Goal: Task Accomplishment & Management: Use online tool/utility

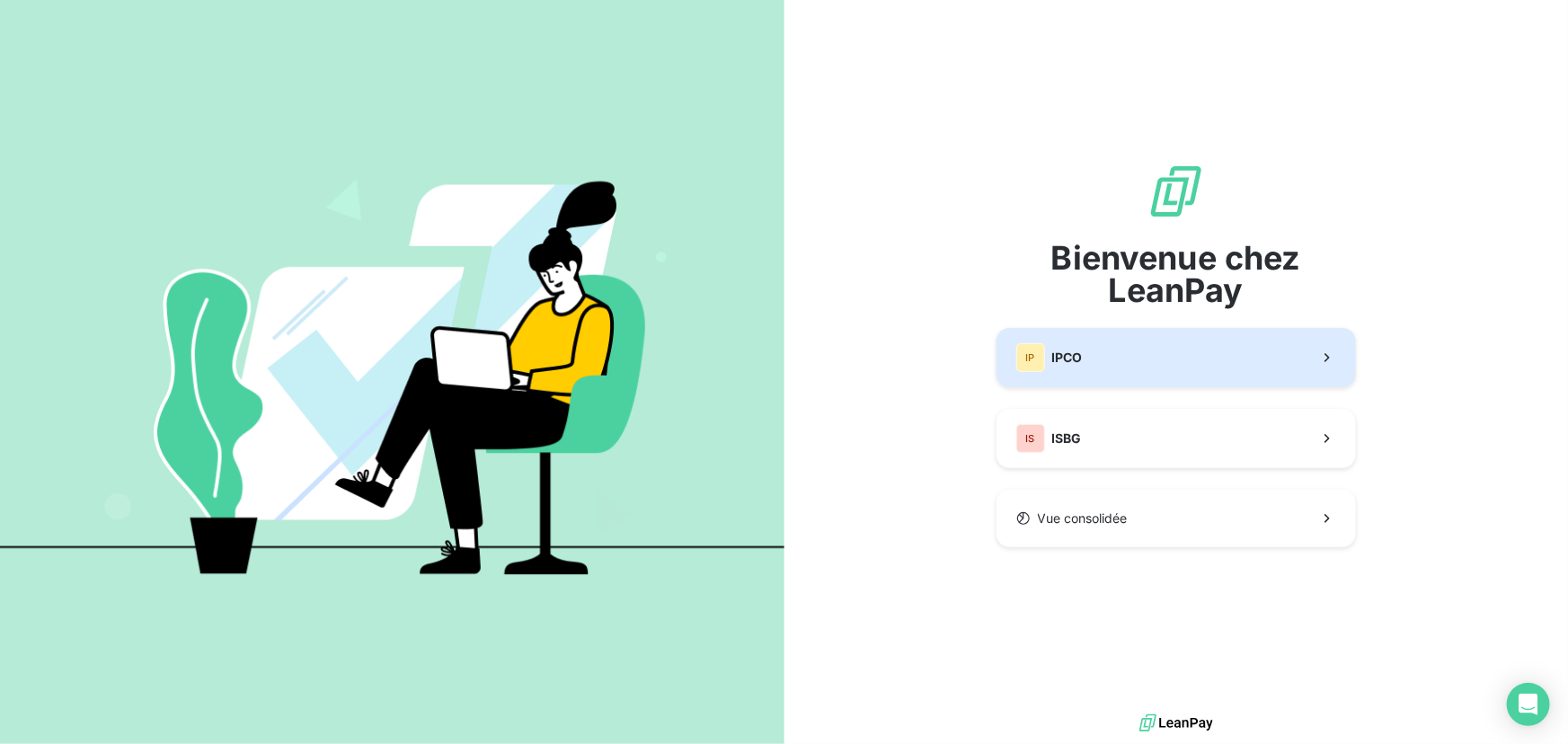
click at [1118, 364] on button "IP IPCO" at bounding box center [1176, 358] width 360 height 59
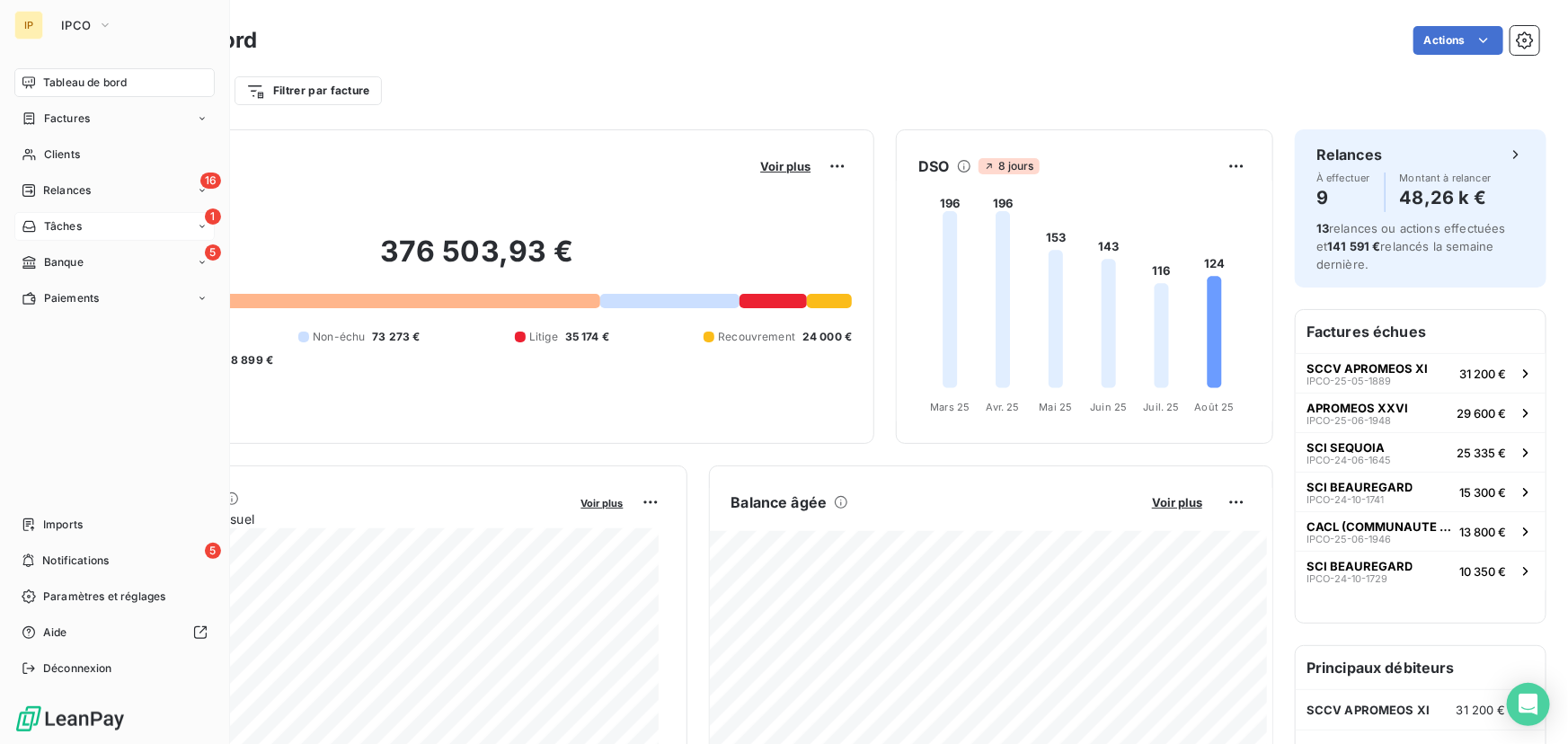
click at [81, 222] on span "Tâches" at bounding box center [63, 226] width 37 height 16
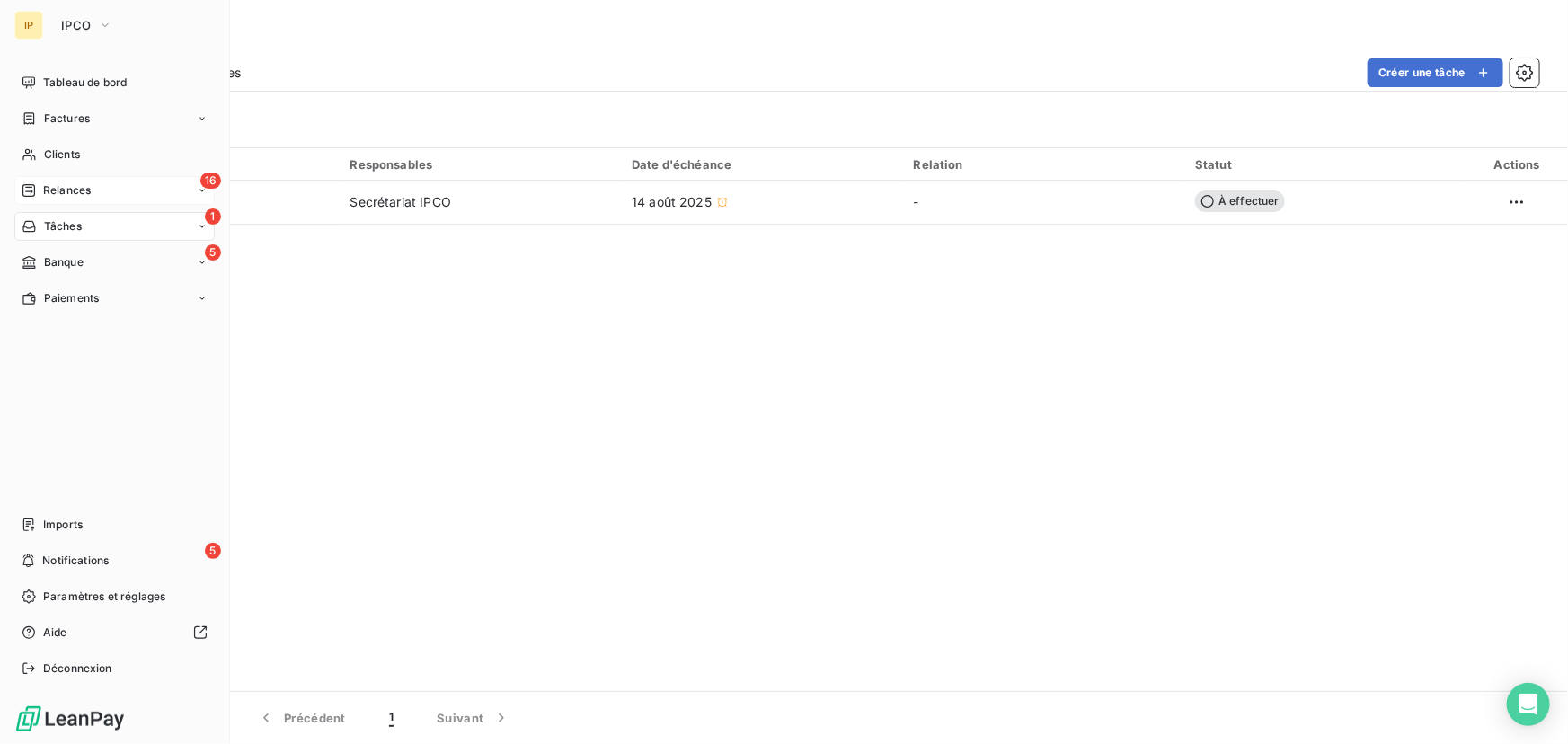
click at [53, 184] on span "Relances" at bounding box center [67, 191] width 47 height 16
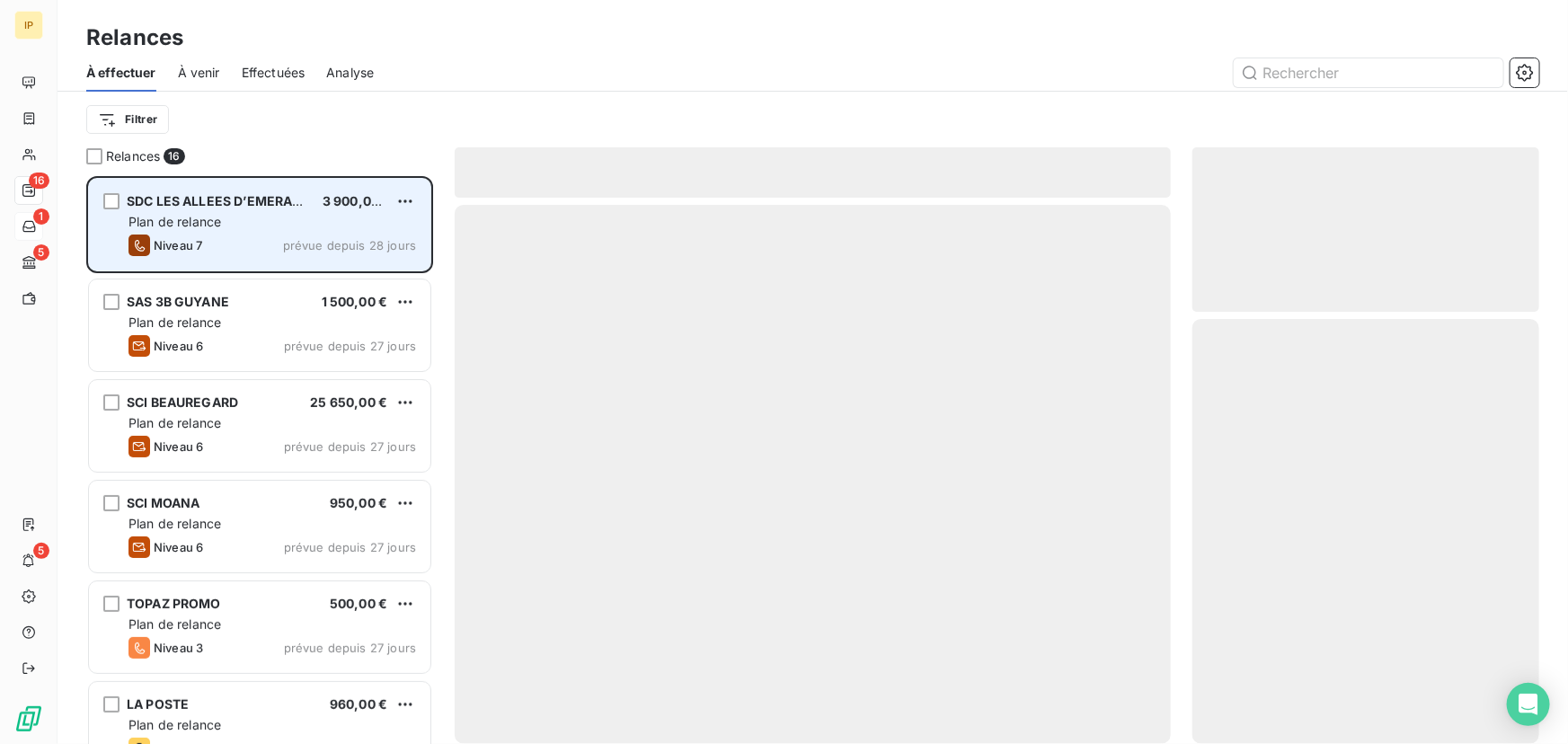
scroll to position [556, 334]
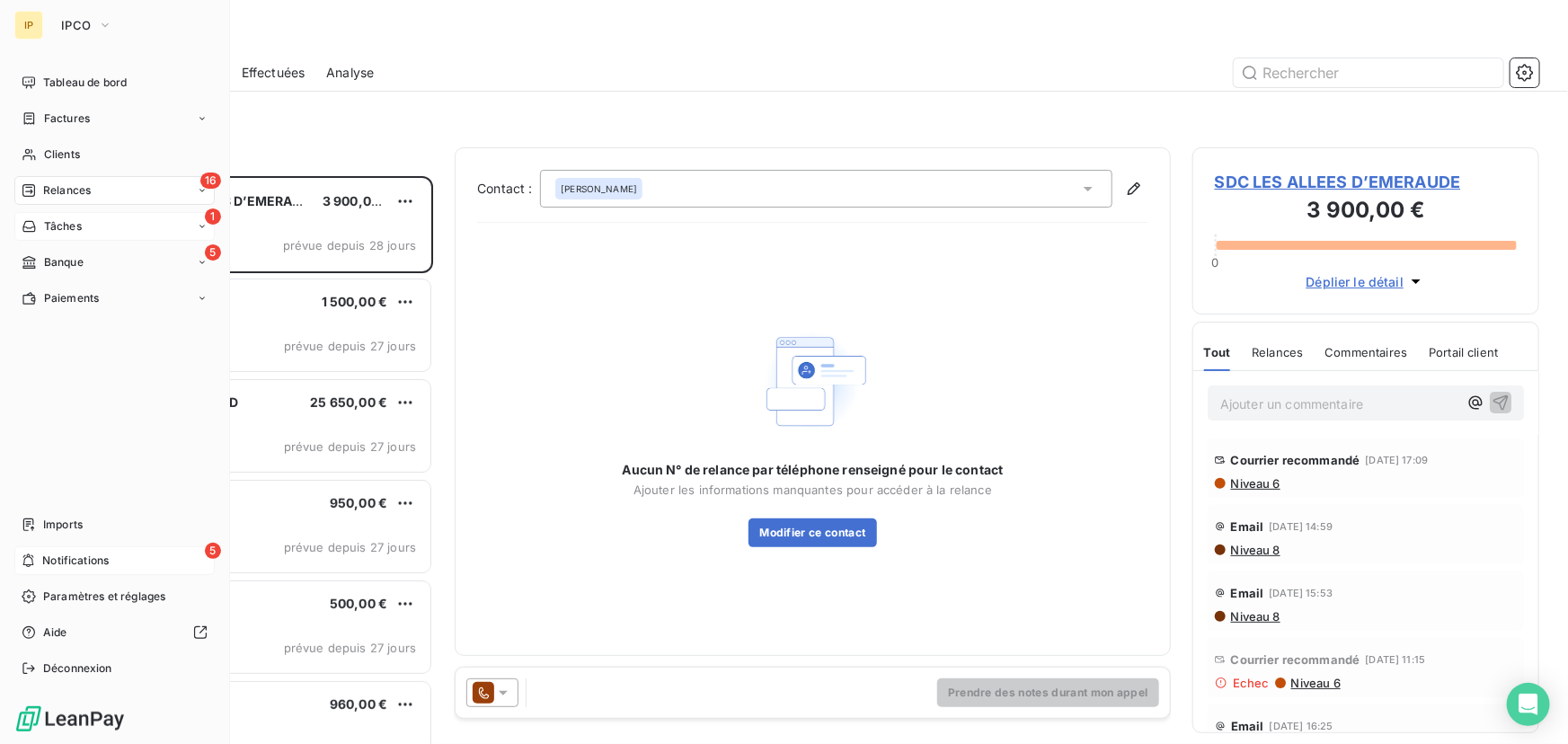
click at [93, 561] on span "Notifications" at bounding box center [76, 560] width 67 height 16
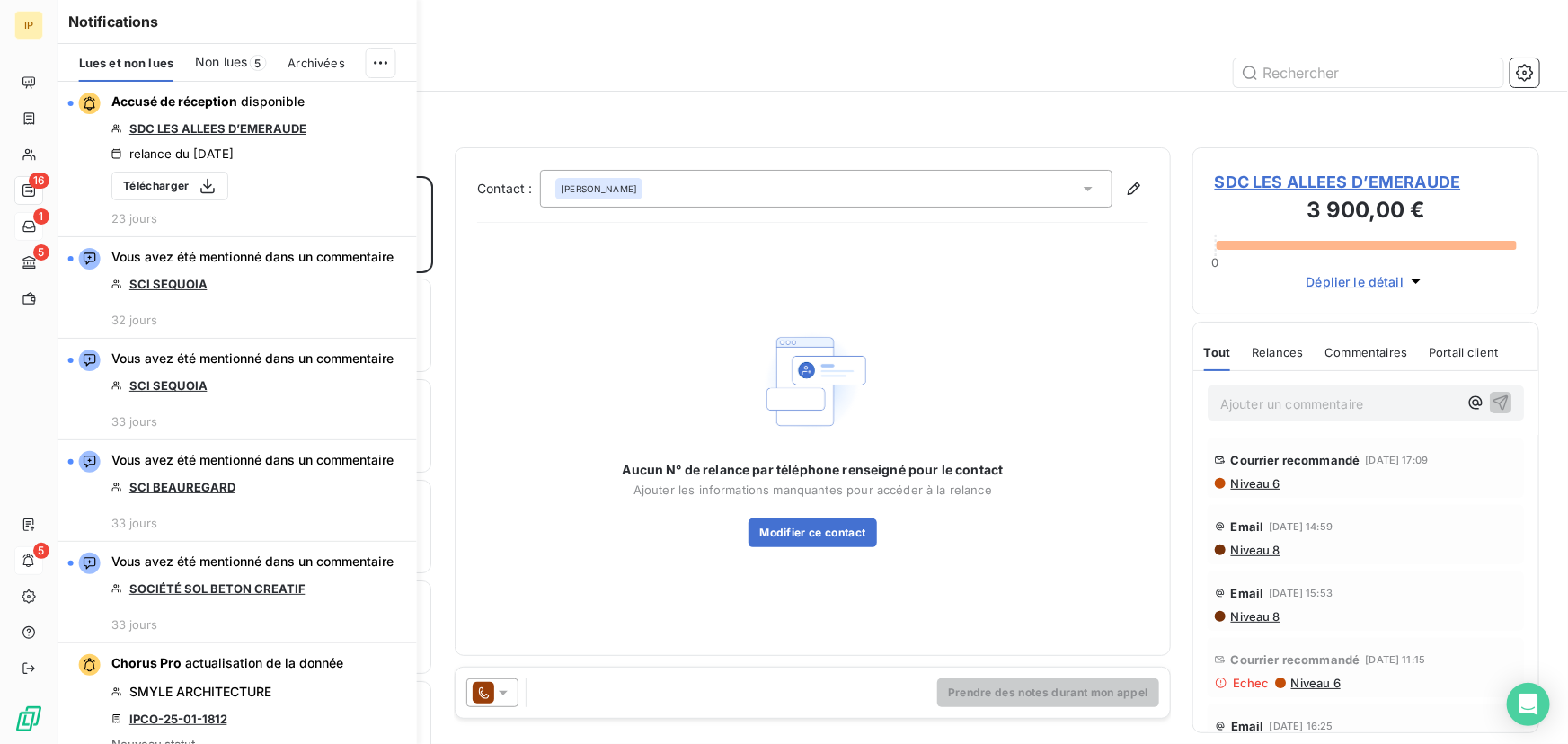
click at [224, 58] on span "Non lues" at bounding box center [220, 62] width 52 height 18
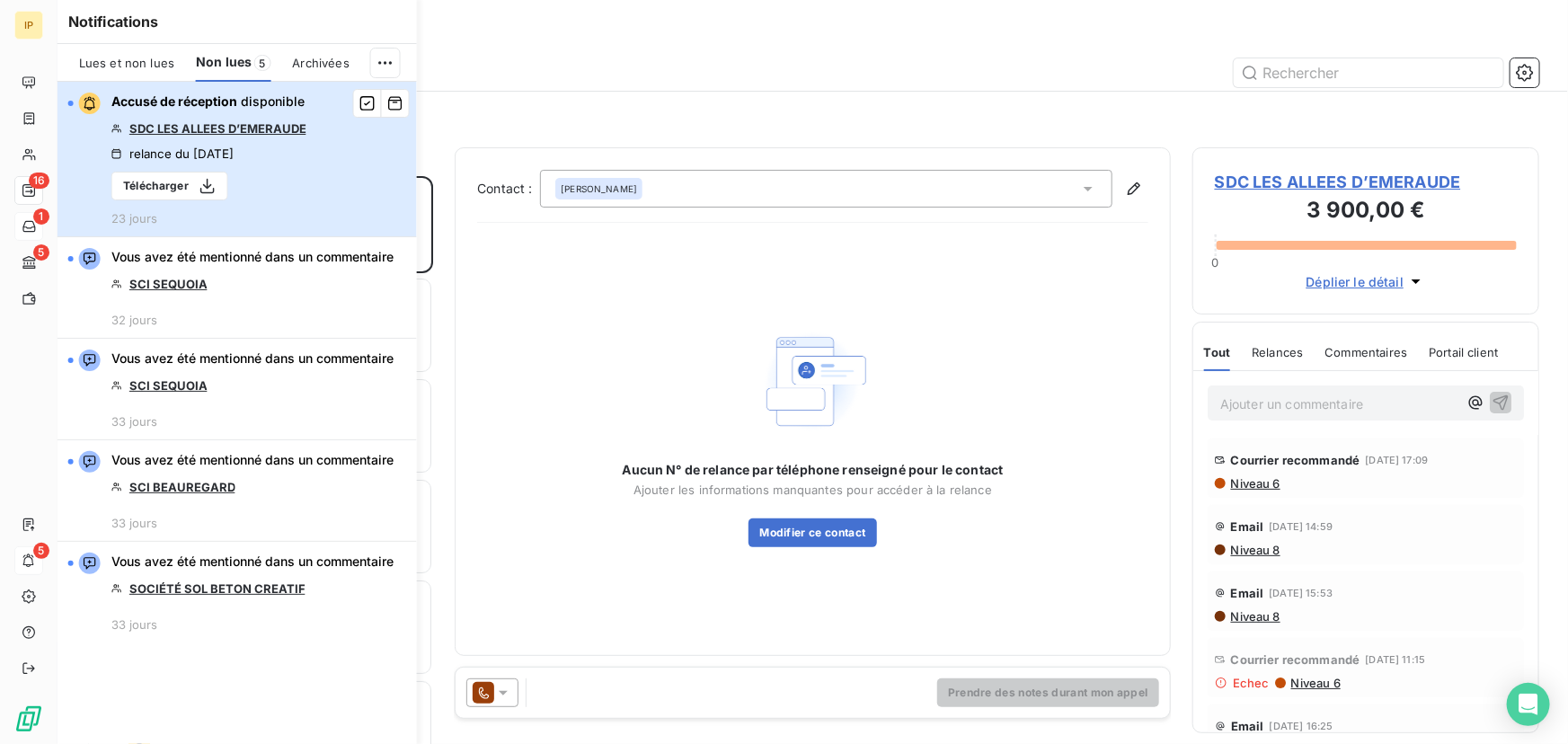
click at [306, 176] on button "Accusé de réception disponible SDC LES ALLEES D’EMERAUDE relance du 22 juil. 20…" at bounding box center [238, 159] width 360 height 155
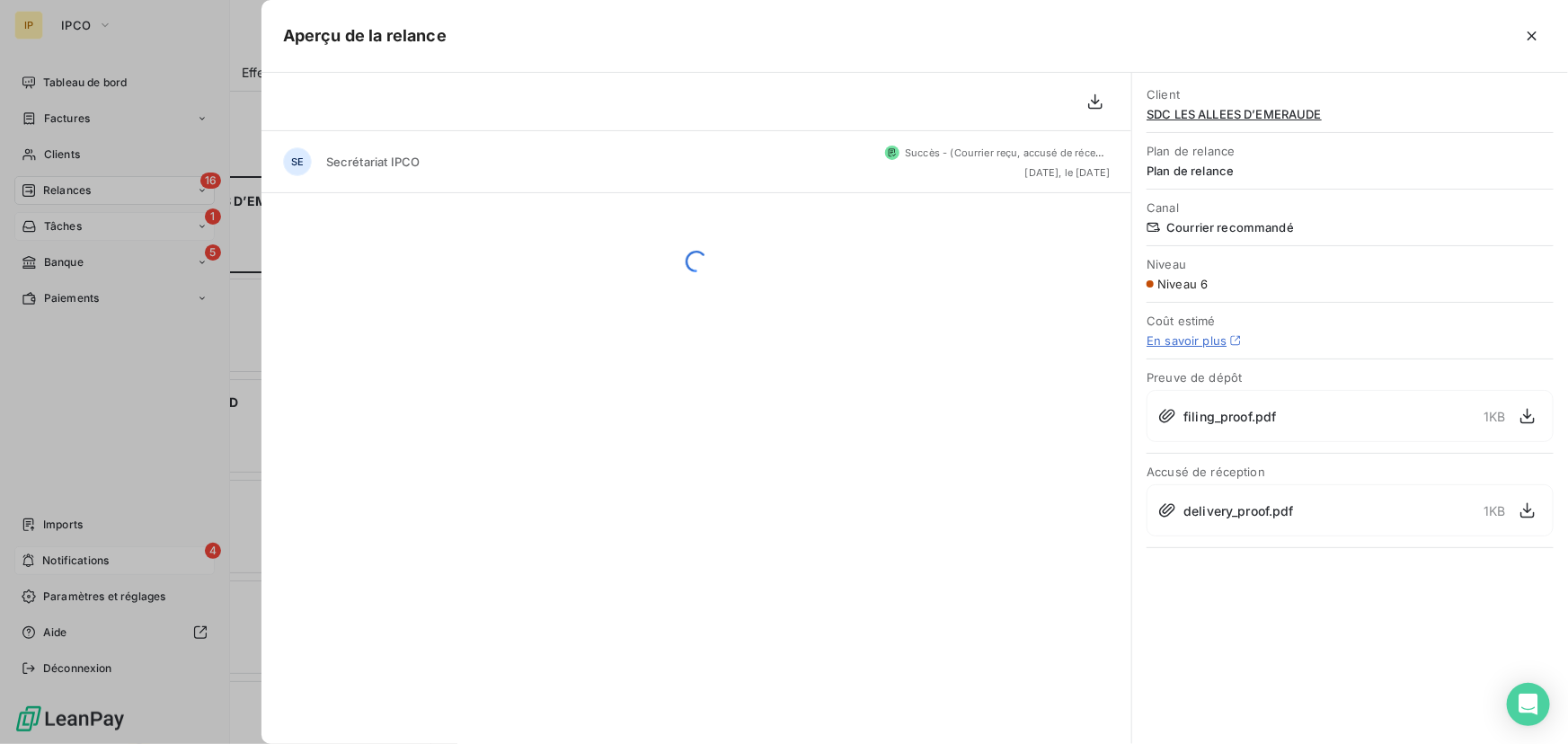
click at [93, 220] on div at bounding box center [784, 372] width 1568 height 744
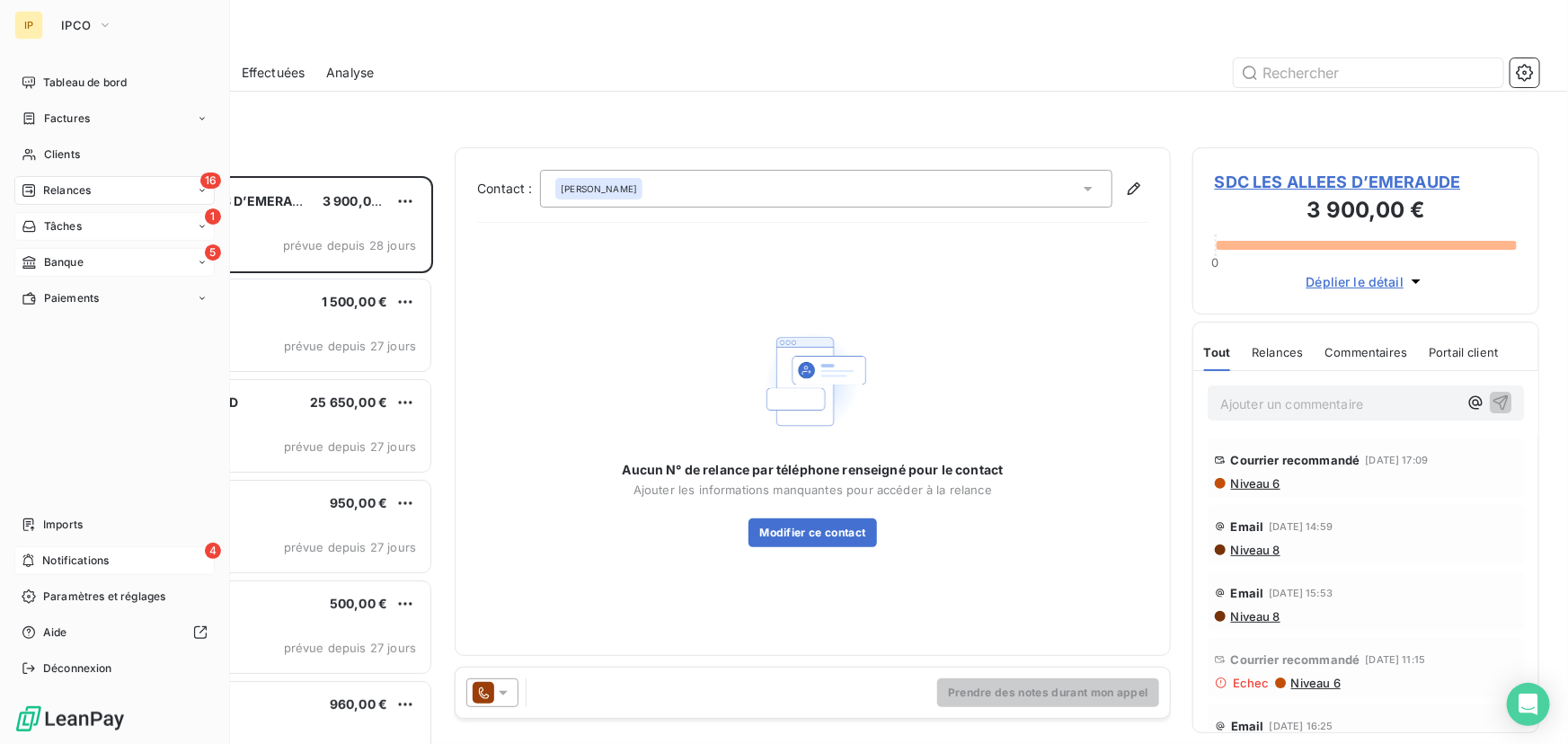
click at [89, 262] on div "5 Banque" at bounding box center [115, 261] width 200 height 29
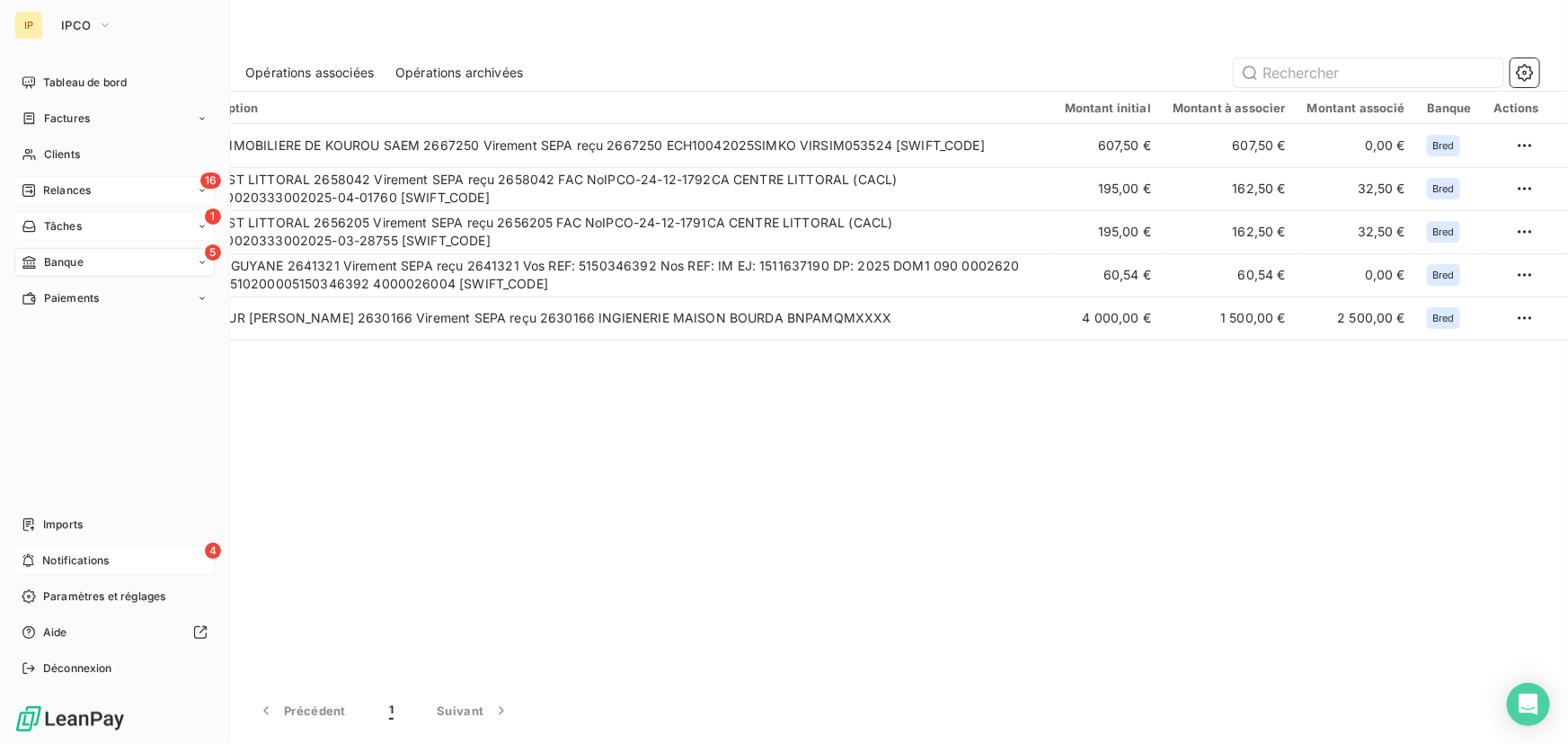
click at [45, 180] on div "16 Relances" at bounding box center [115, 190] width 200 height 29
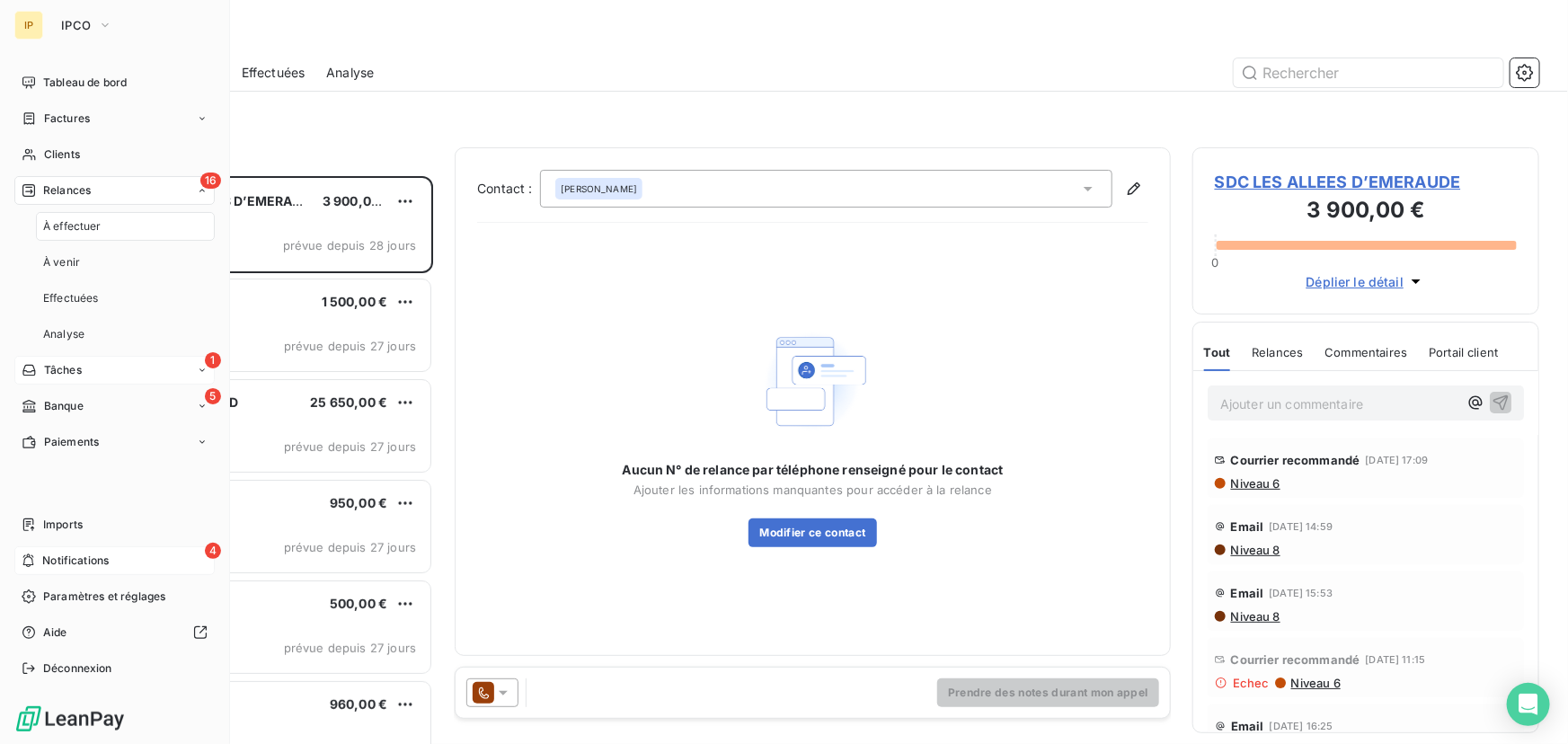
scroll to position [556, 334]
click at [71, 268] on span "Banque" at bounding box center [64, 262] width 39 height 16
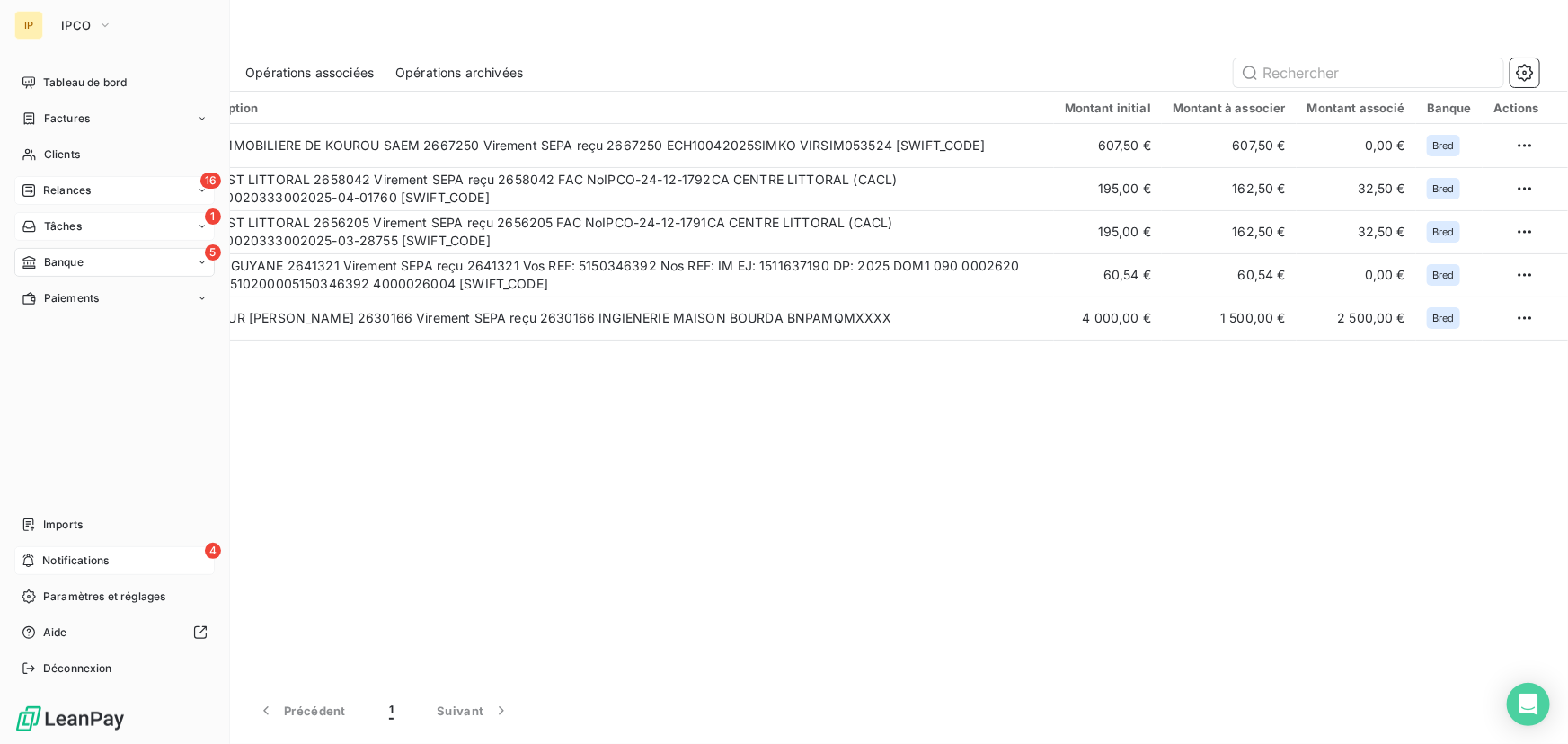
click at [46, 183] on span "Relances" at bounding box center [67, 191] width 47 height 16
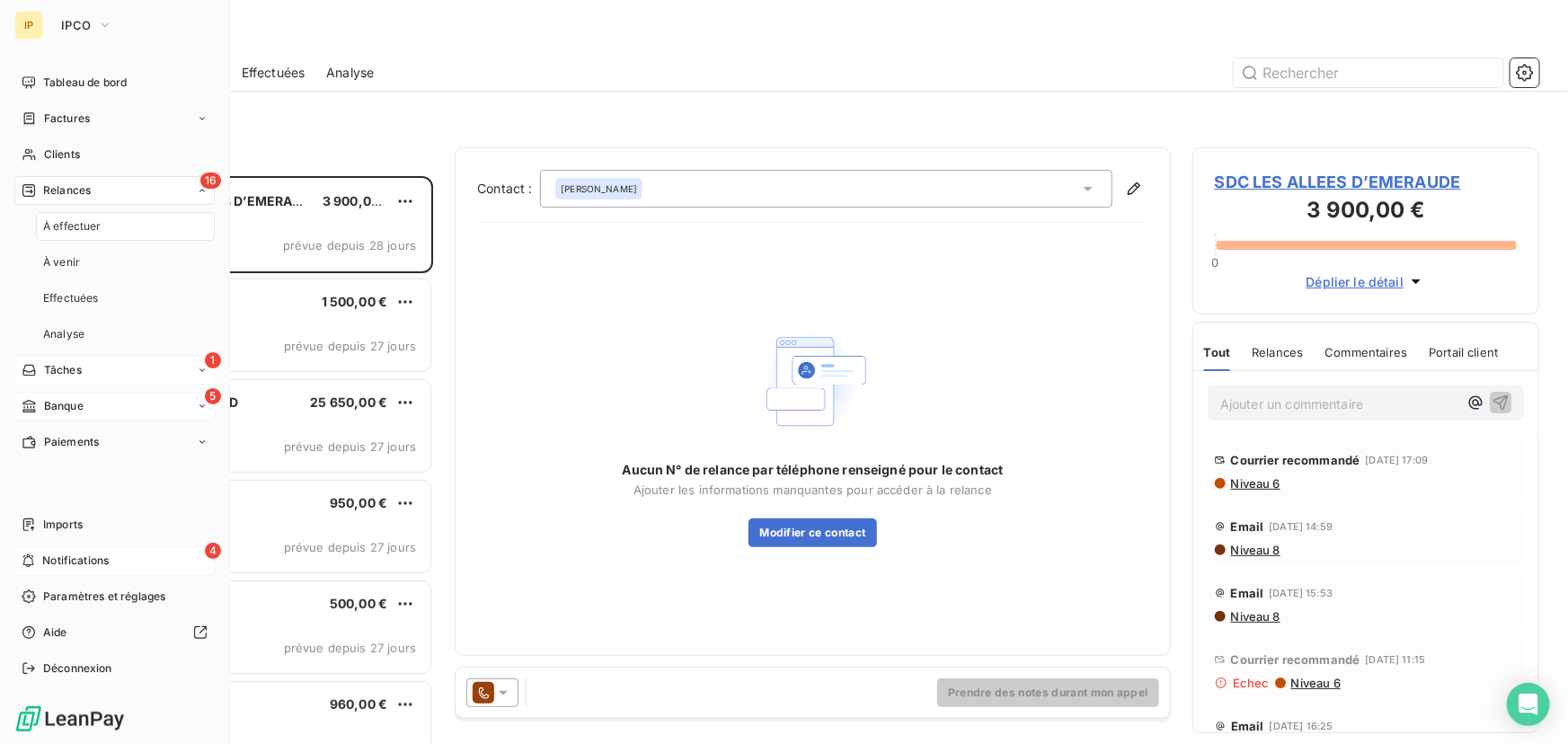
scroll to position [556, 334]
click at [97, 190] on div "16 Relances" at bounding box center [115, 190] width 200 height 29
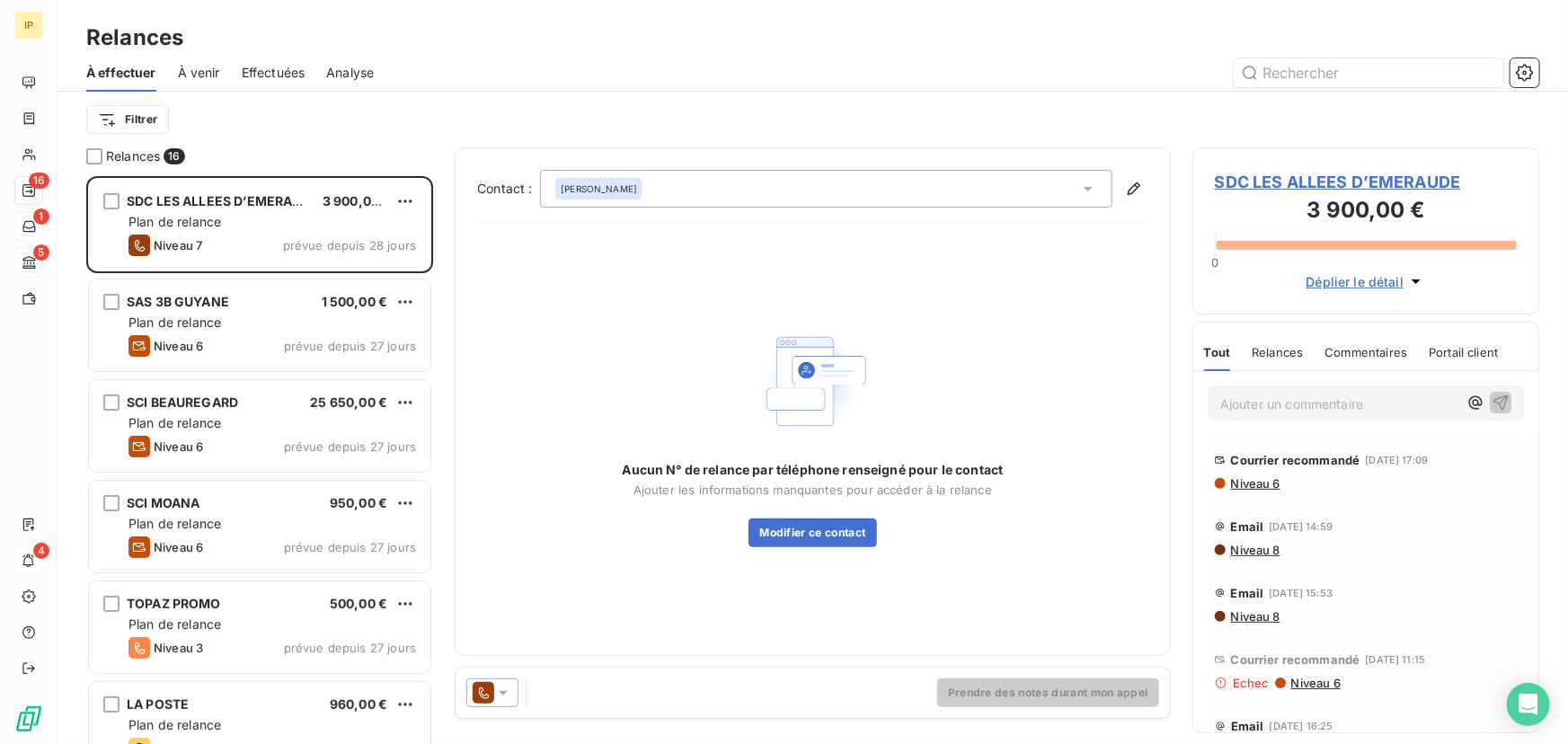
click at [198, 75] on span "À venir" at bounding box center [198, 73] width 42 height 18
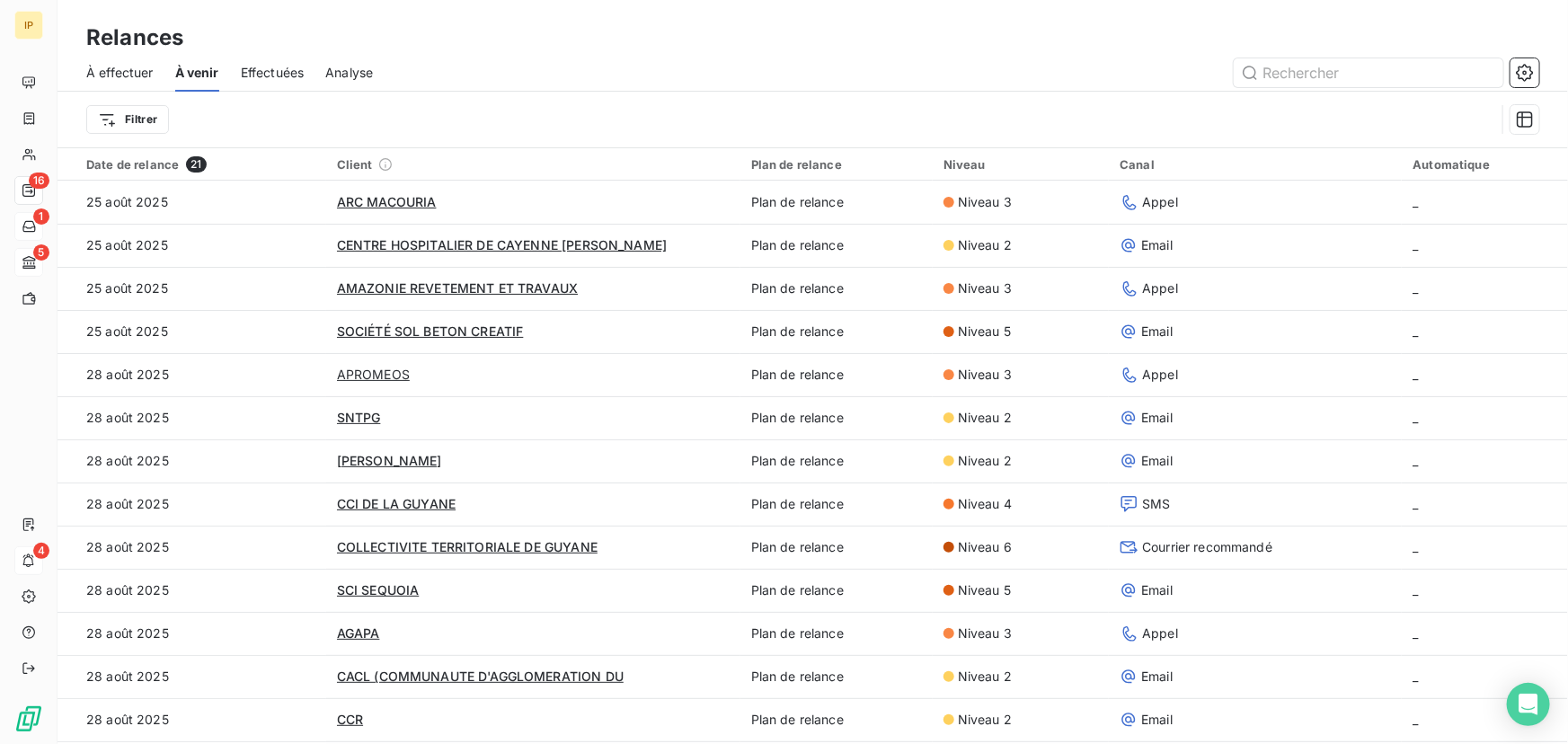
click at [136, 75] on span "À effectuer" at bounding box center [120, 73] width 68 height 18
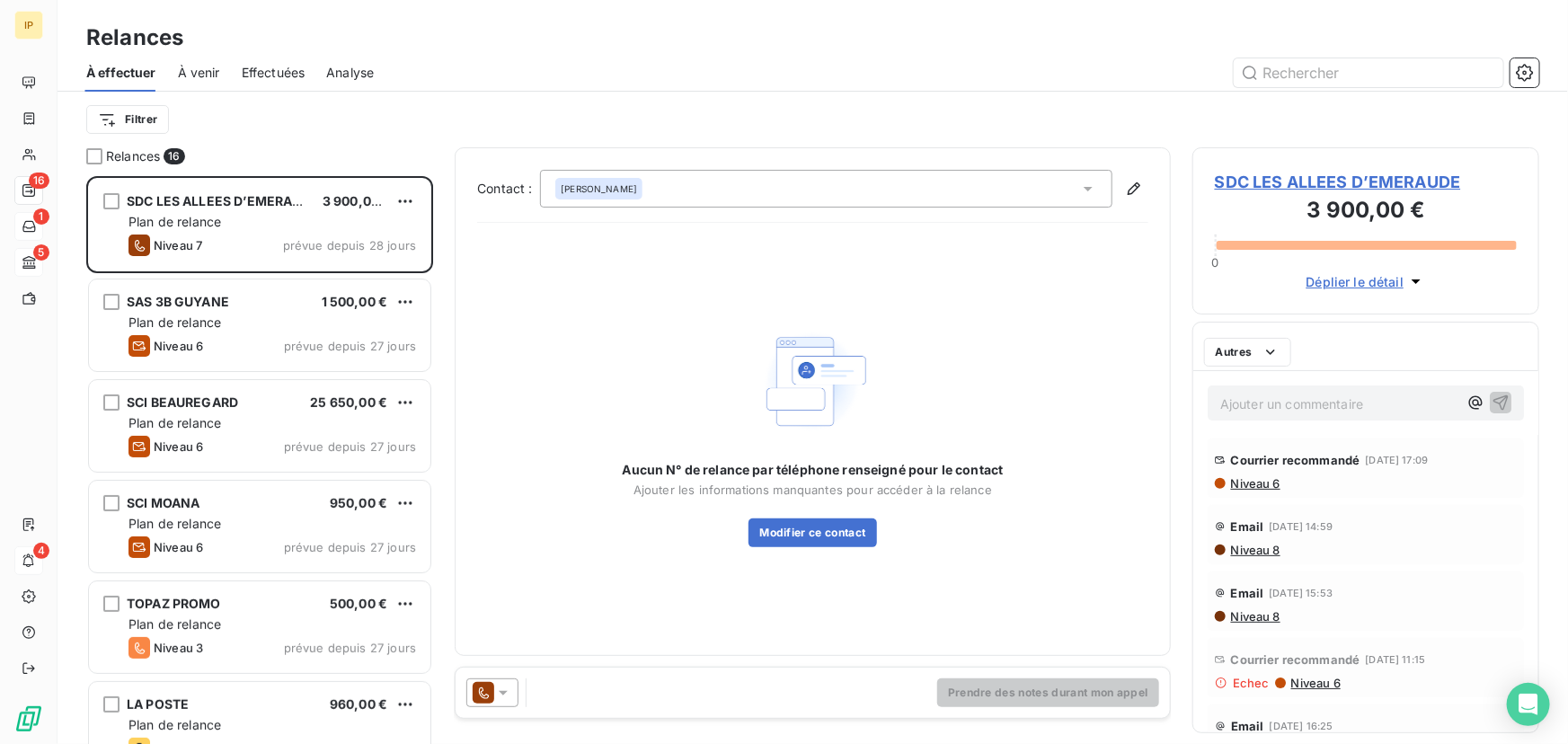
scroll to position [556, 334]
click at [200, 75] on span "À venir" at bounding box center [198, 73] width 42 height 18
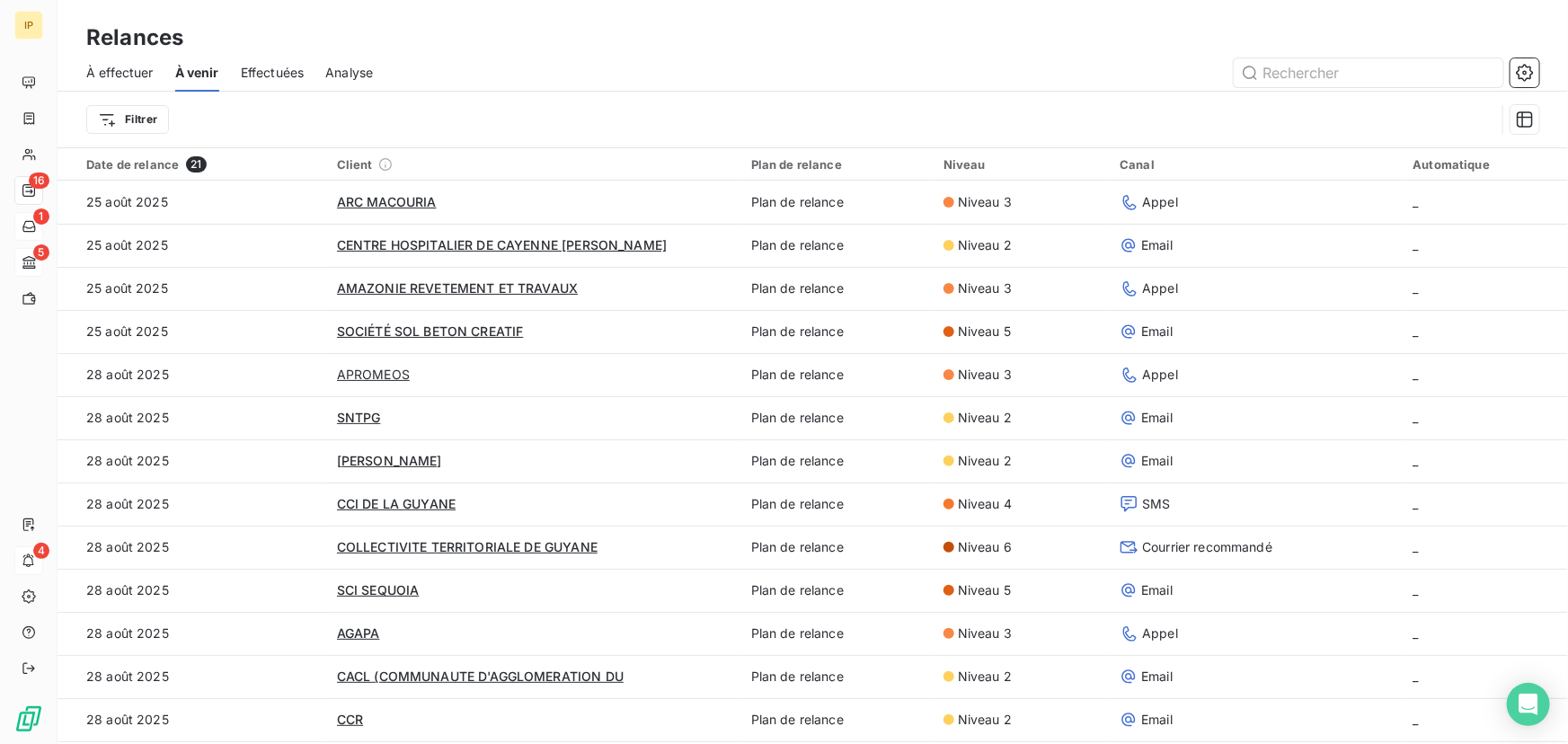
click at [129, 72] on span "À effectuer" at bounding box center [120, 73] width 68 height 18
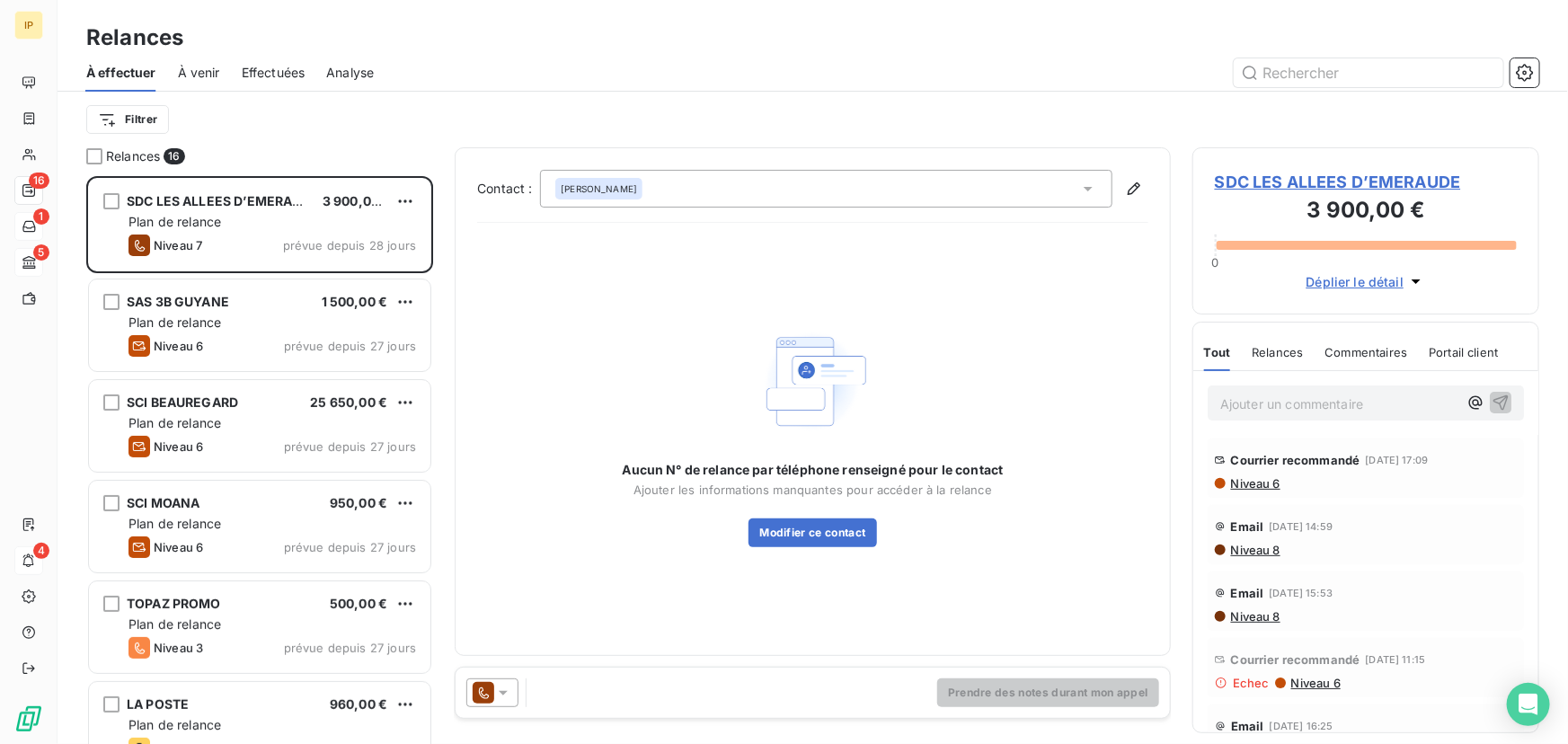
scroll to position [556, 334]
click at [200, 72] on span "À venir" at bounding box center [198, 73] width 42 height 18
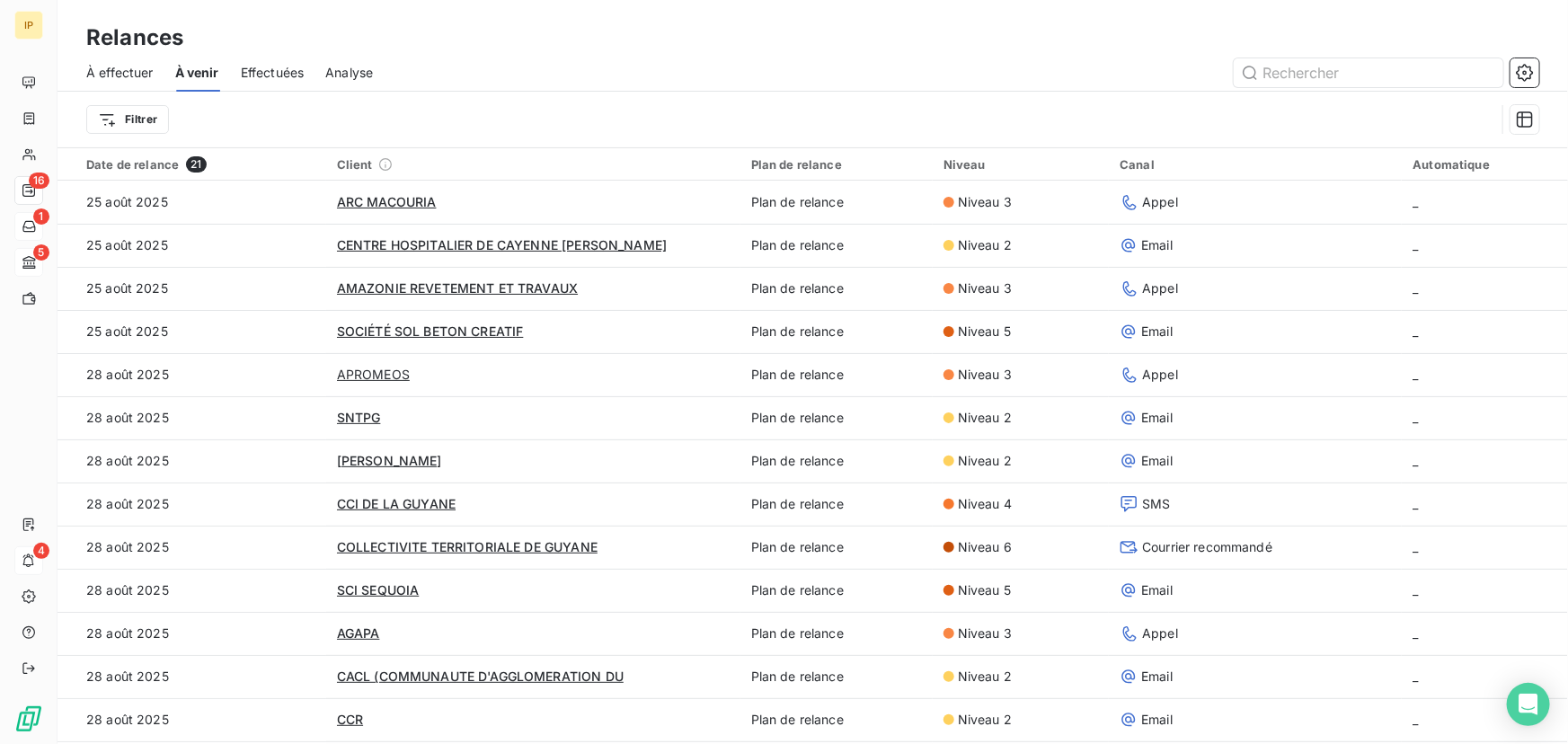
click at [275, 72] on span "Effectuées" at bounding box center [272, 73] width 64 height 18
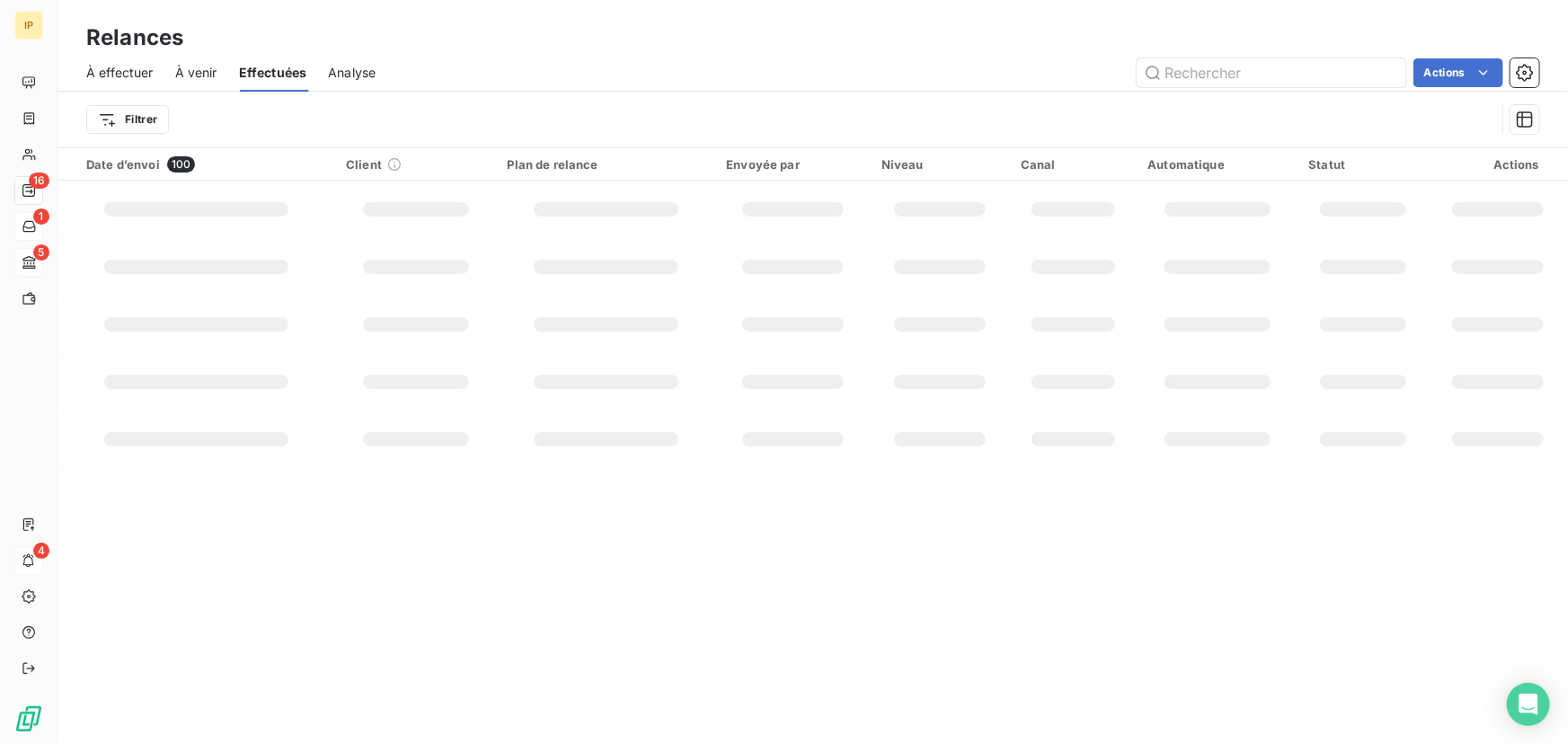
click at [373, 70] on span "Analyse" at bounding box center [352, 73] width 47 height 18
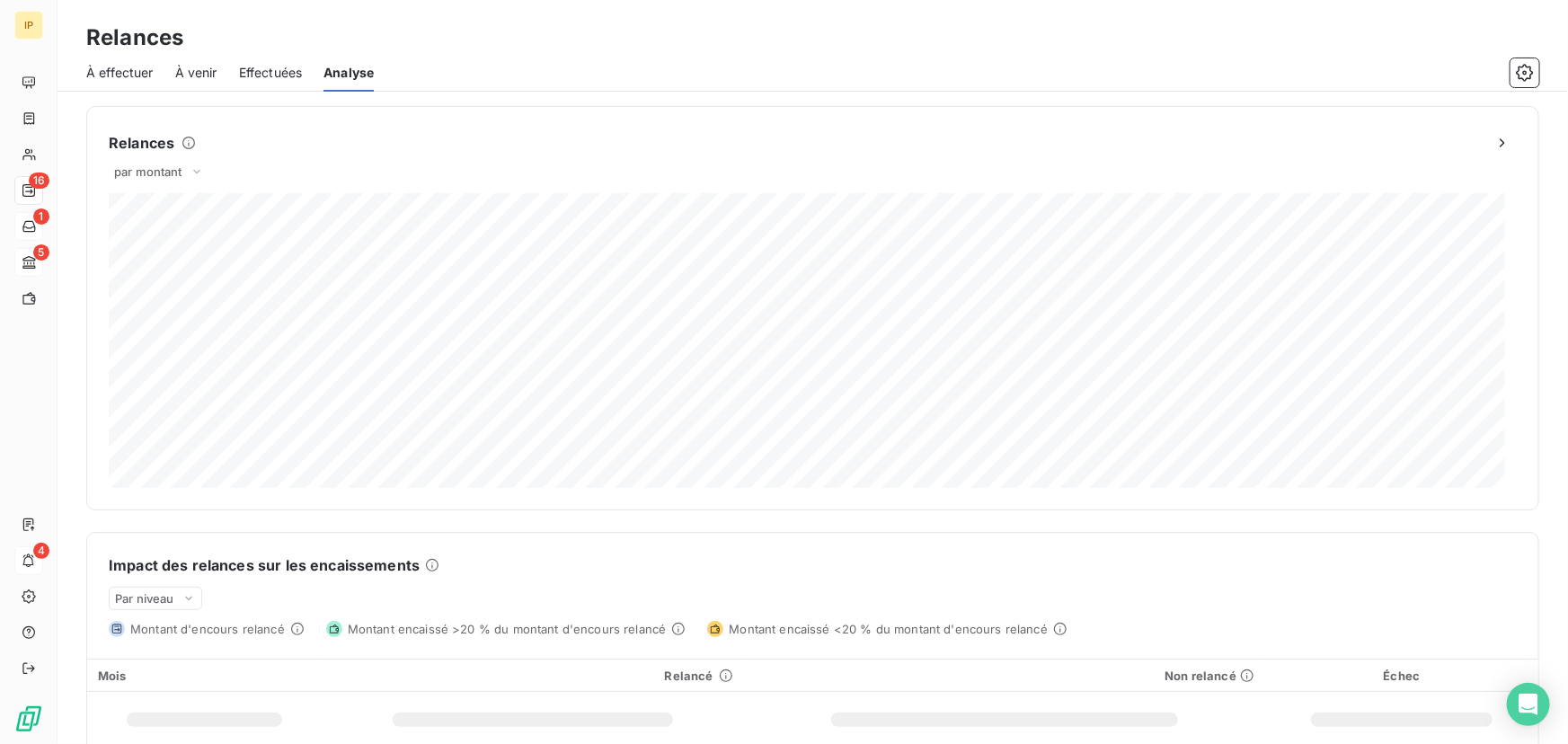
click at [279, 76] on span "Effectuées" at bounding box center [270, 73] width 64 height 18
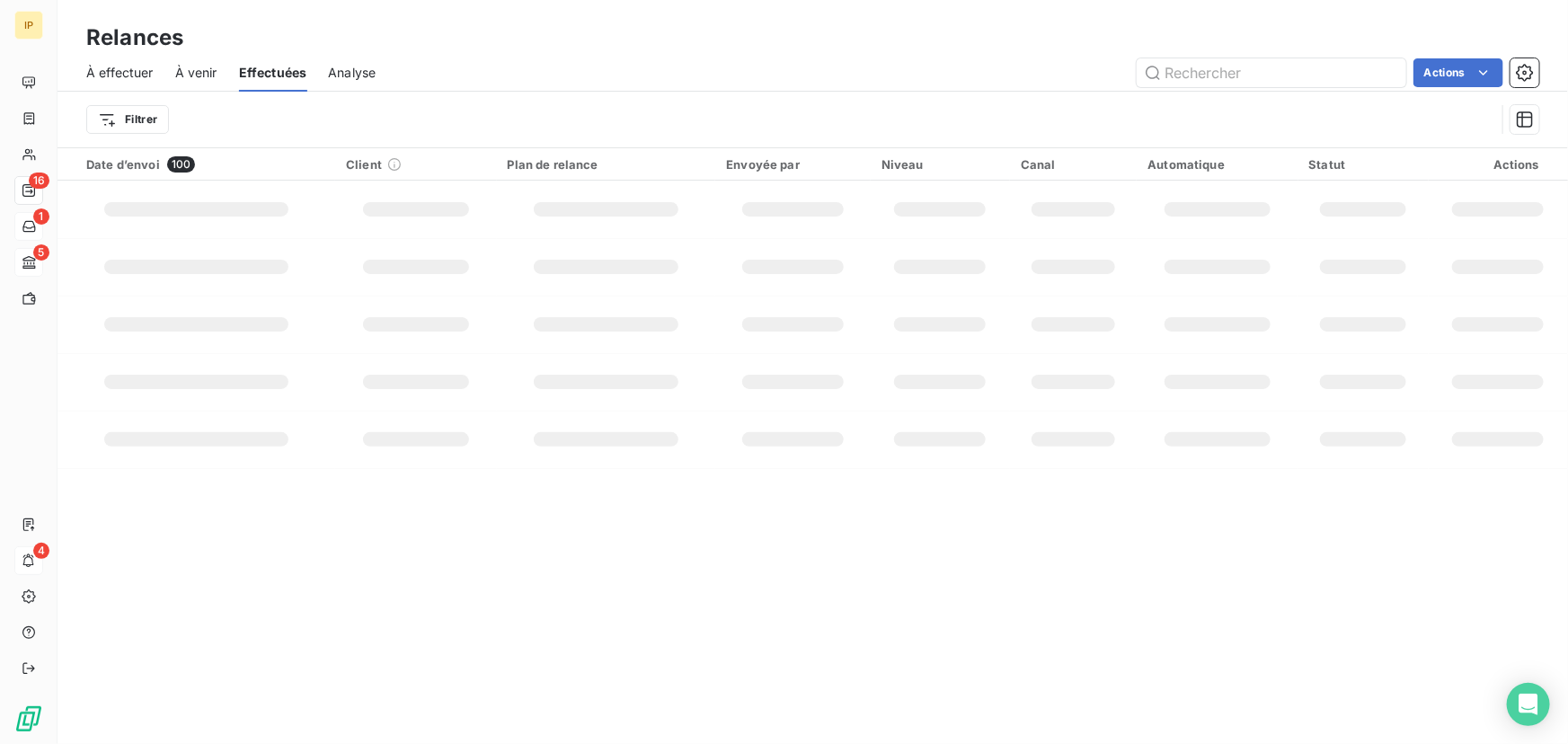
click at [192, 73] on span "À venir" at bounding box center [196, 73] width 42 height 18
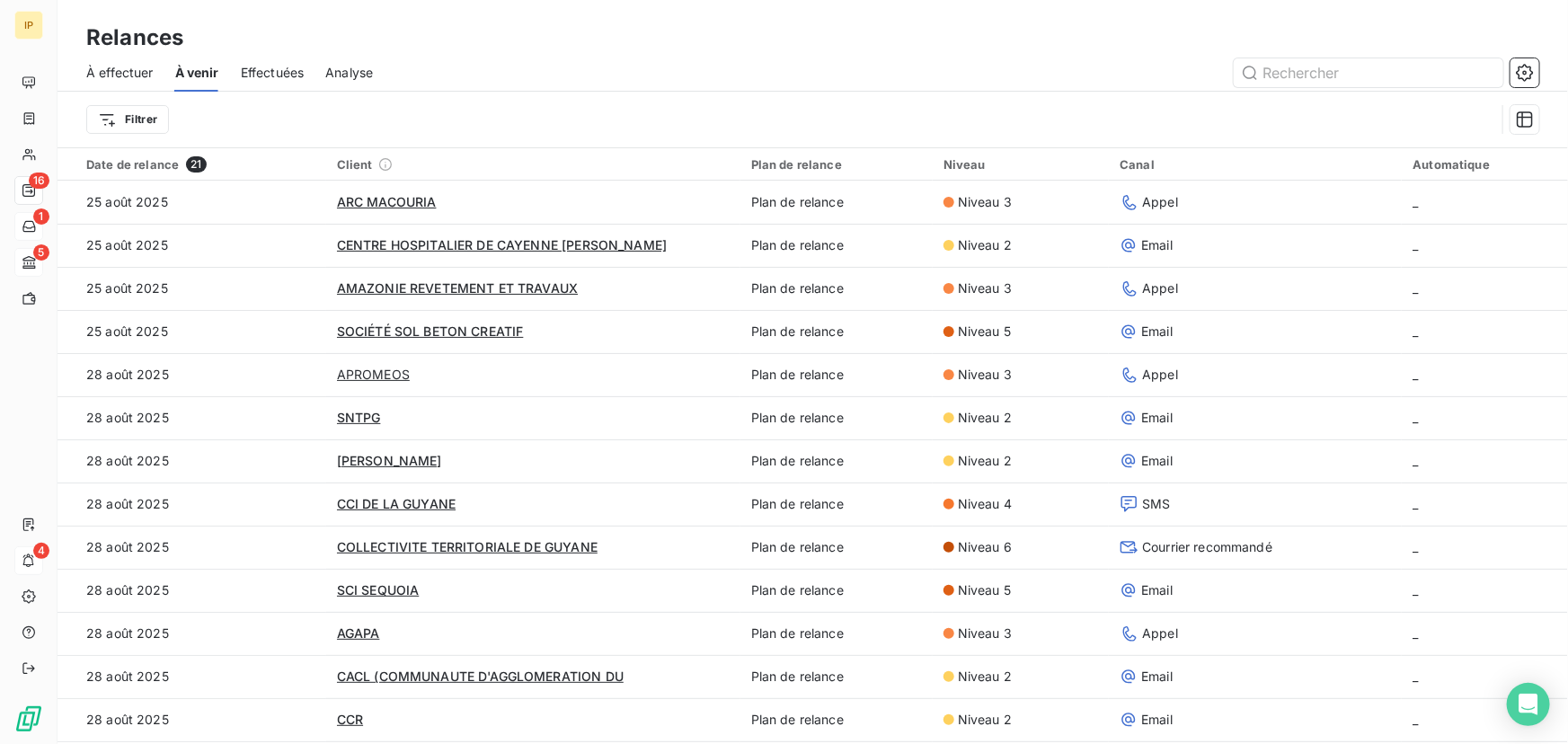
click at [121, 64] on span "À effectuer" at bounding box center [120, 73] width 68 height 18
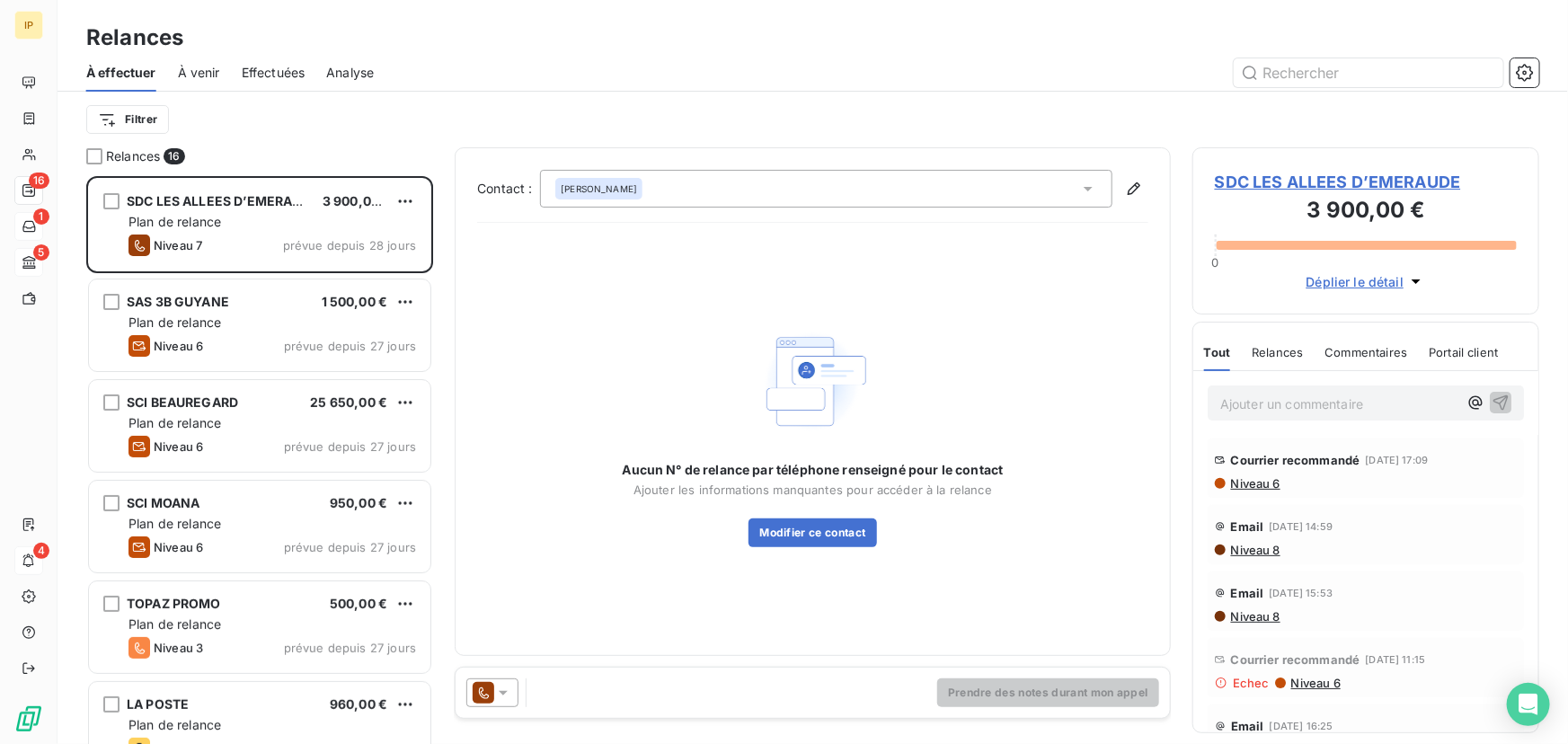
scroll to position [556, 334]
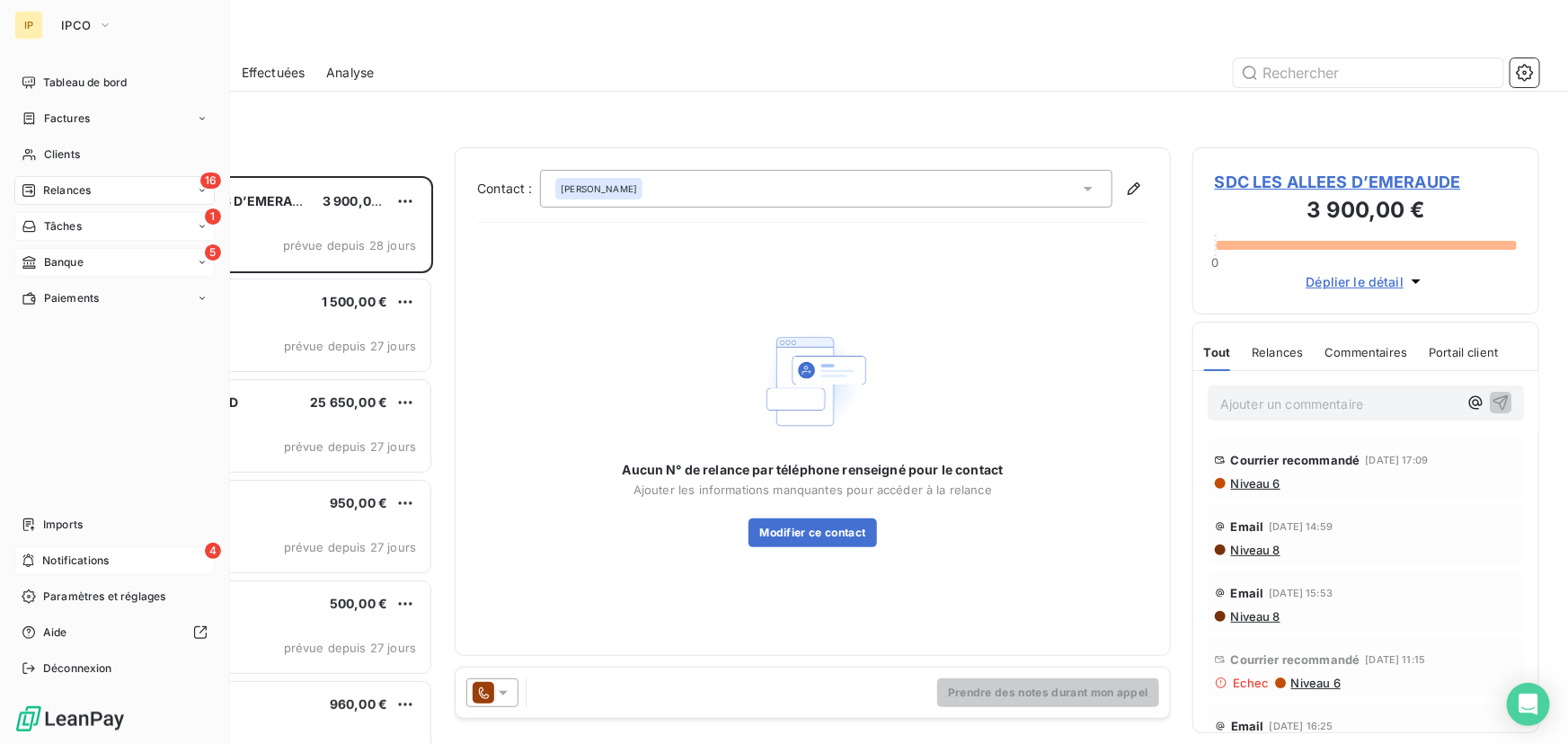
click at [65, 563] on span "Notifications" at bounding box center [76, 560] width 67 height 16
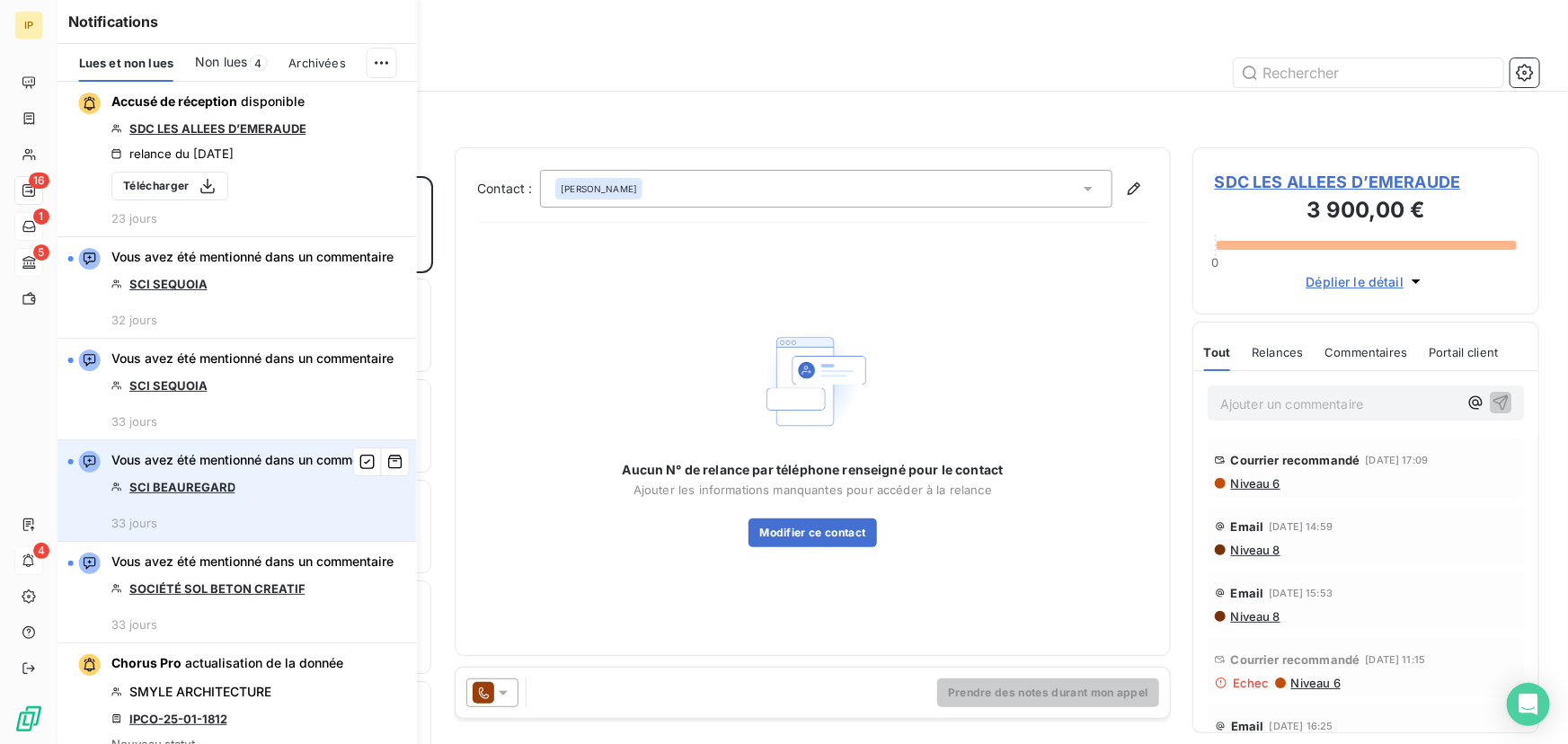
click at [209, 494] on link "SCI BEAUREGARD" at bounding box center [183, 486] width 106 height 15
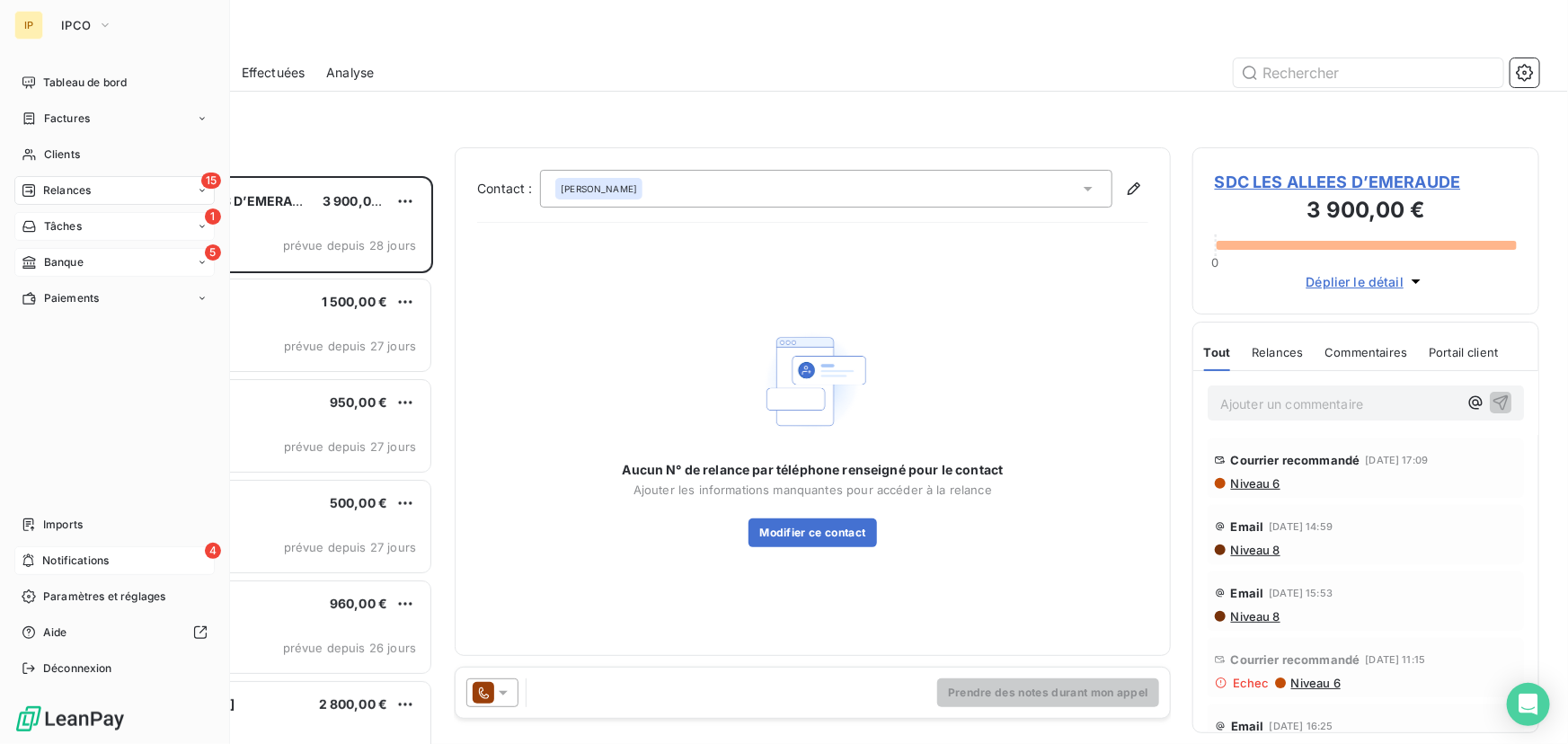
click at [45, 258] on span "Banque" at bounding box center [64, 262] width 39 height 16
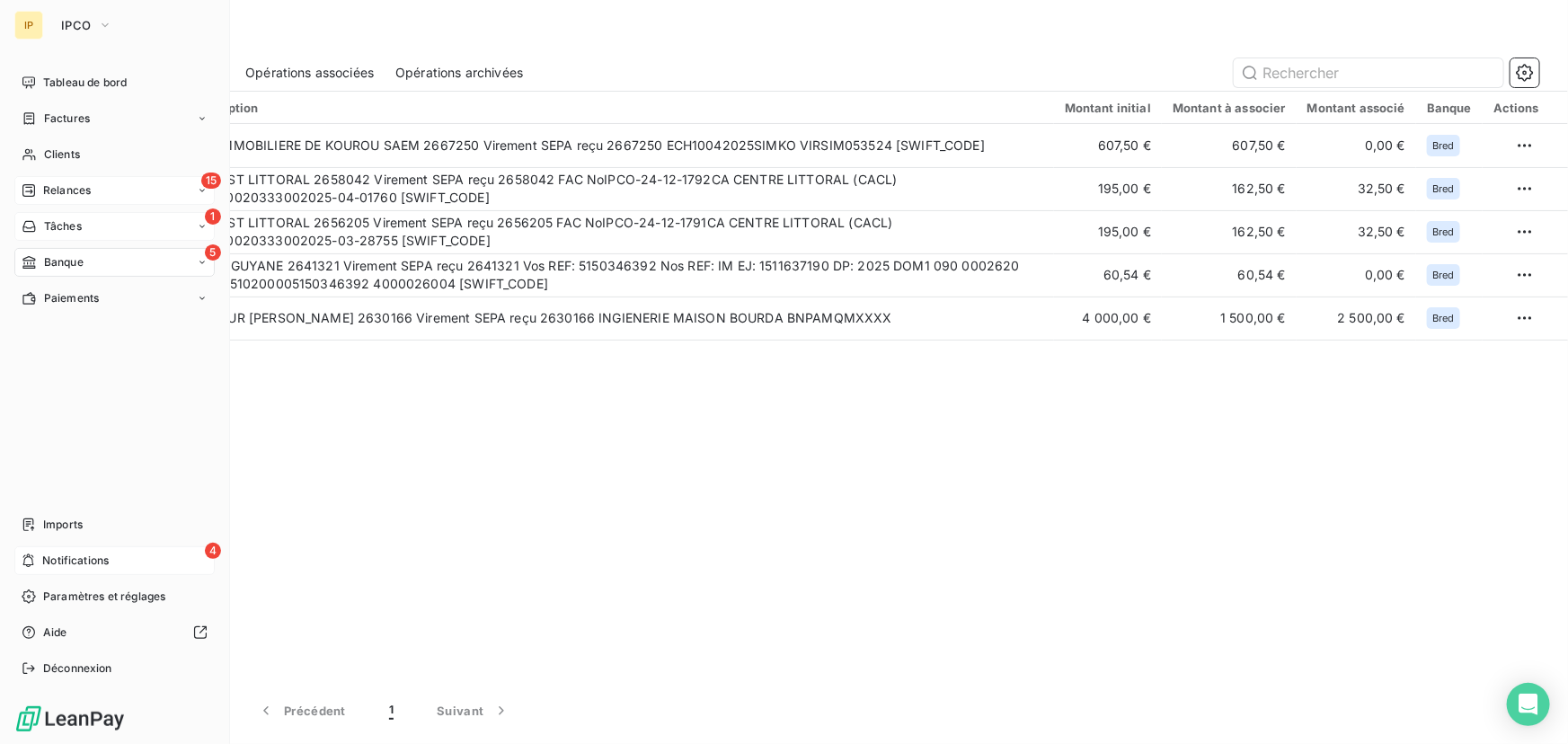
click at [136, 190] on div "15 Relances" at bounding box center [115, 190] width 200 height 29
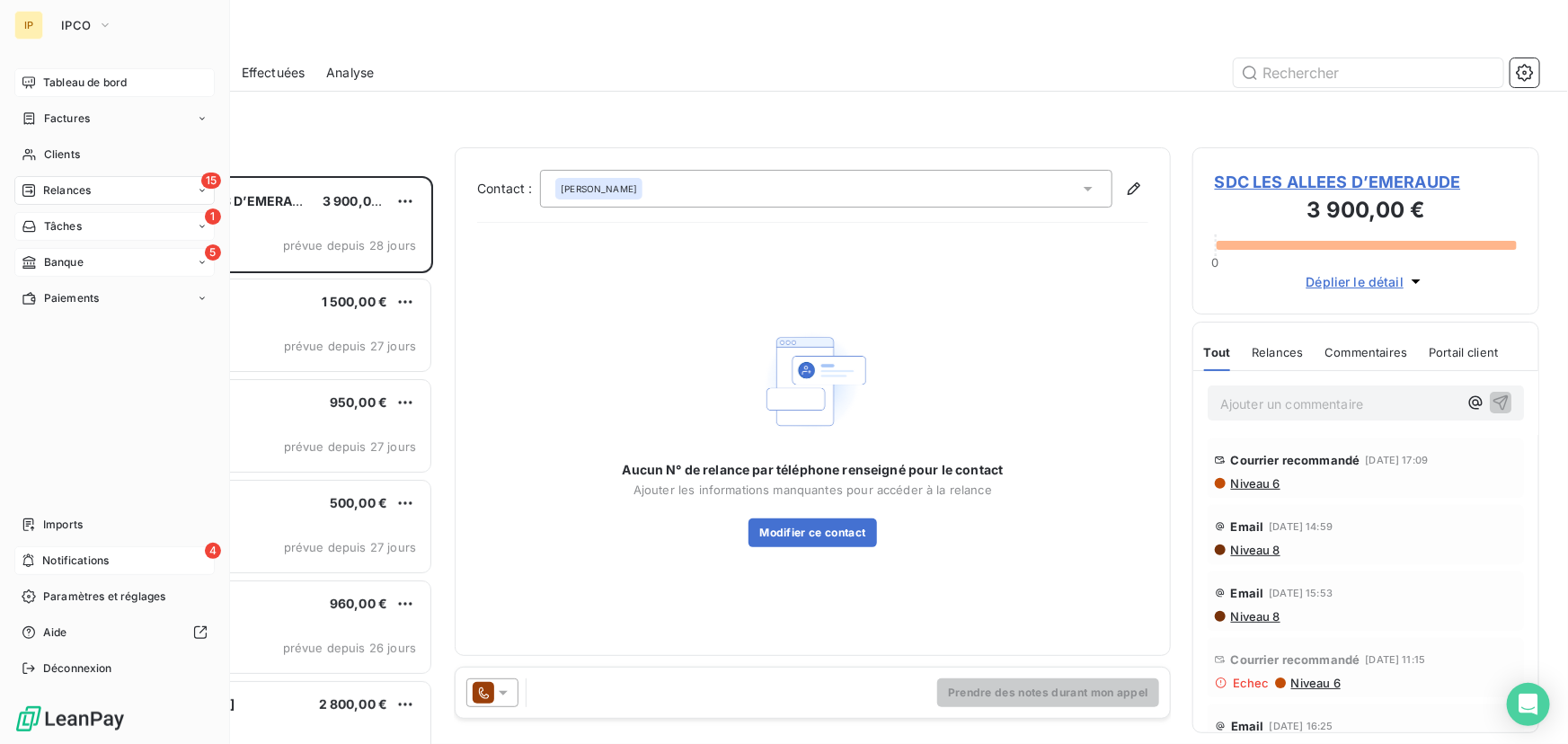
click at [104, 83] on span "Tableau de bord" at bounding box center [84, 83] width 84 height 16
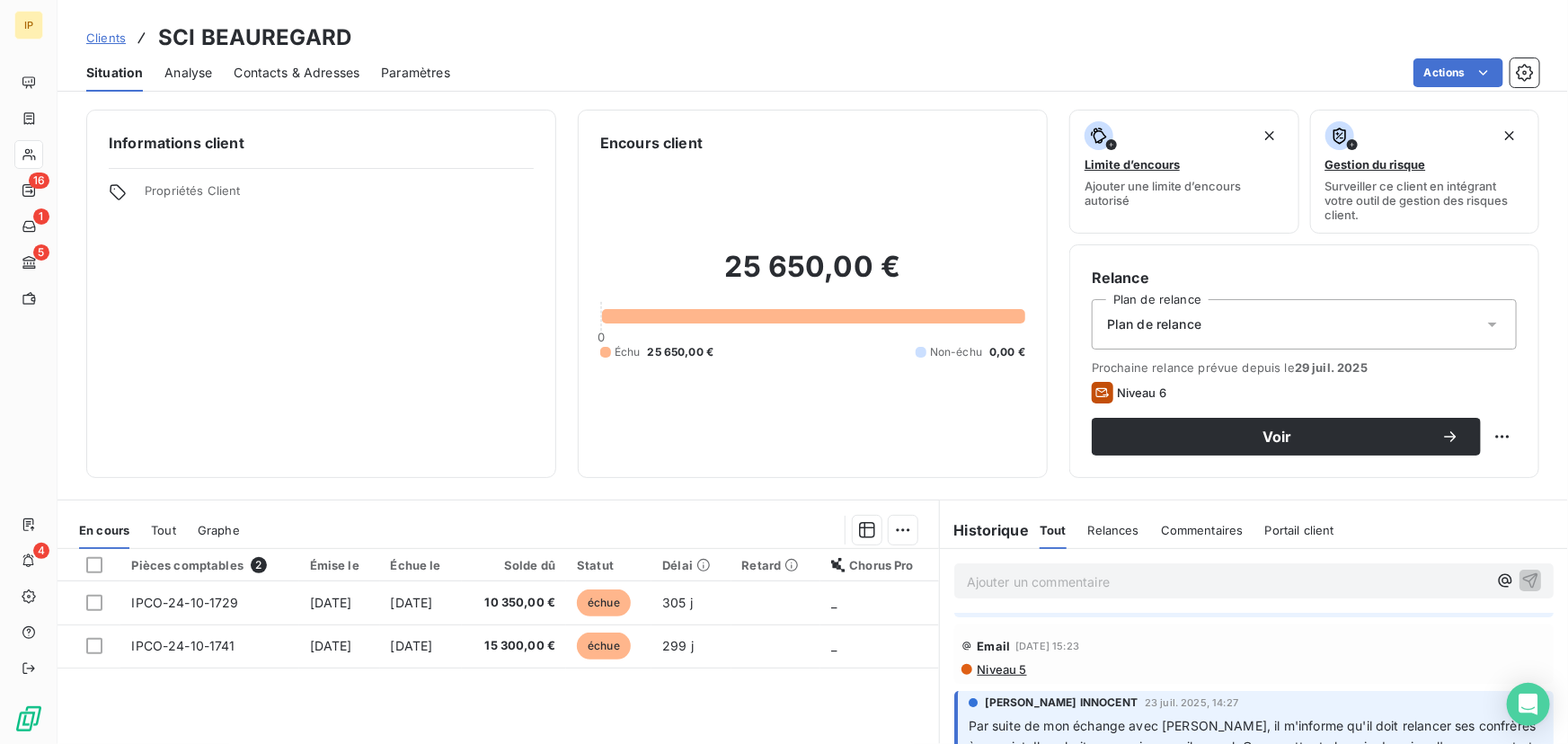
scroll to position [54, 0]
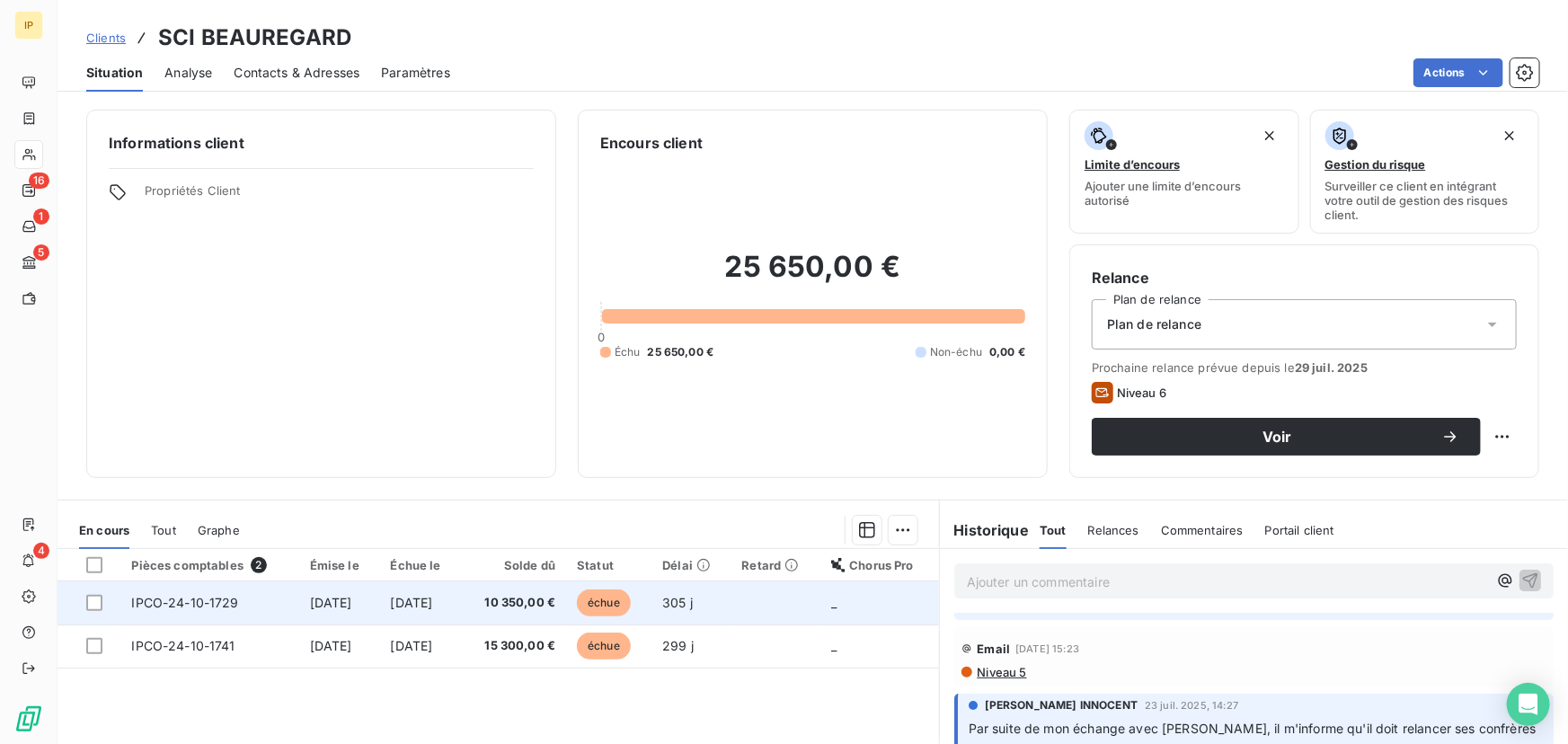
click at [401, 601] on span "[DATE]" at bounding box center [412, 602] width 42 height 16
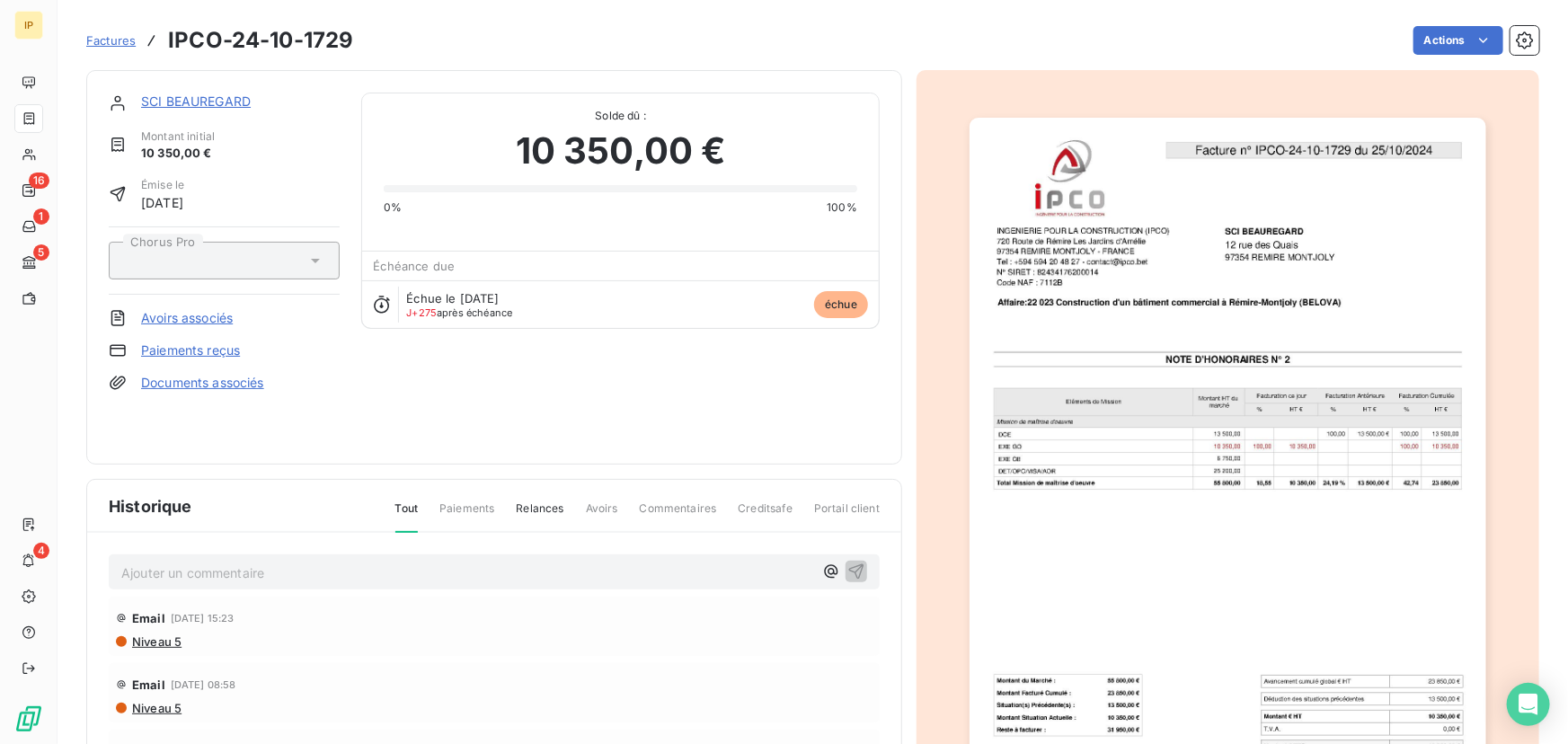
drag, startPoint x: 537, startPoint y: 64, endPoint x: 371, endPoint y: 27, distance: 170.1
click at [537, 64] on div "SCI BEAUREGARD Montant initial 10 350,00 € Émise le [DATE] Chorus Pro Avoirs as…" at bounding box center [812, 478] width 1453 height 837
click at [122, 42] on span "Factures" at bounding box center [111, 40] width 49 height 15
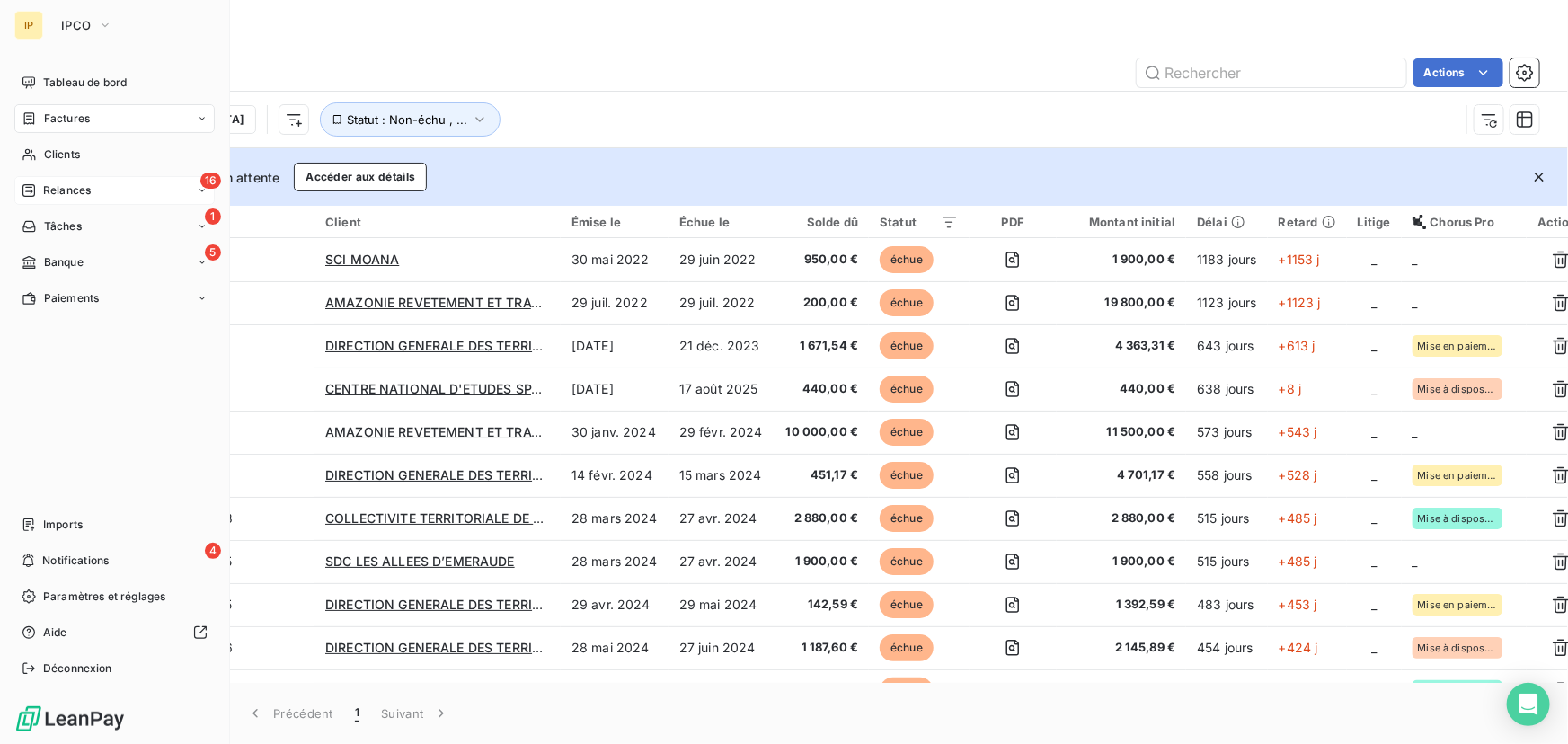
click at [95, 191] on div "16 Relances" at bounding box center [115, 190] width 200 height 29
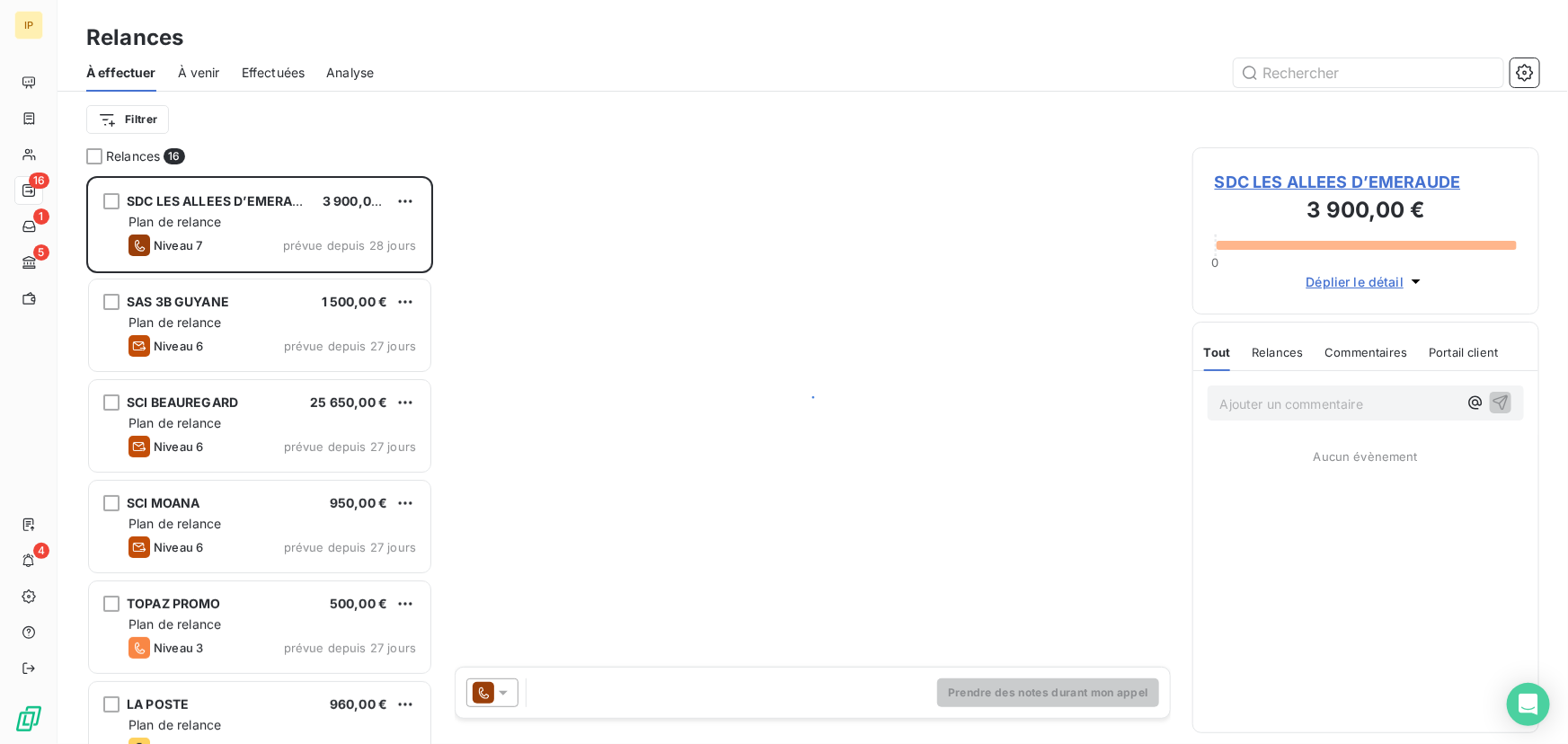
scroll to position [556, 334]
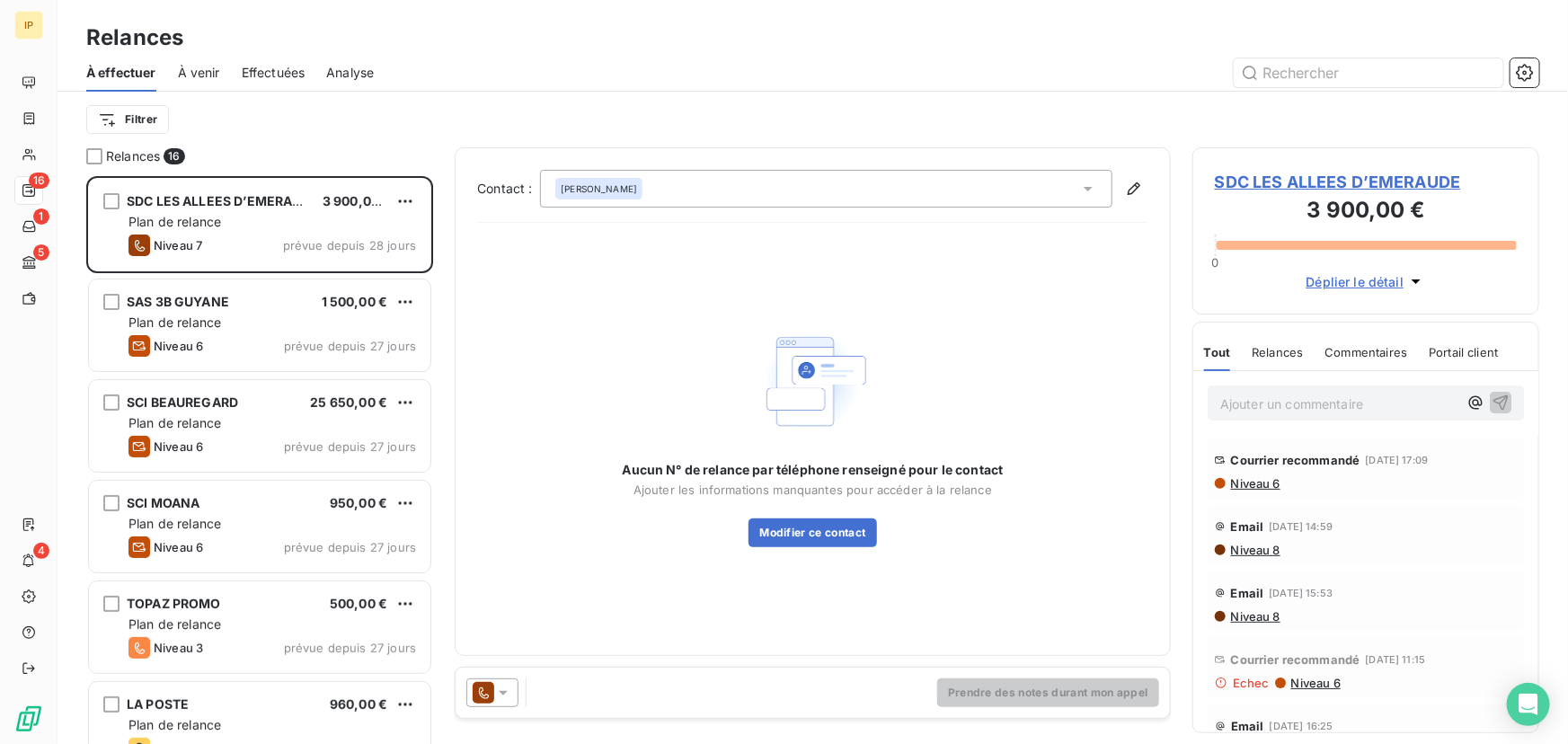
click at [286, 73] on span "Effectuées" at bounding box center [273, 73] width 64 height 18
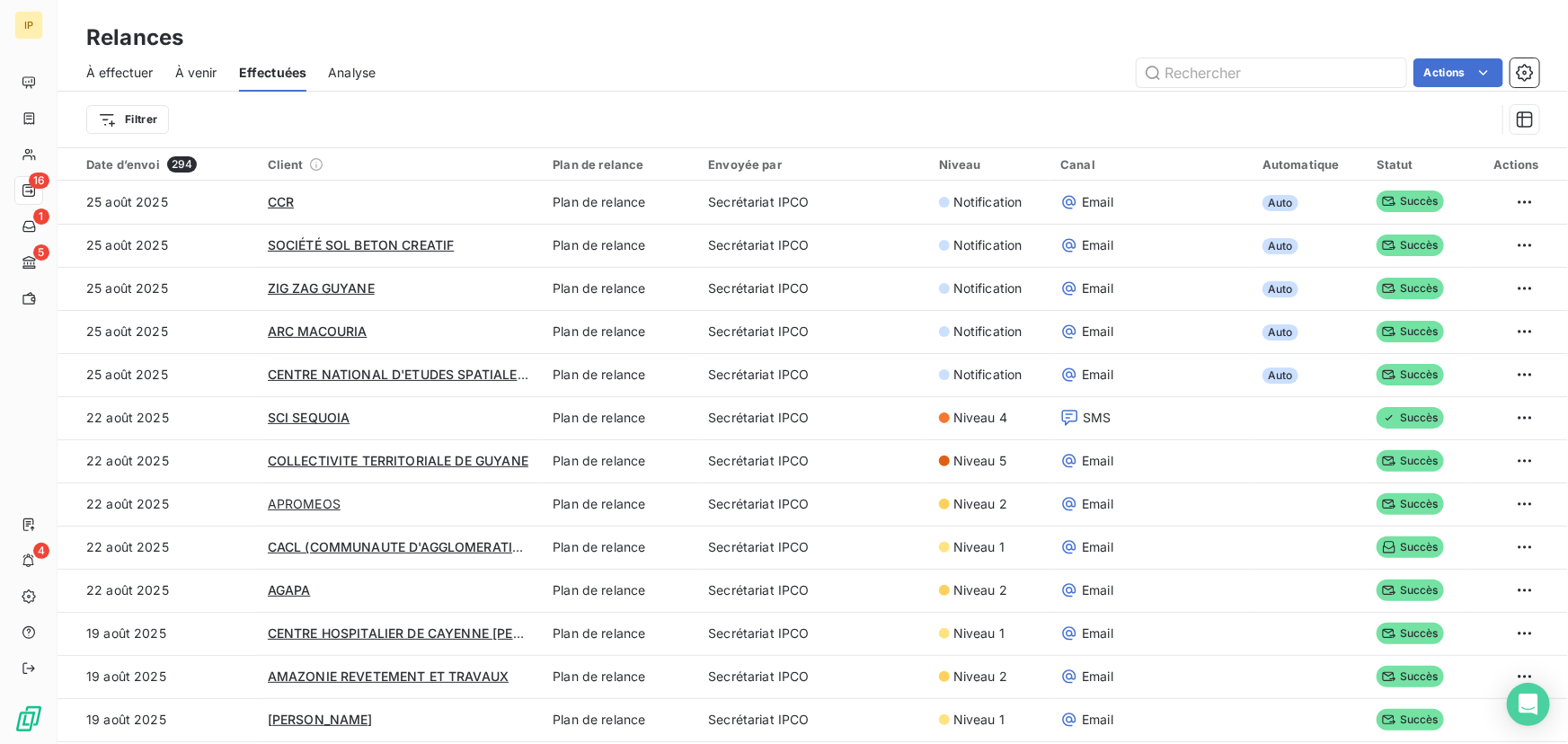
click at [93, 69] on span "À effectuer" at bounding box center [120, 73] width 68 height 18
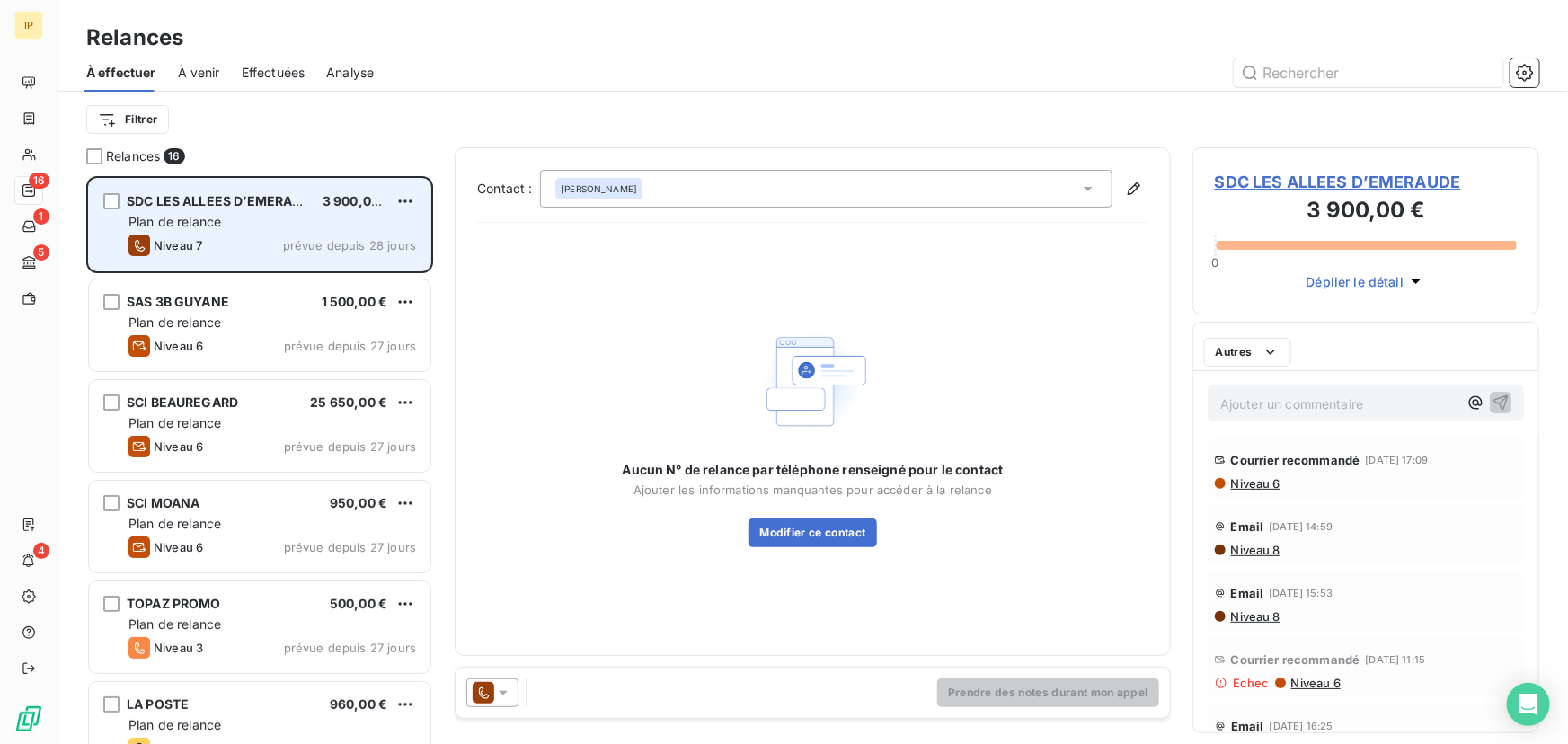
scroll to position [556, 334]
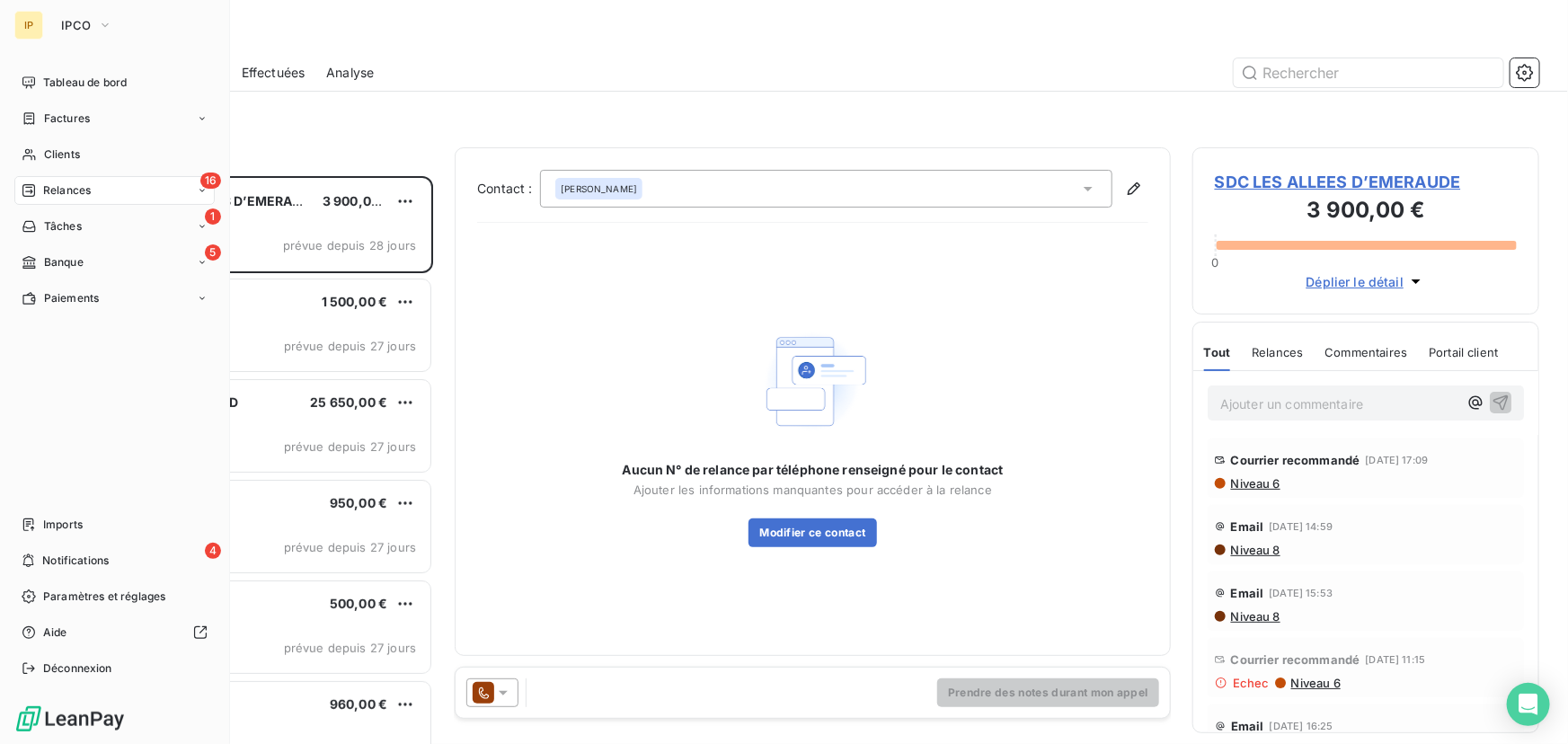
click at [62, 189] on span "Relances" at bounding box center [67, 191] width 47 height 16
click at [89, 188] on span "Relances" at bounding box center [67, 191] width 47 height 16
click at [65, 81] on span "Tableau de bord" at bounding box center [84, 83] width 84 height 16
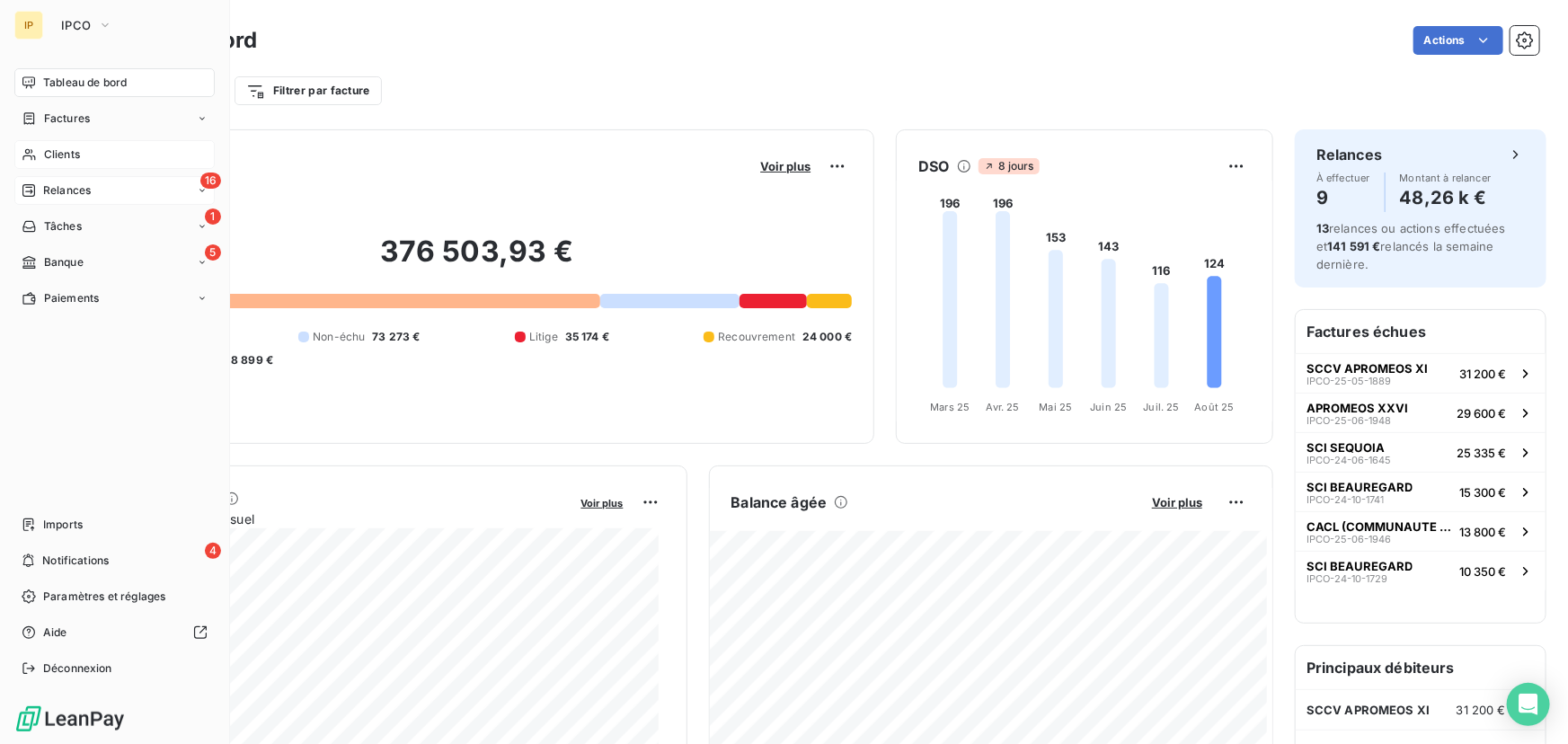
click at [52, 149] on span "Clients" at bounding box center [62, 154] width 36 height 16
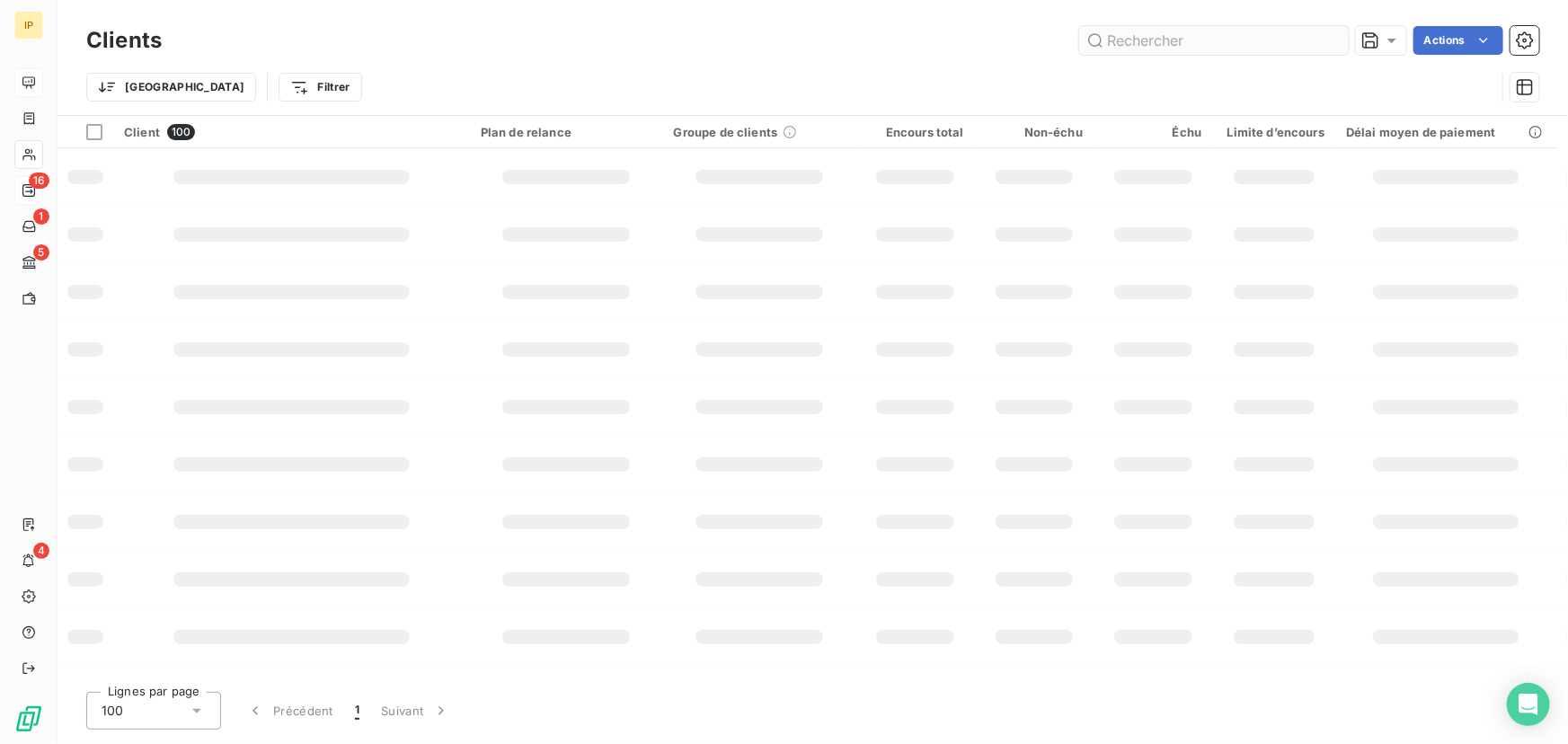
click at [1240, 39] on input "text" at bounding box center [1213, 40] width 269 height 29
type input "beauregard"
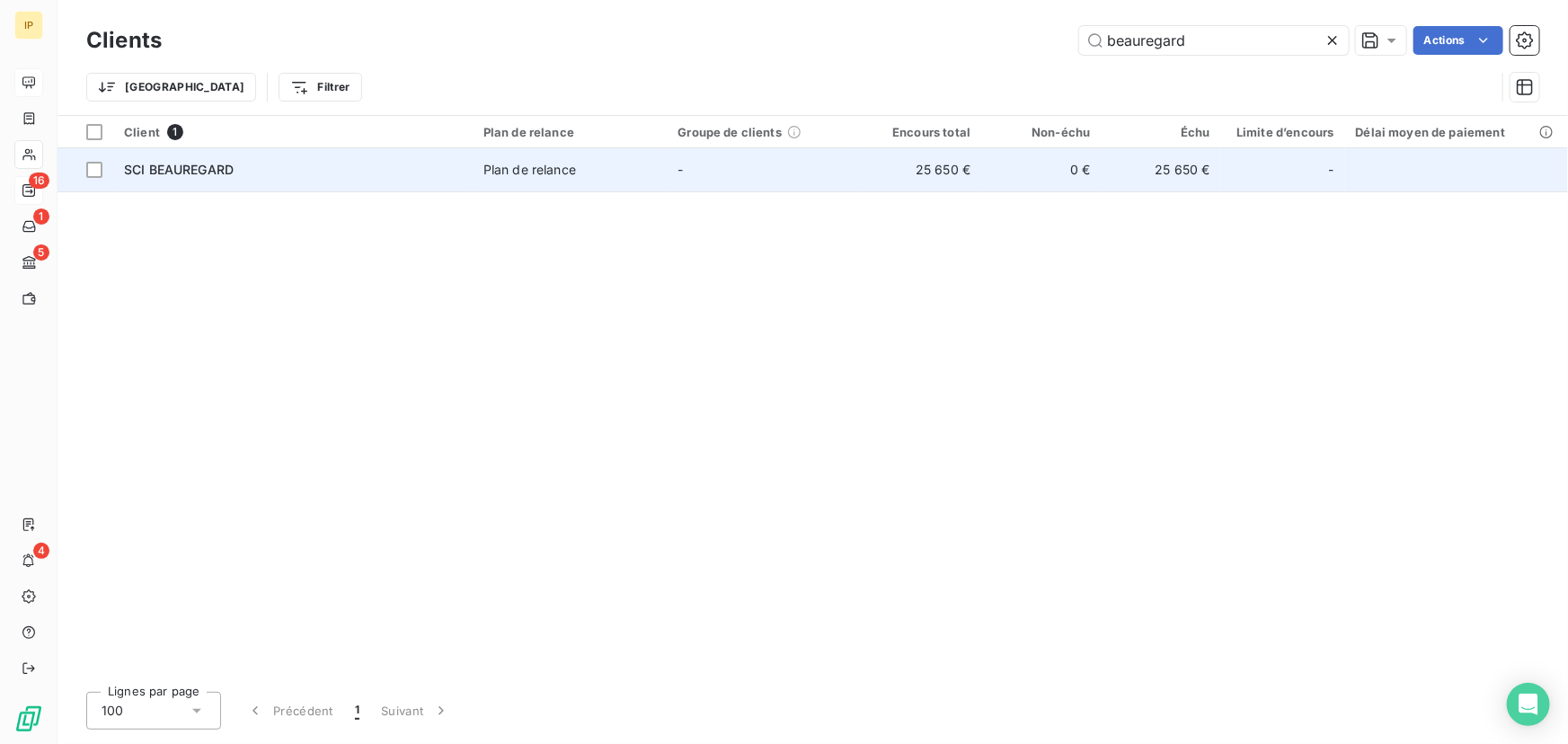
click at [562, 149] on td "Plan de relance" at bounding box center [570, 170] width 195 height 43
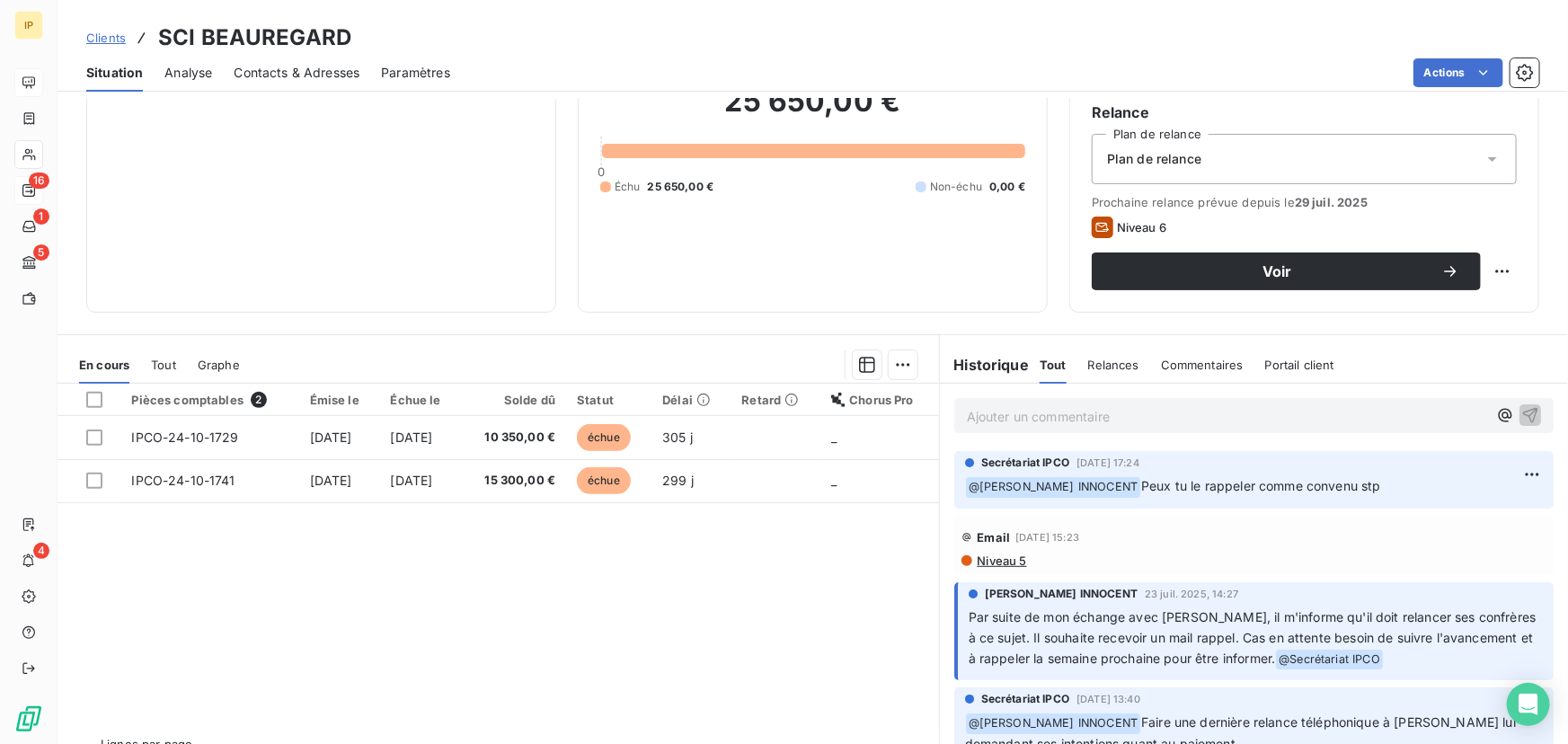
scroll to position [204, 0]
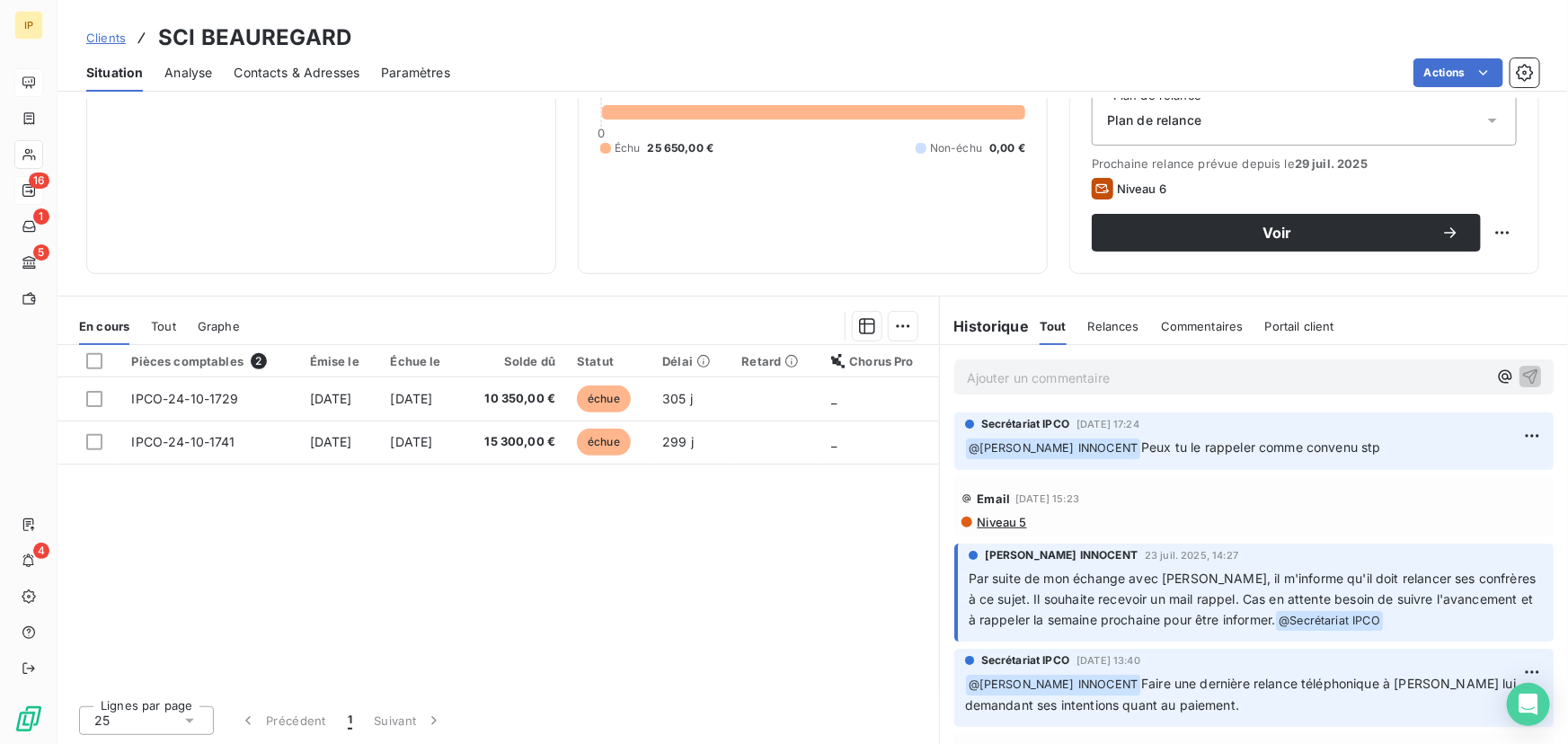
click at [1101, 313] on div "Relances" at bounding box center [1114, 326] width 51 height 37
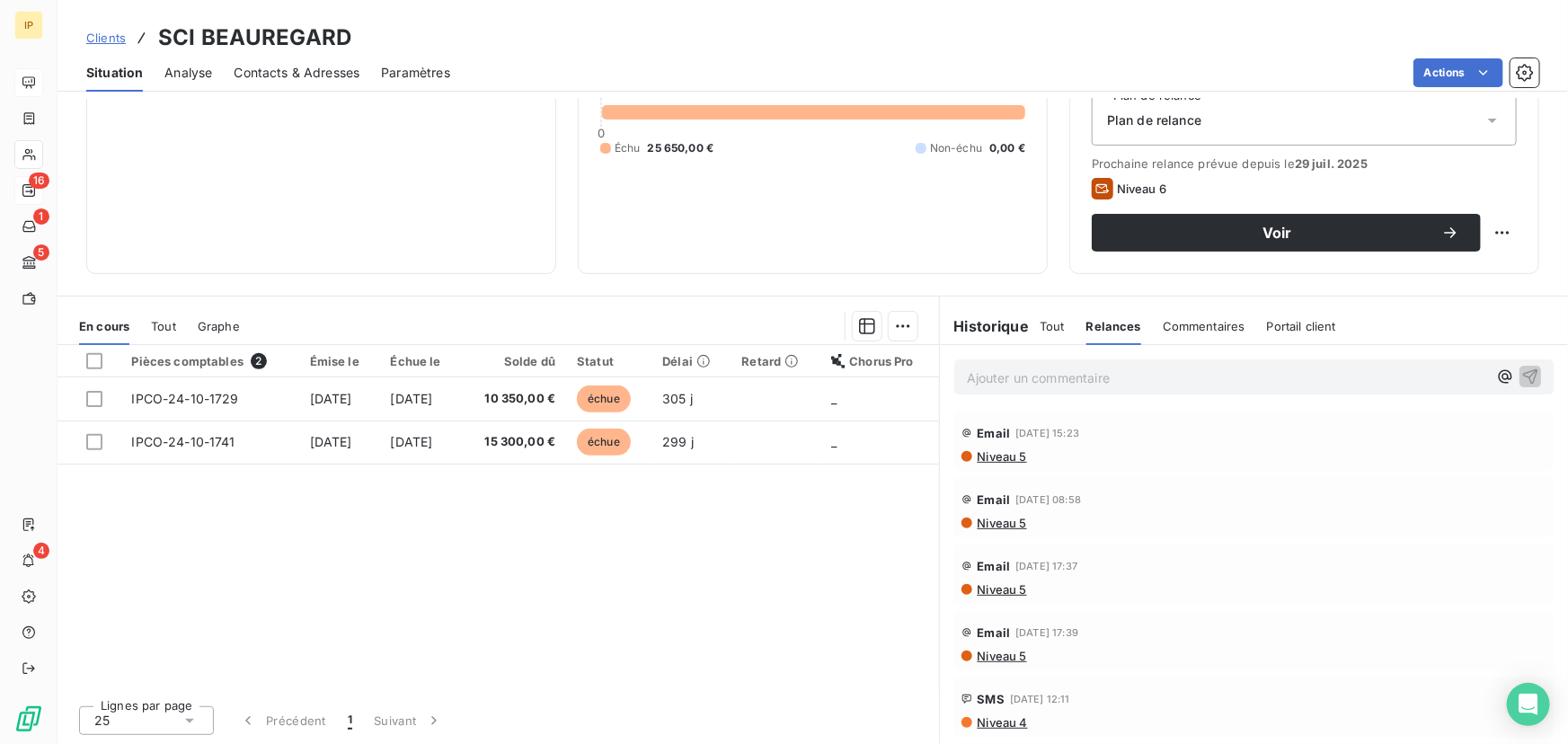
scroll to position [0, 0]
click at [986, 458] on span "Niveau 5" at bounding box center [1001, 457] width 51 height 15
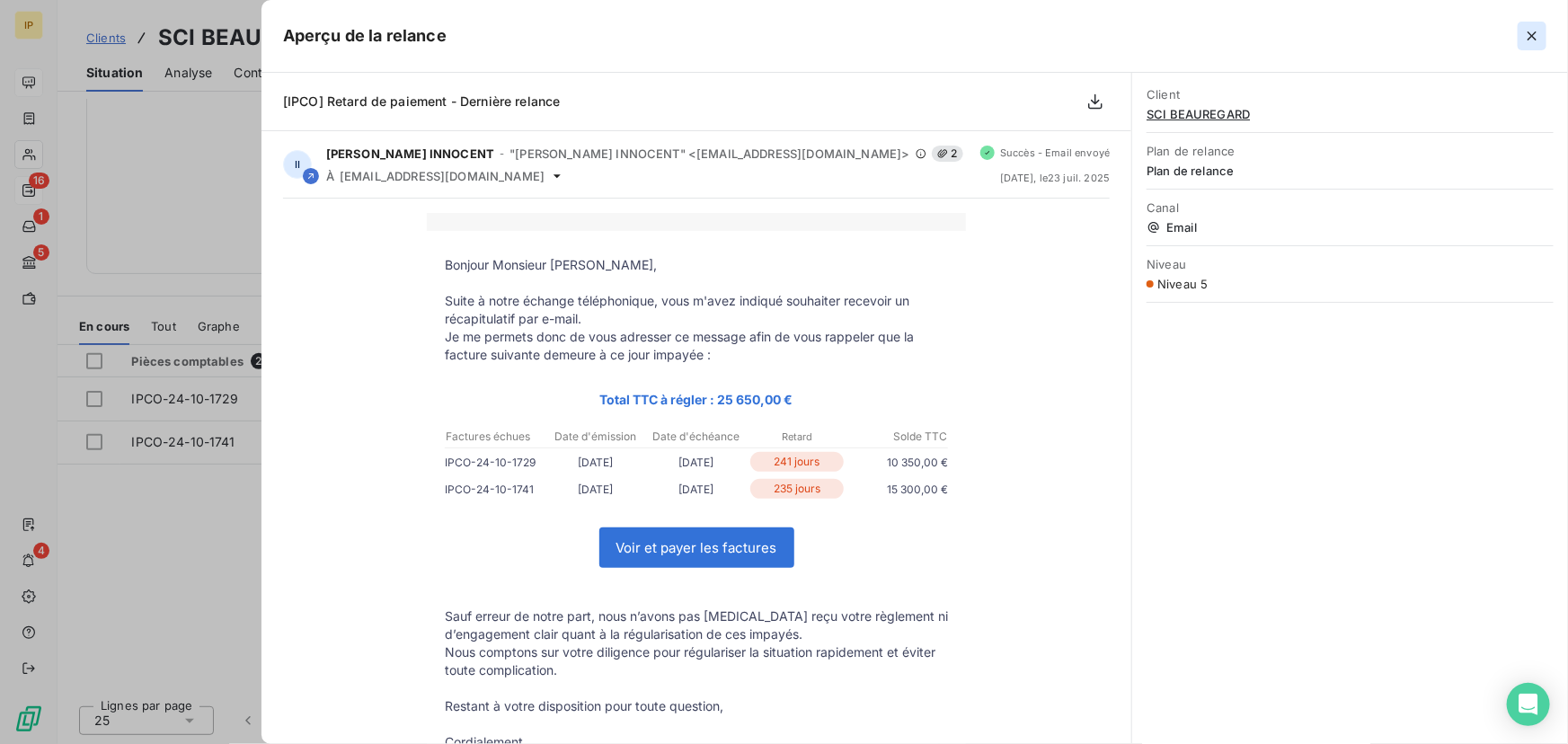
click at [1540, 32] on icon "button" at bounding box center [1532, 35] width 18 height 18
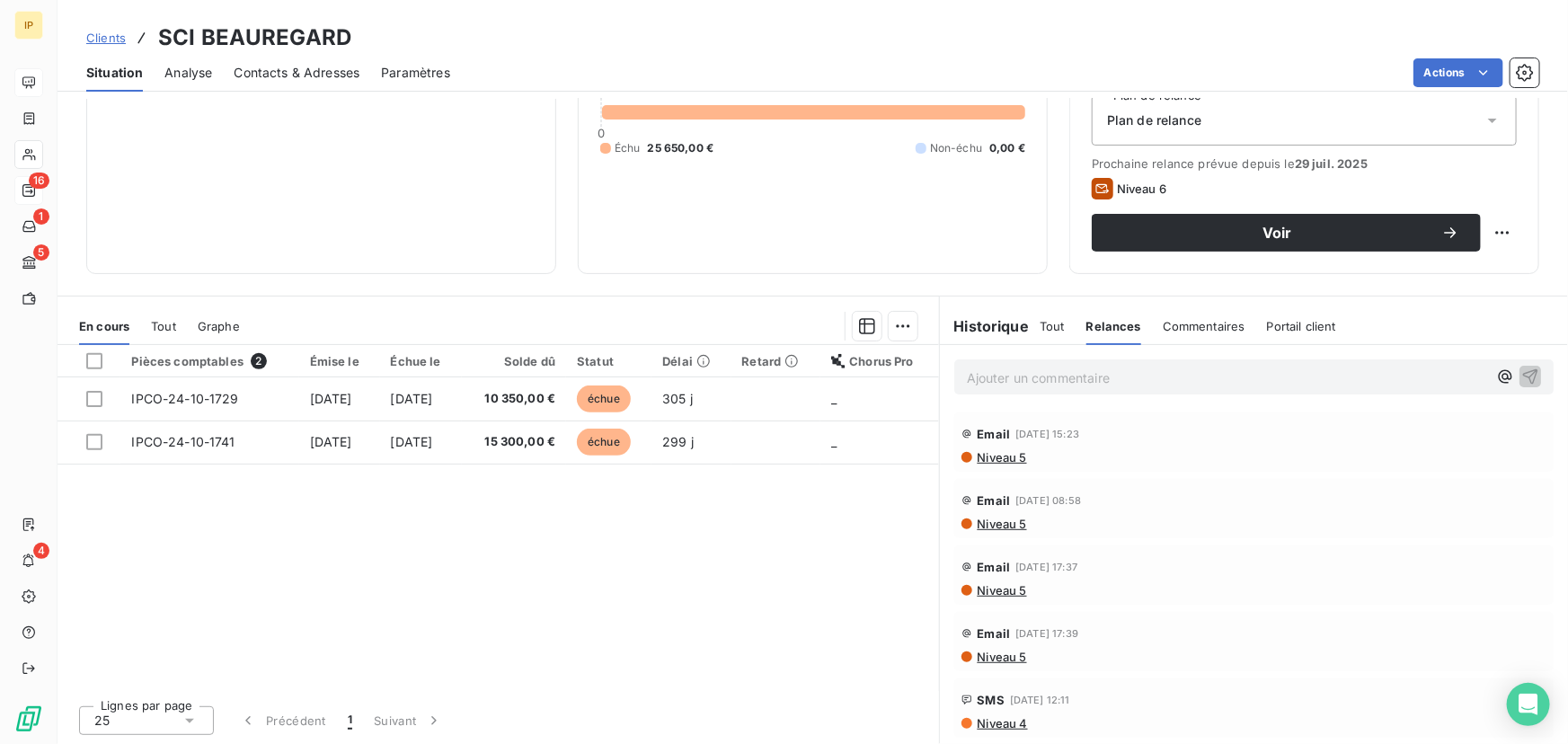
click at [1001, 523] on span "Niveau 5" at bounding box center [1001, 524] width 51 height 15
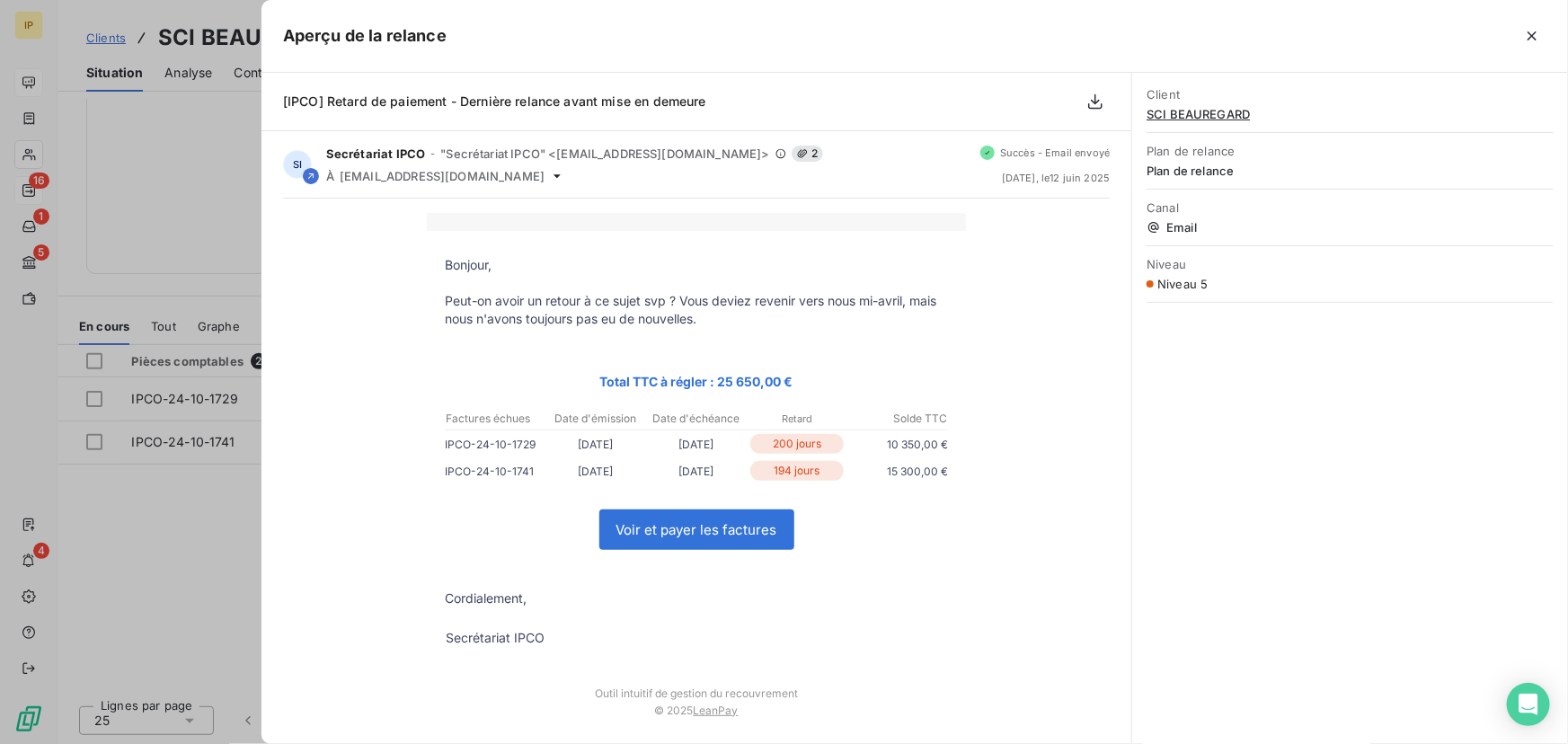
click at [1525, 35] on button "button" at bounding box center [1532, 35] width 28 height 29
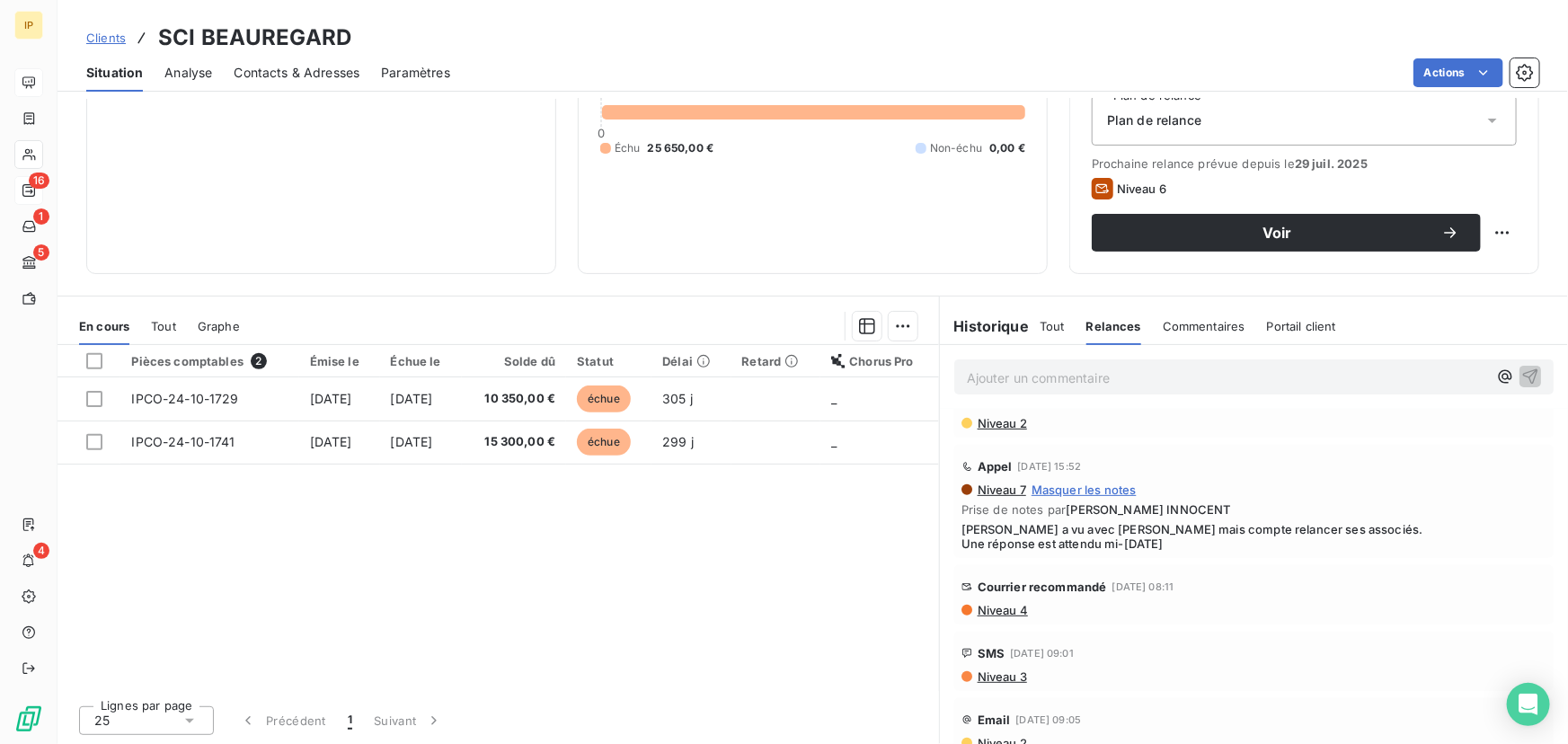
scroll to position [435, 0]
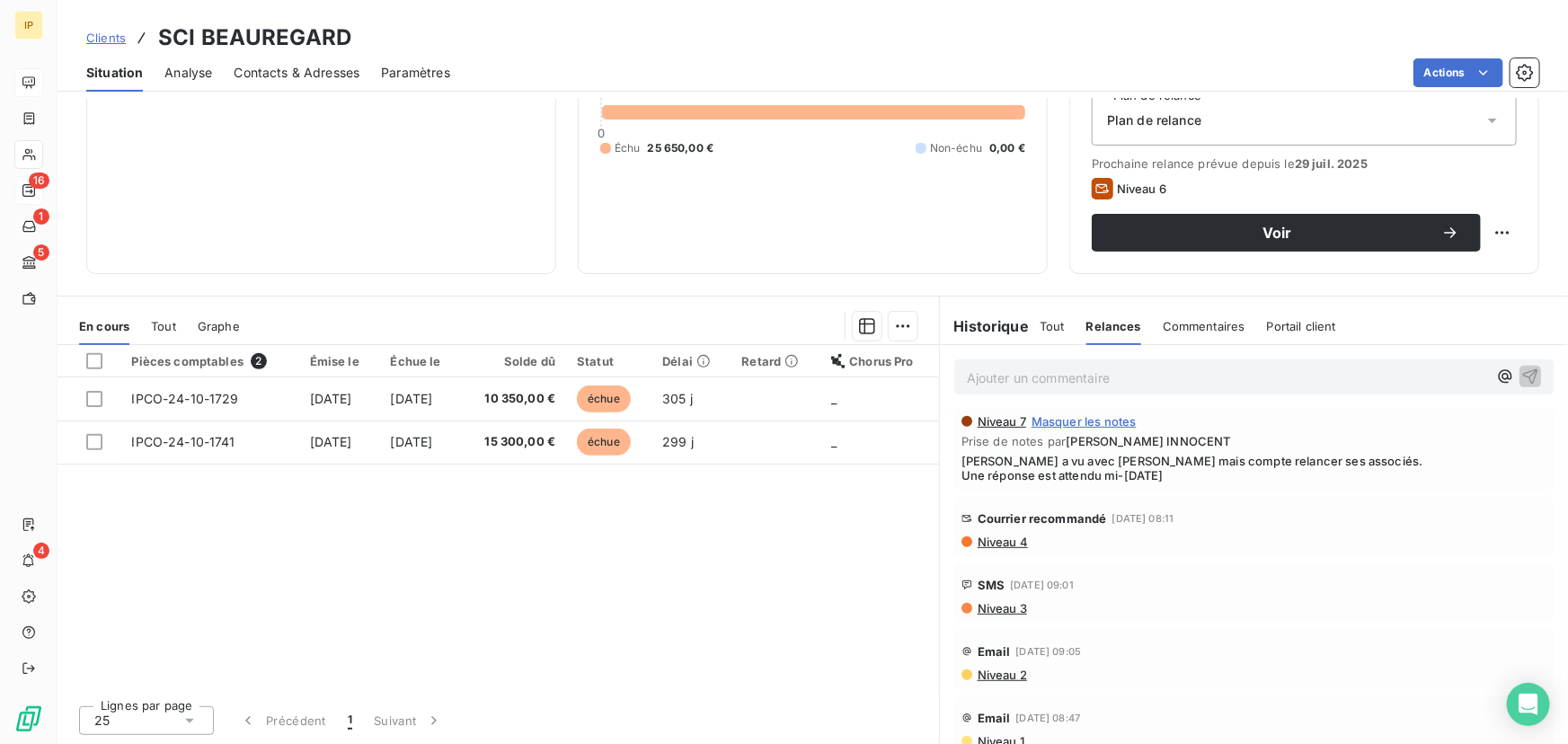
click at [1006, 542] on span "Niveau 4" at bounding box center [1001, 542] width 52 height 15
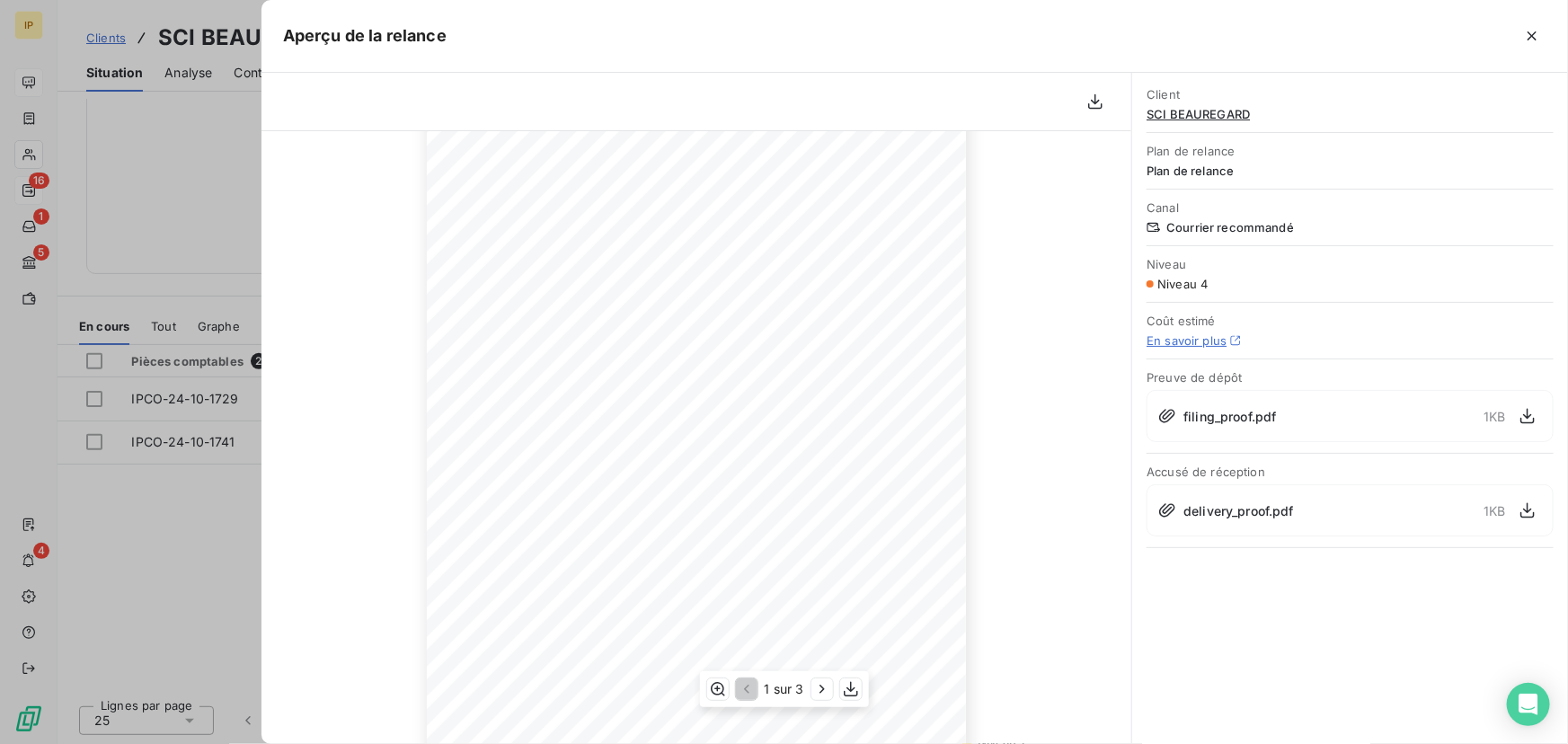
scroll to position [254, 0]
click at [815, 687] on icon "button" at bounding box center [822, 689] width 18 height 18
click at [815, 687] on icon "button" at bounding box center [823, 689] width 18 height 18
click at [747, 693] on icon "button" at bounding box center [745, 689] width 18 height 18
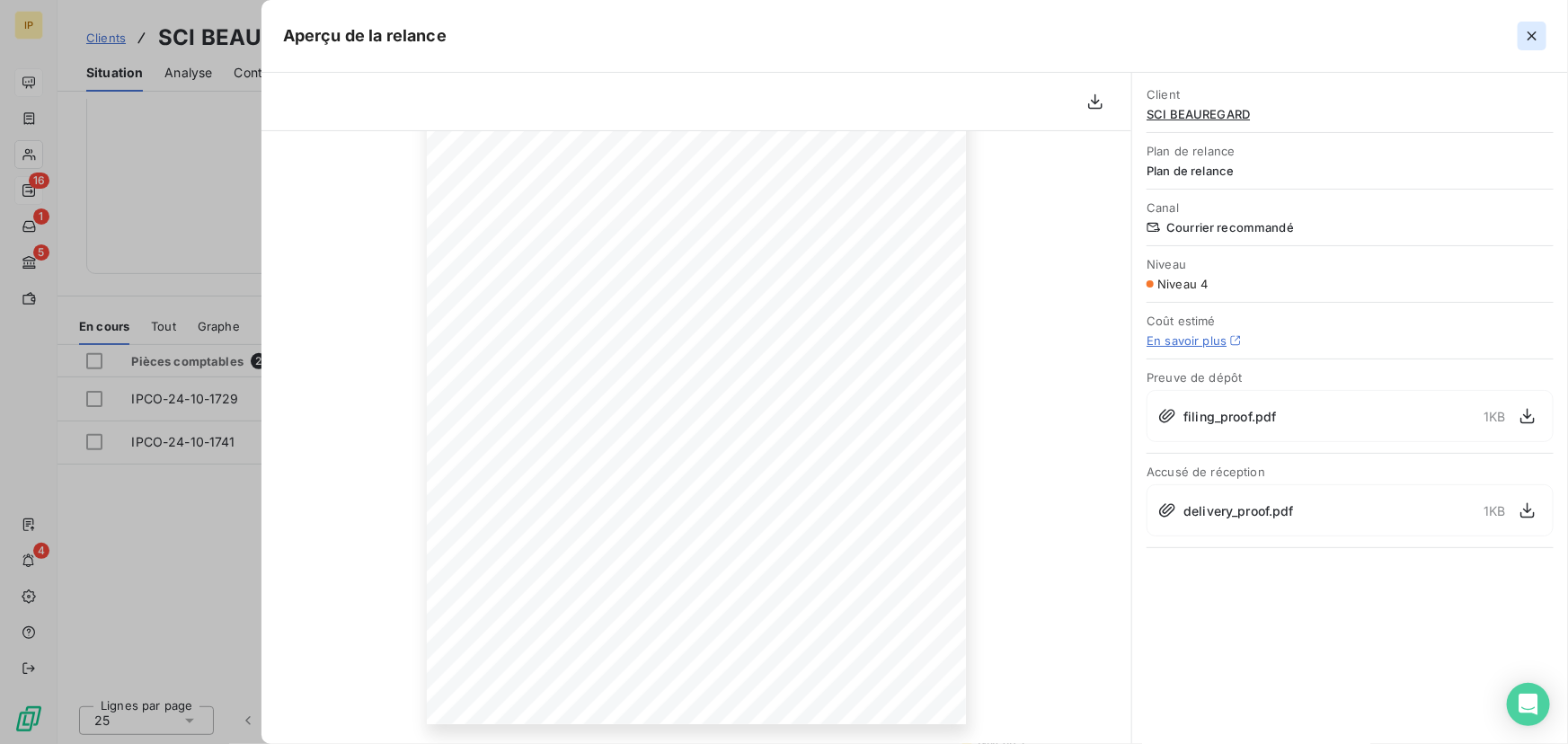
click at [1533, 33] on icon "button" at bounding box center [1532, 35] width 18 height 18
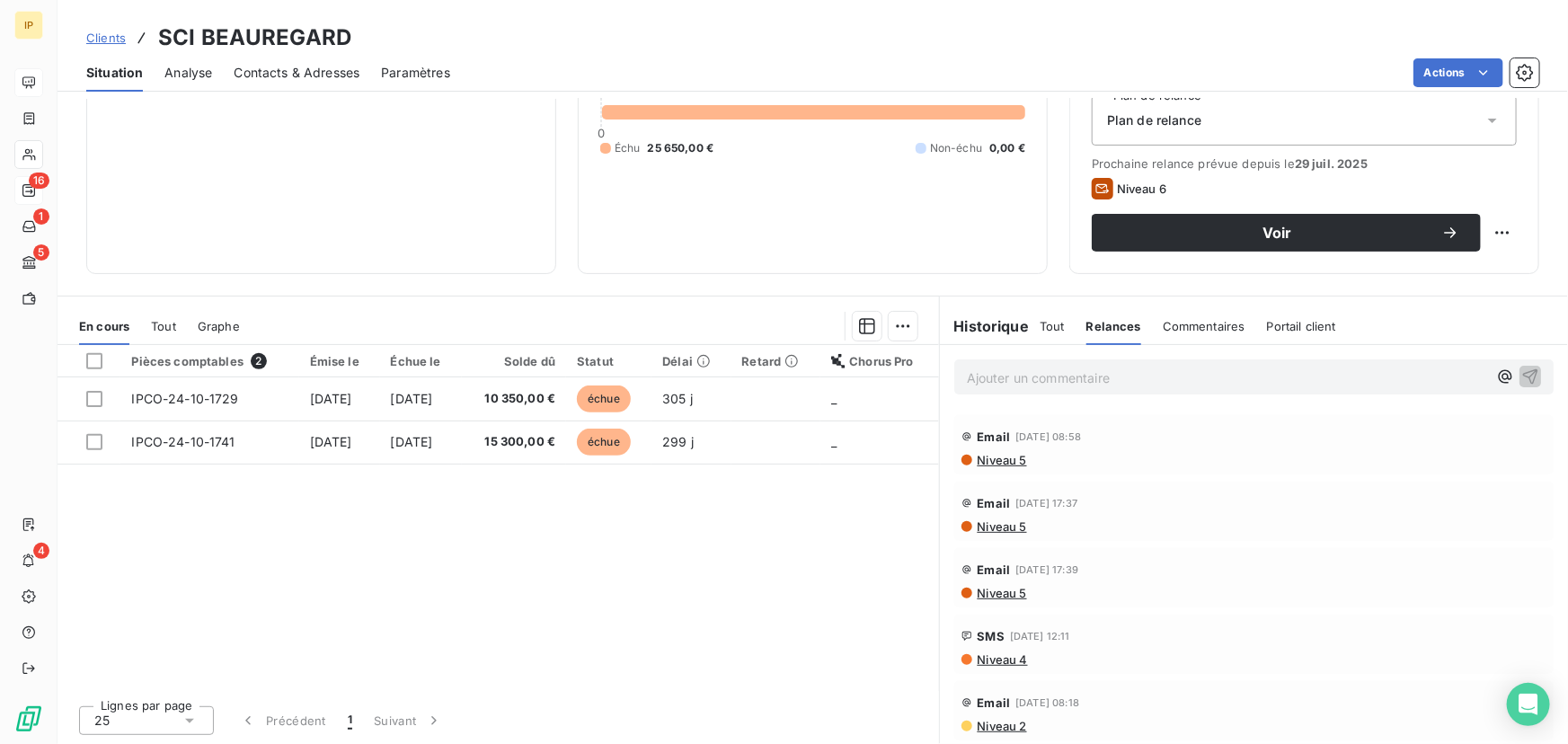
scroll to position [0, 0]
click at [998, 456] on span "Niveau 5" at bounding box center [1001, 457] width 51 height 15
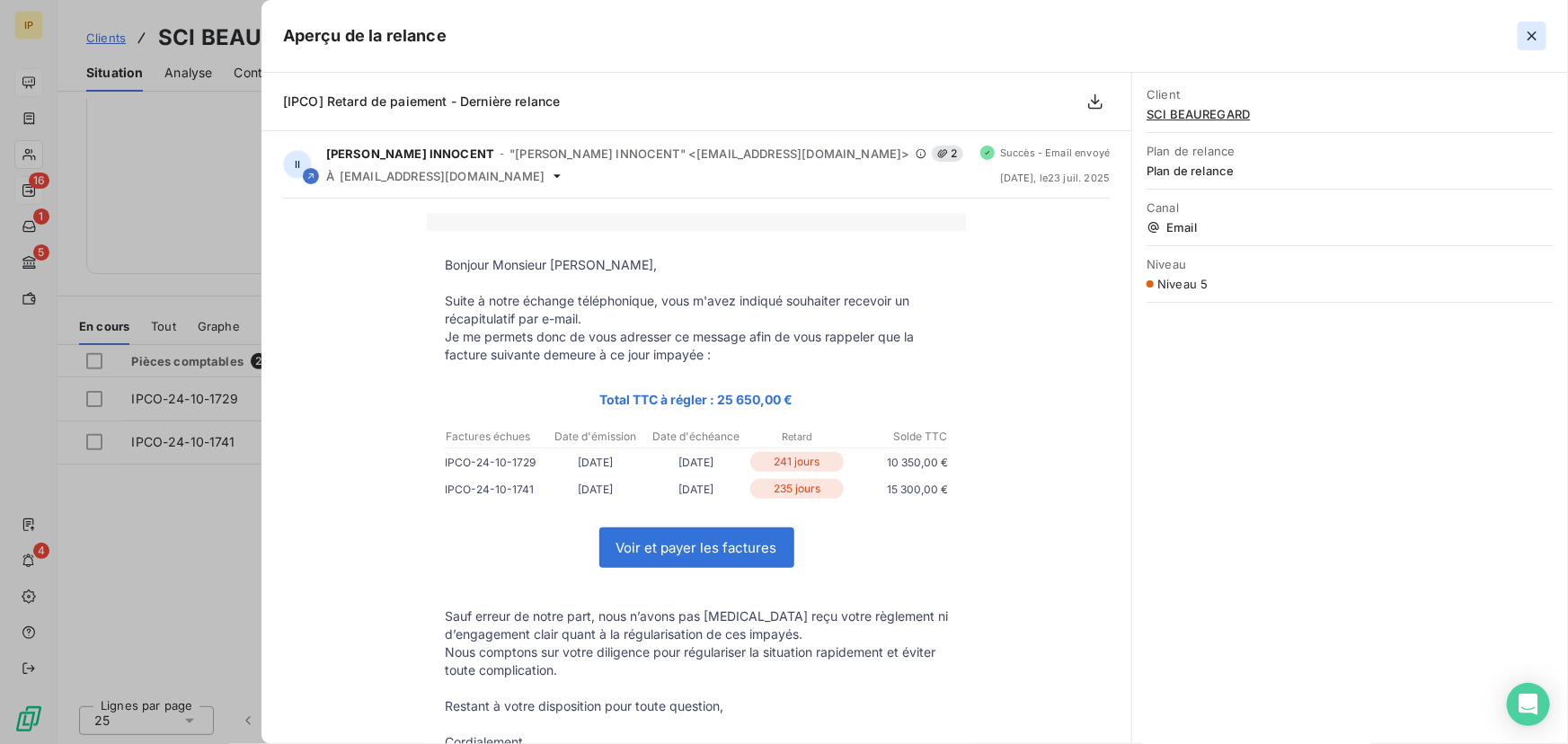
click at [1523, 44] on icon "button" at bounding box center [1532, 35] width 18 height 18
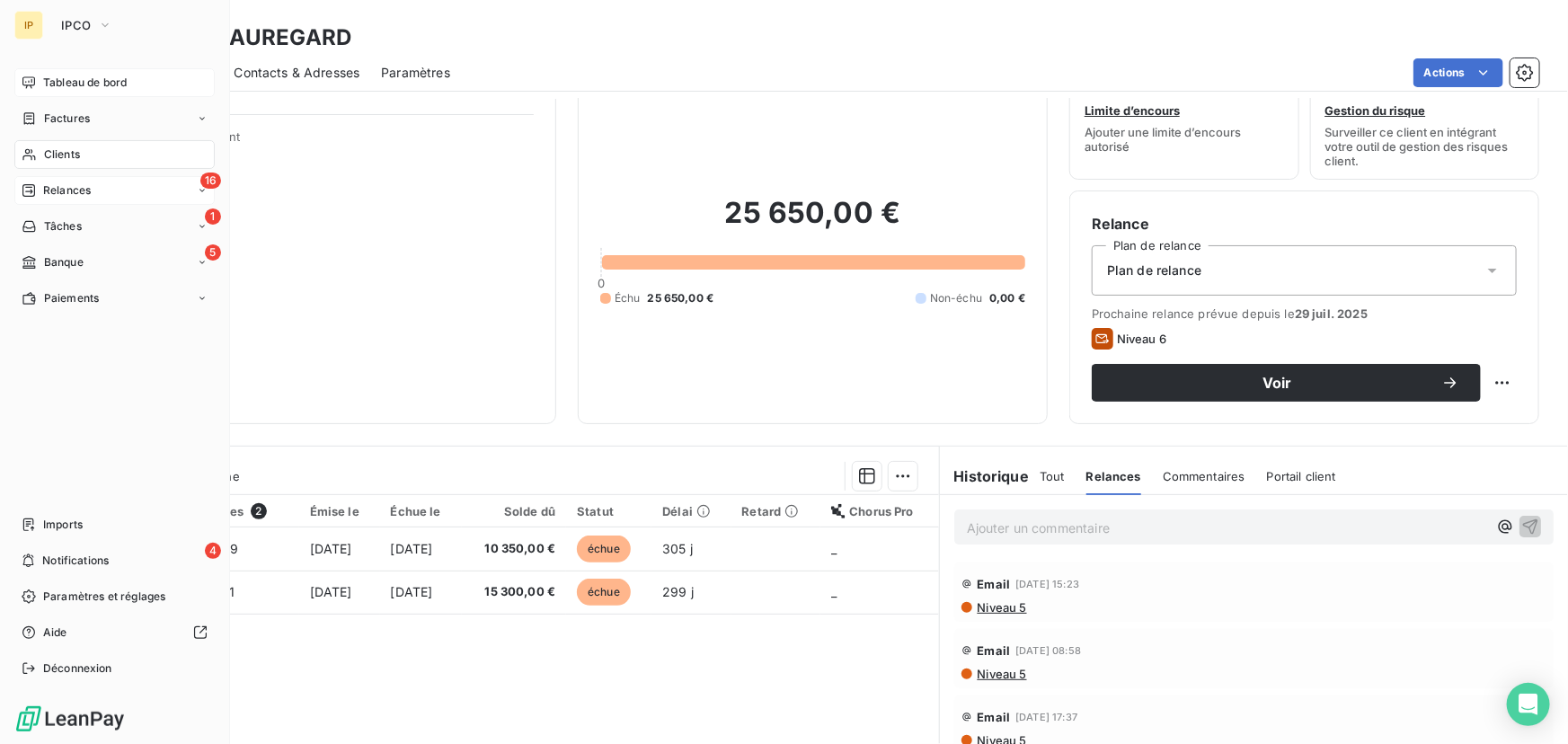
scroll to position [40, 0]
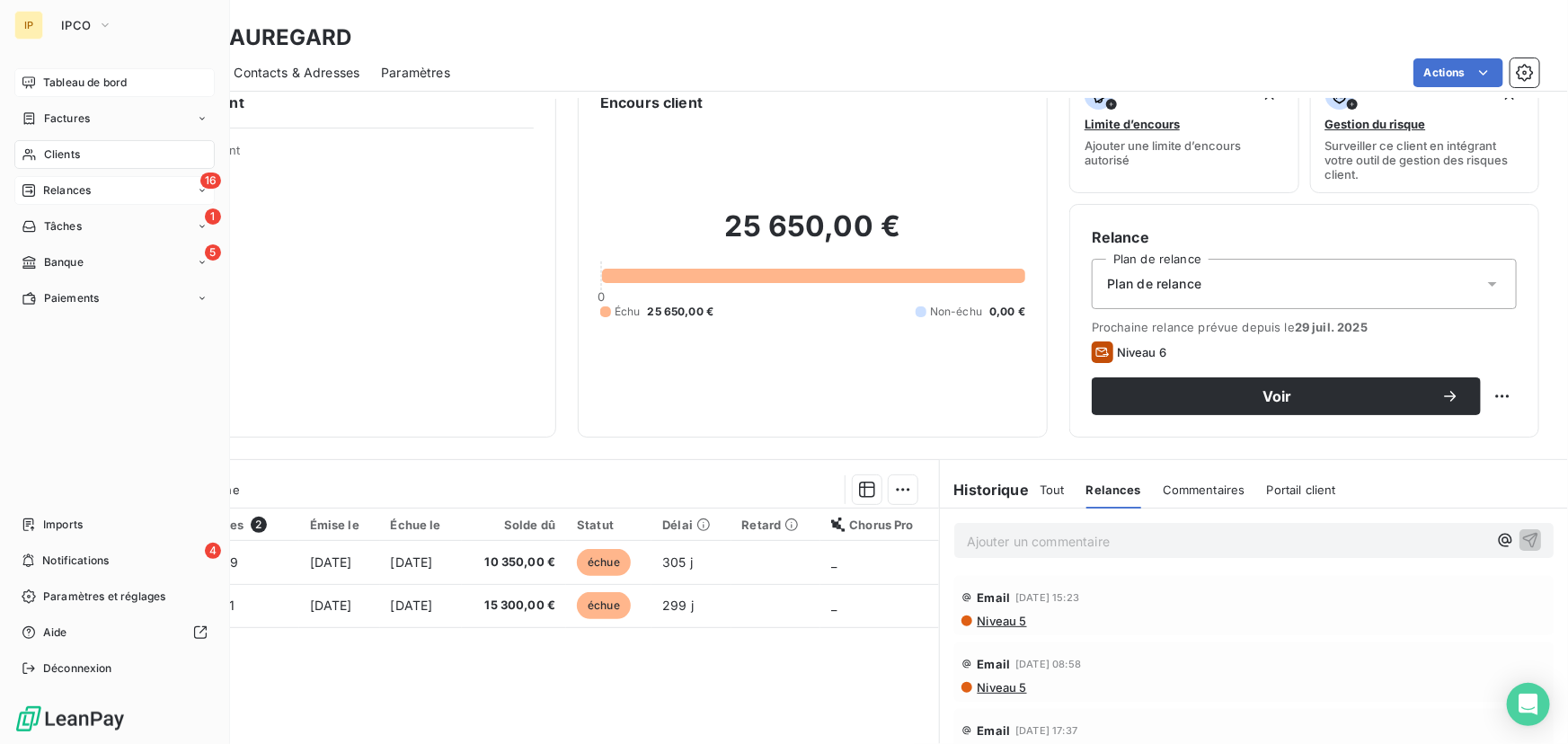
click at [60, 187] on span "Relances" at bounding box center [67, 191] width 47 height 16
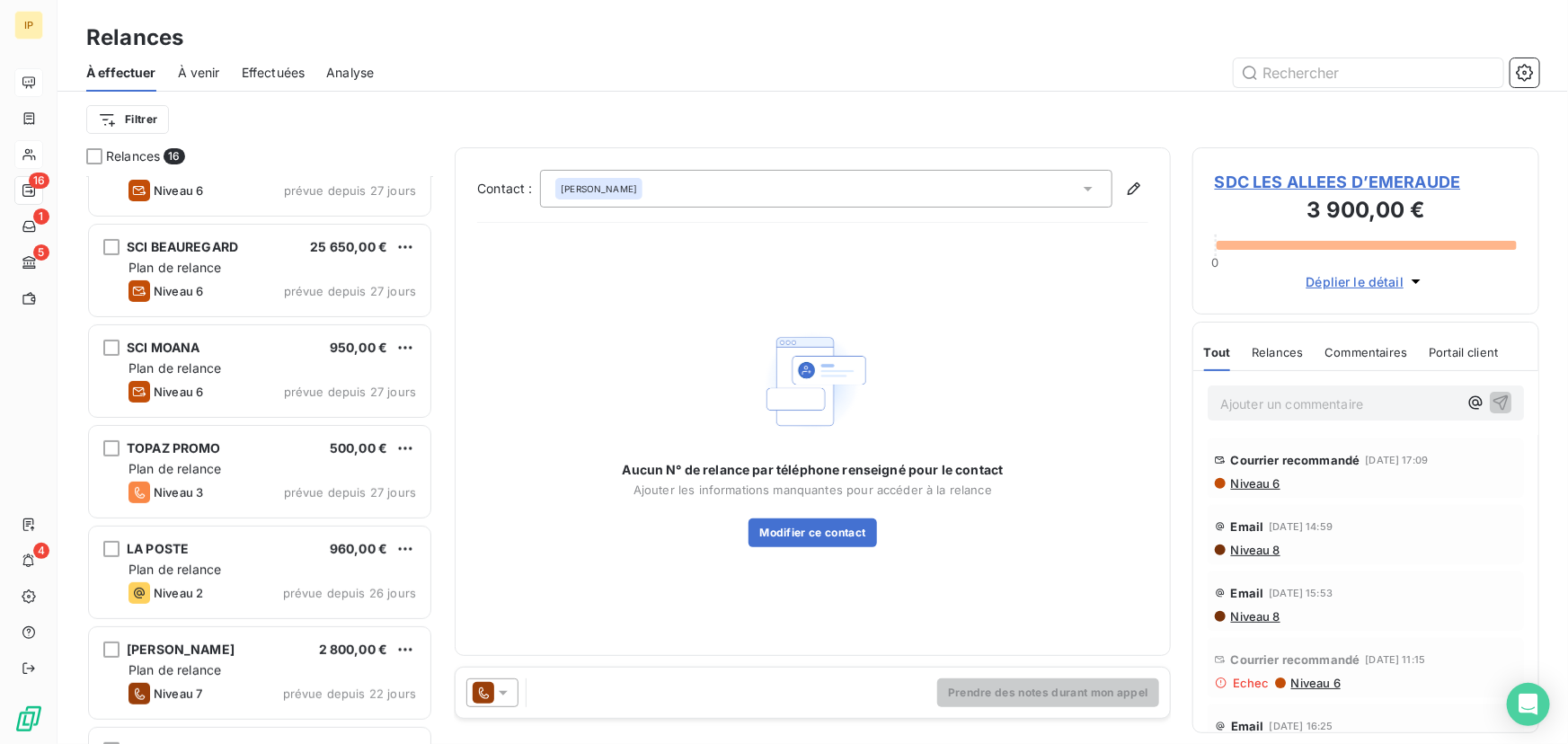
scroll to position [163, 0]
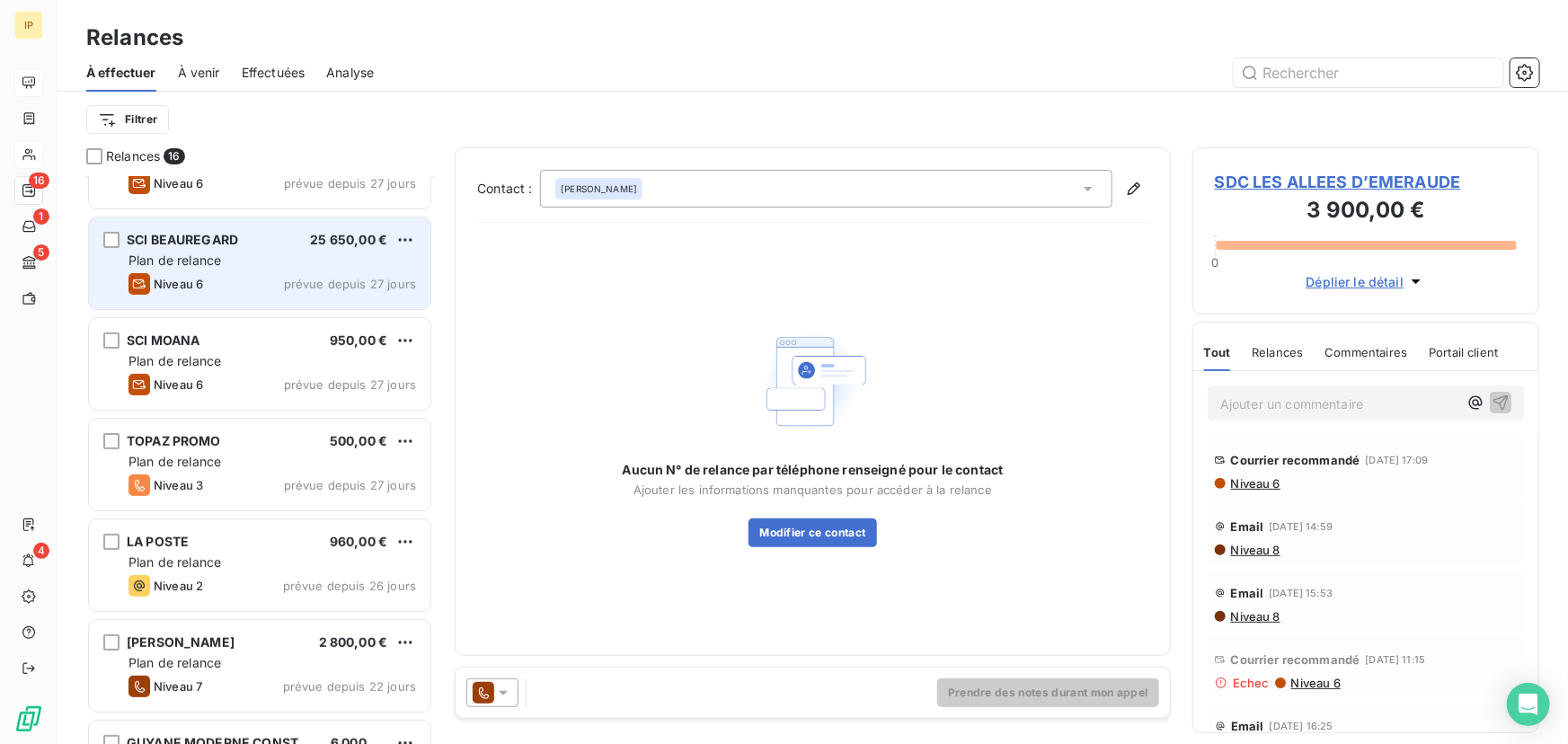
click at [296, 268] on div "Plan de relance" at bounding box center [272, 260] width 288 height 18
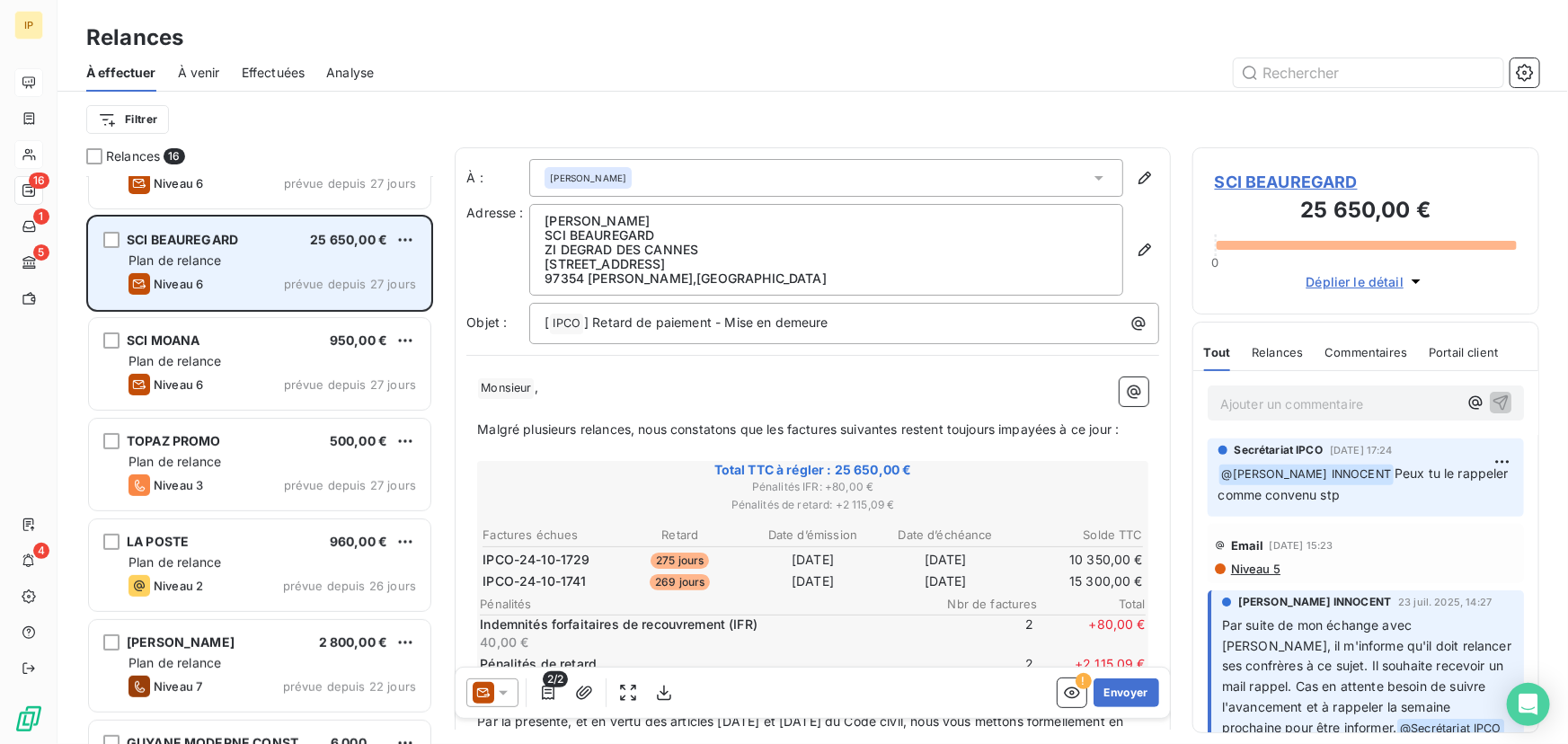
click at [315, 265] on div "Plan de relance" at bounding box center [272, 260] width 288 height 18
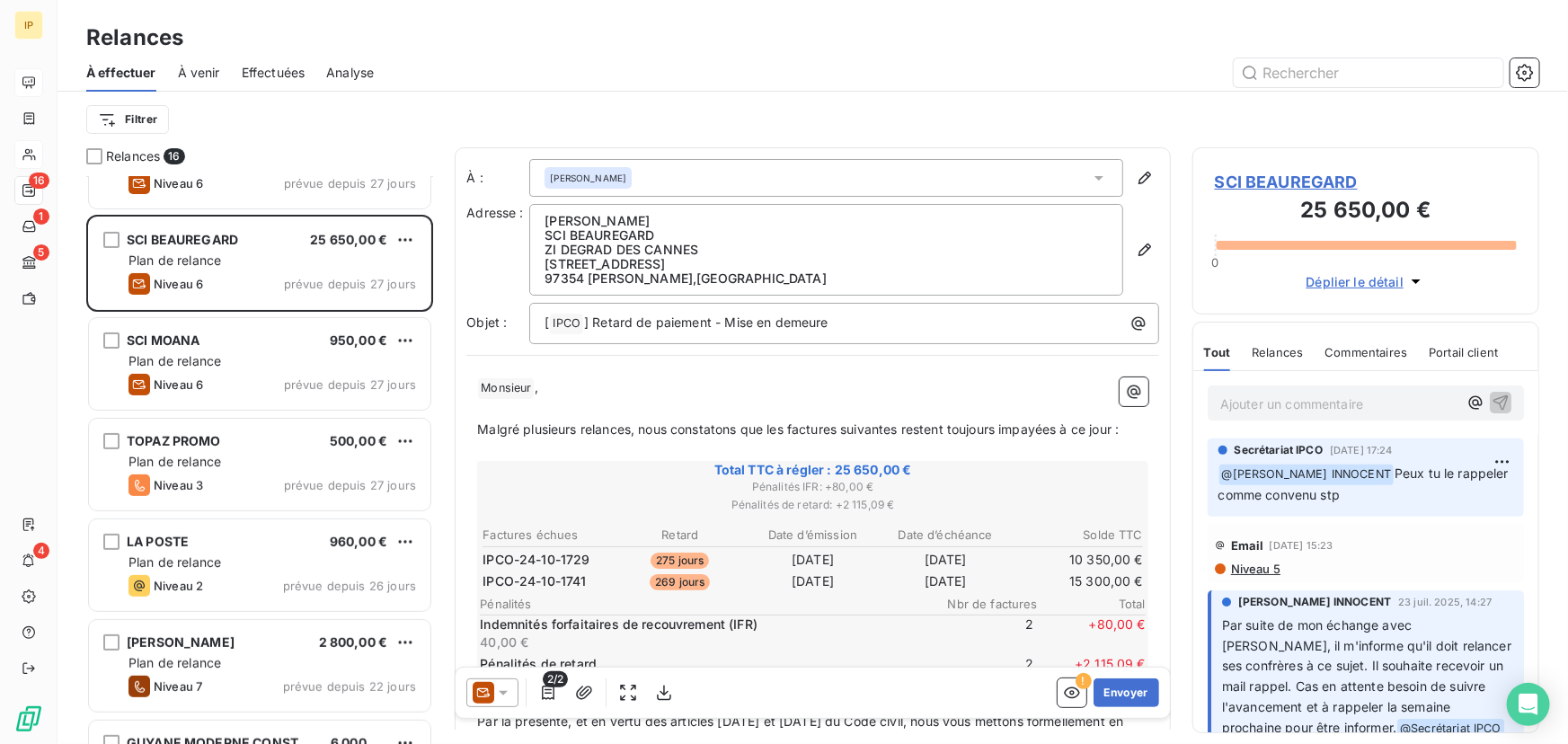
click at [1090, 173] on icon at bounding box center [1098, 178] width 18 height 18
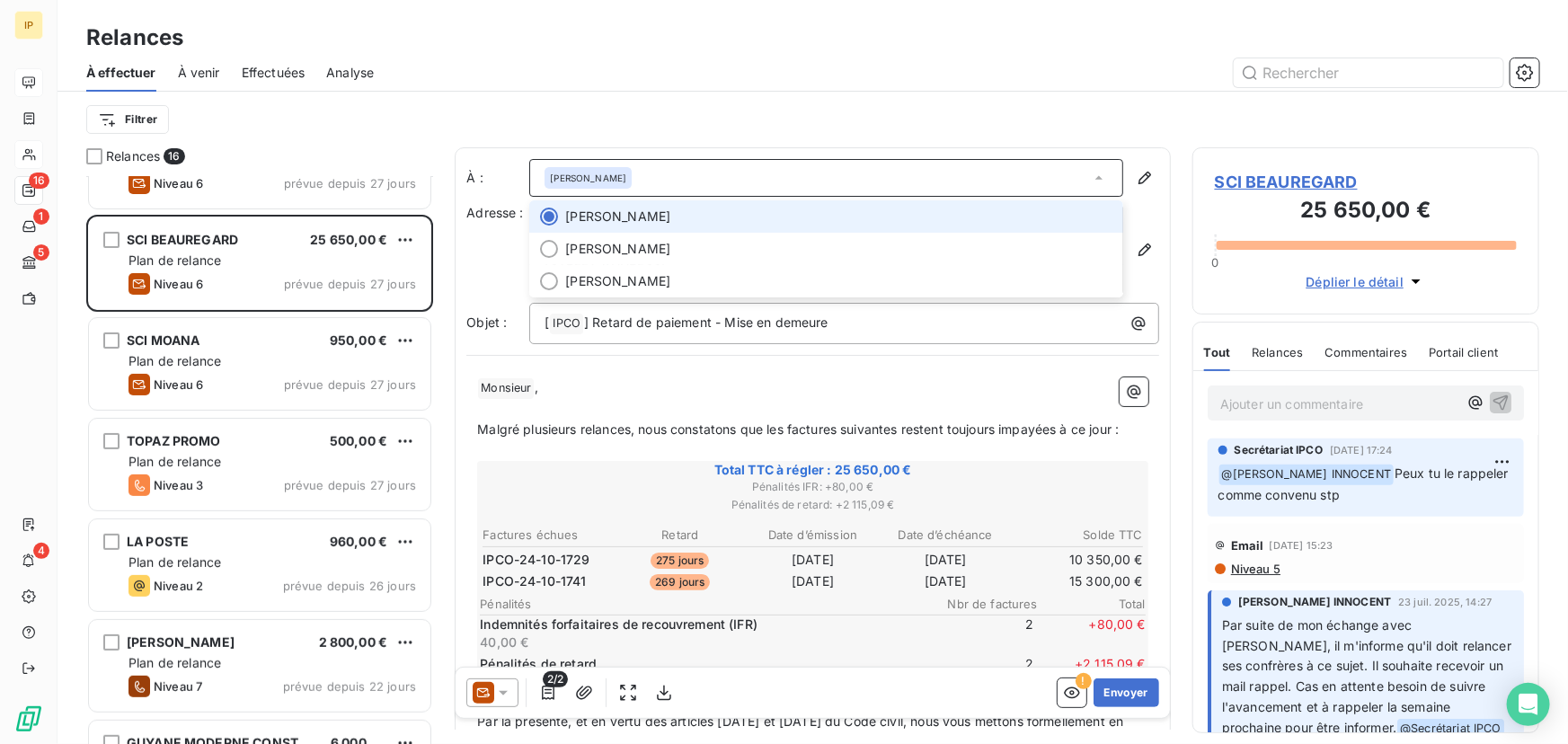
click at [635, 208] on span "[PERSON_NAME]" at bounding box center [617, 216] width 105 height 18
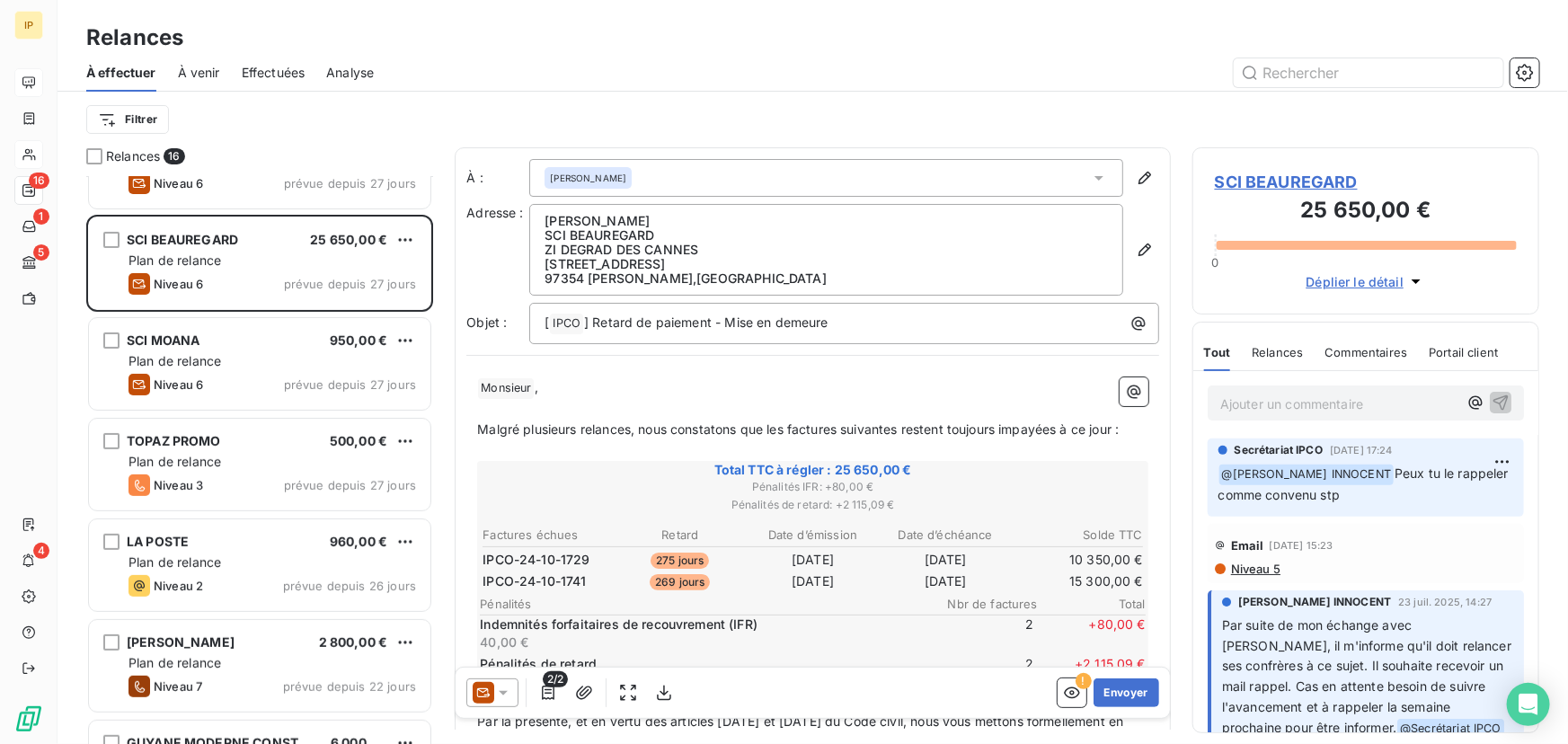
click at [497, 692] on icon at bounding box center [503, 693] width 18 height 18
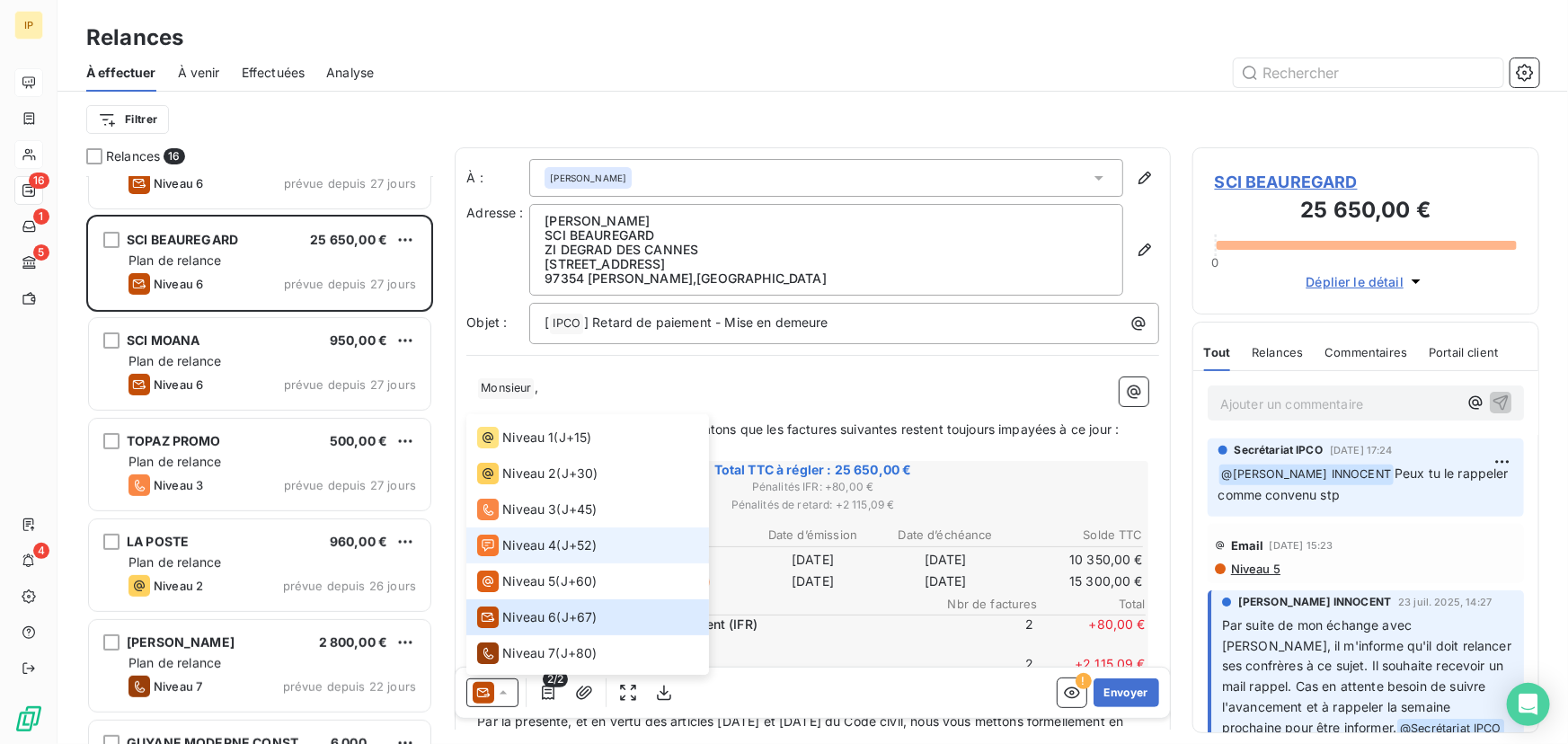
scroll to position [63, 0]
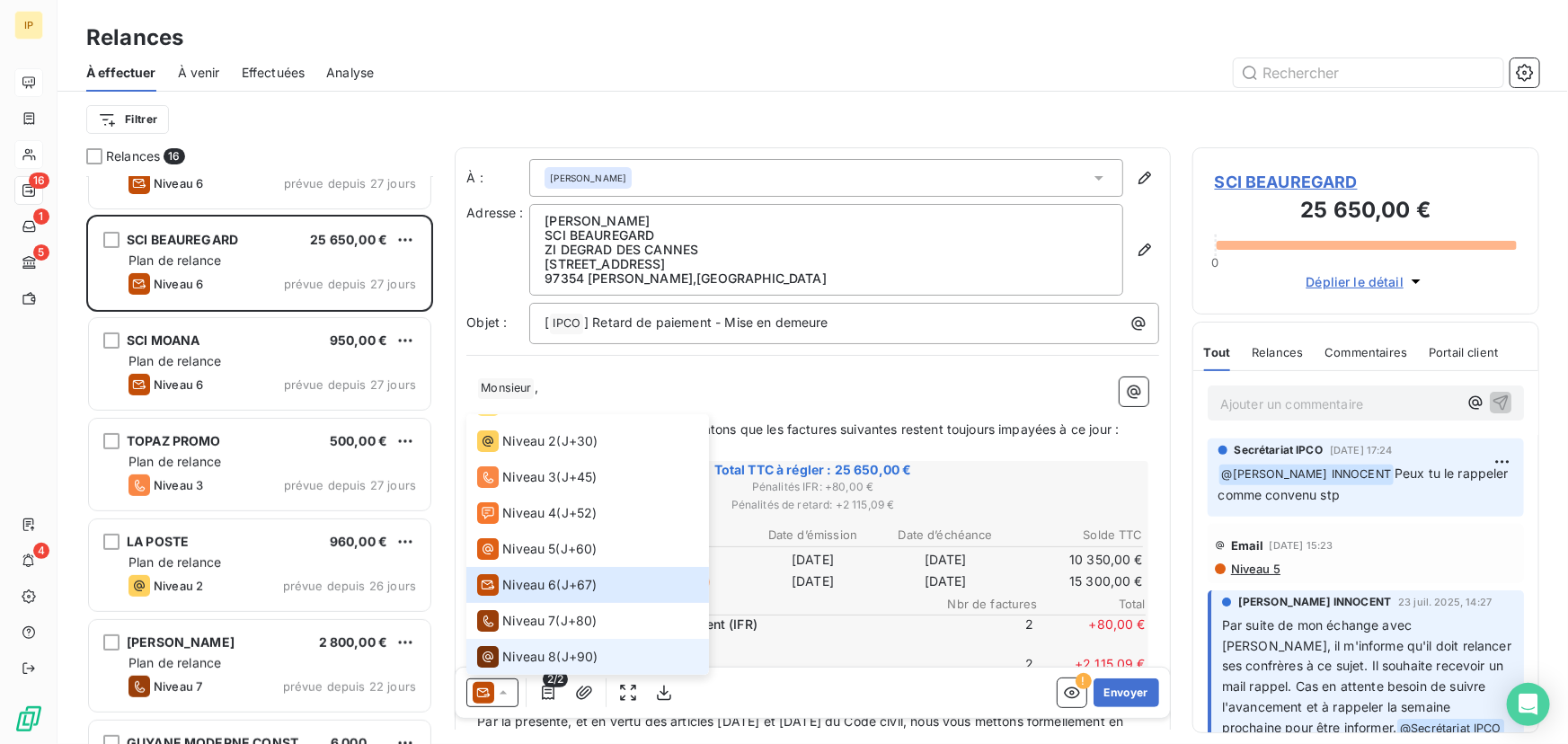
click at [534, 652] on span "Niveau 8" at bounding box center [529, 657] width 54 height 18
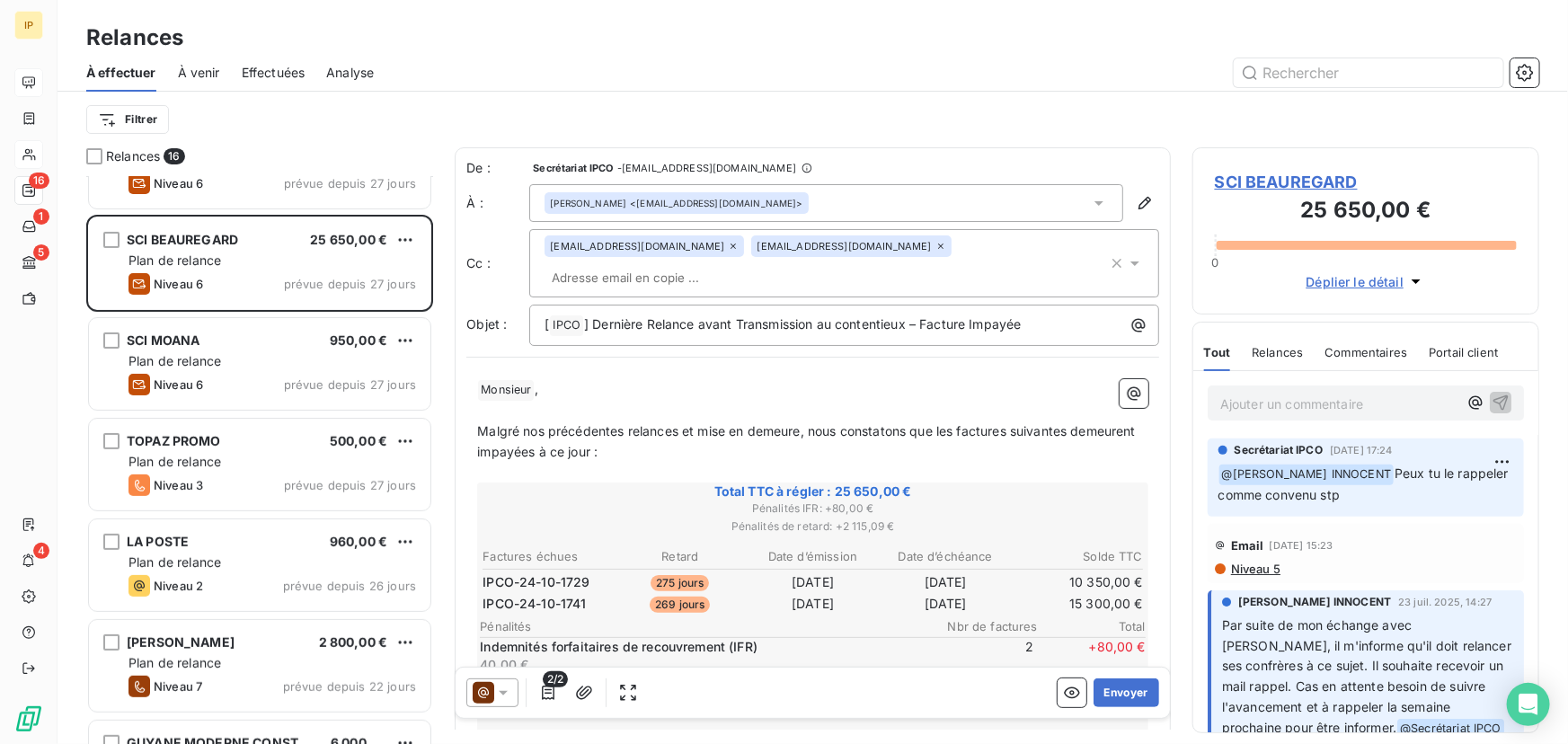
click at [752, 264] on input "text" at bounding box center [647, 277] width 207 height 27
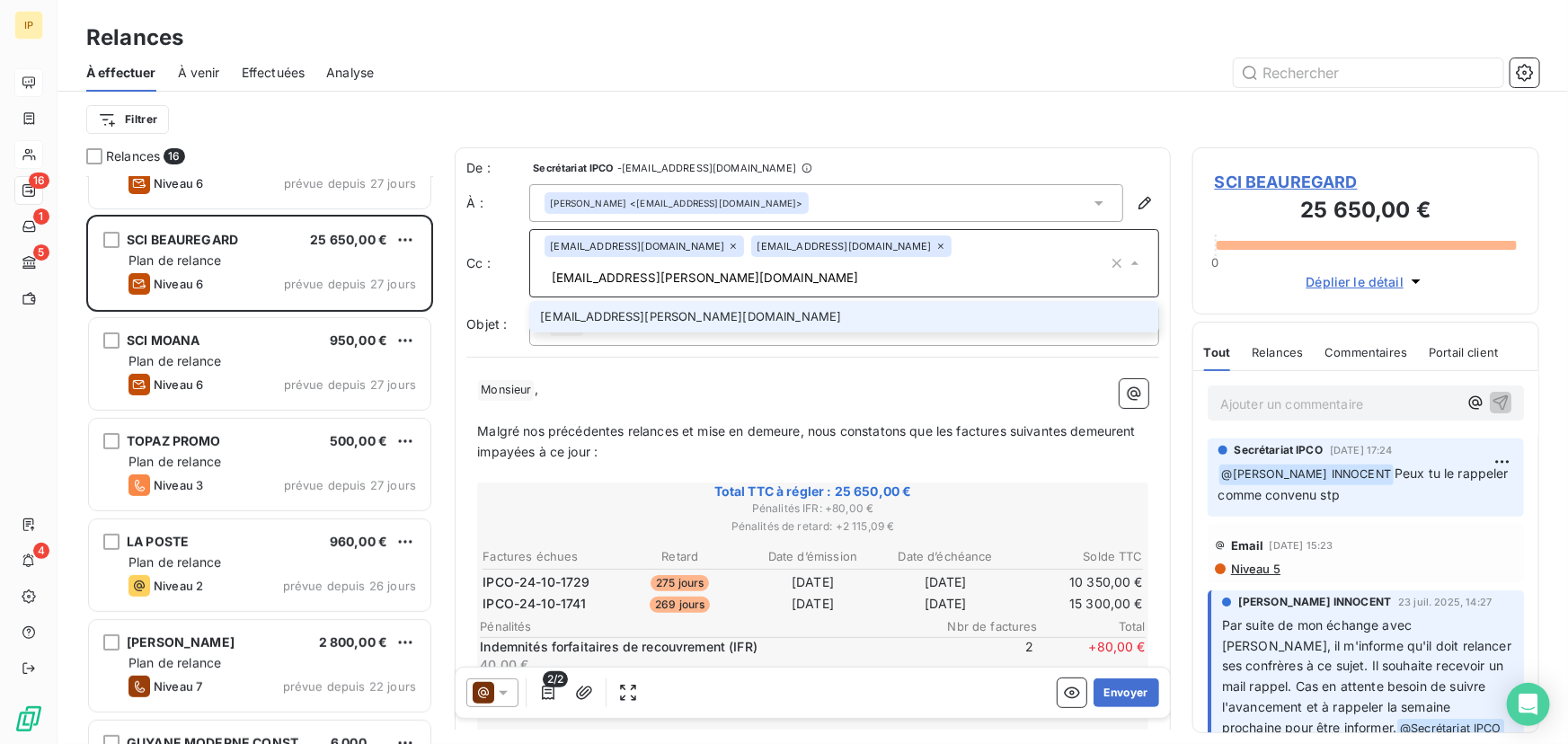
type input "[EMAIL_ADDRESS][PERSON_NAME][DOMAIN_NAME]"
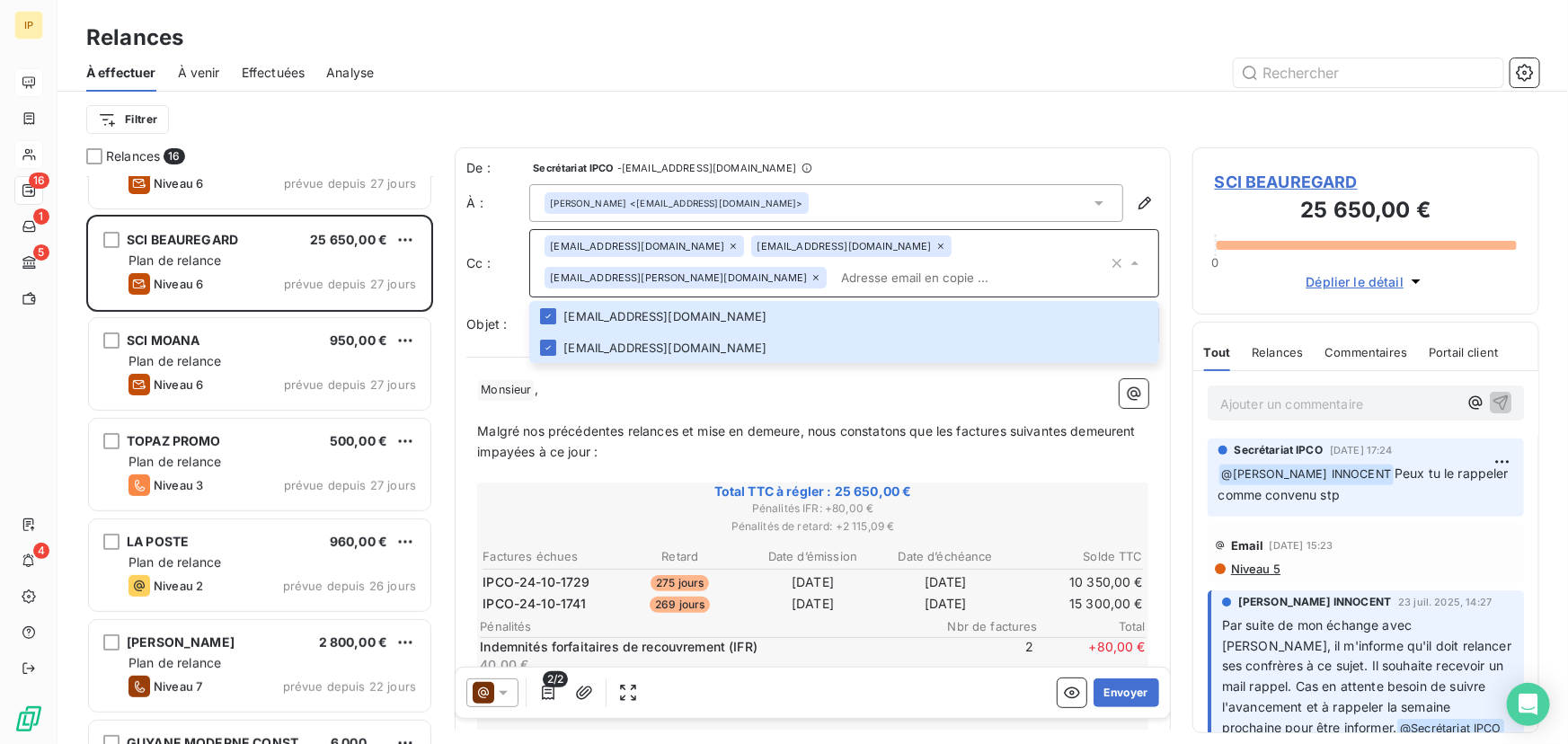
click at [701, 403] on p "﻿" at bounding box center [812, 411] width 671 height 21
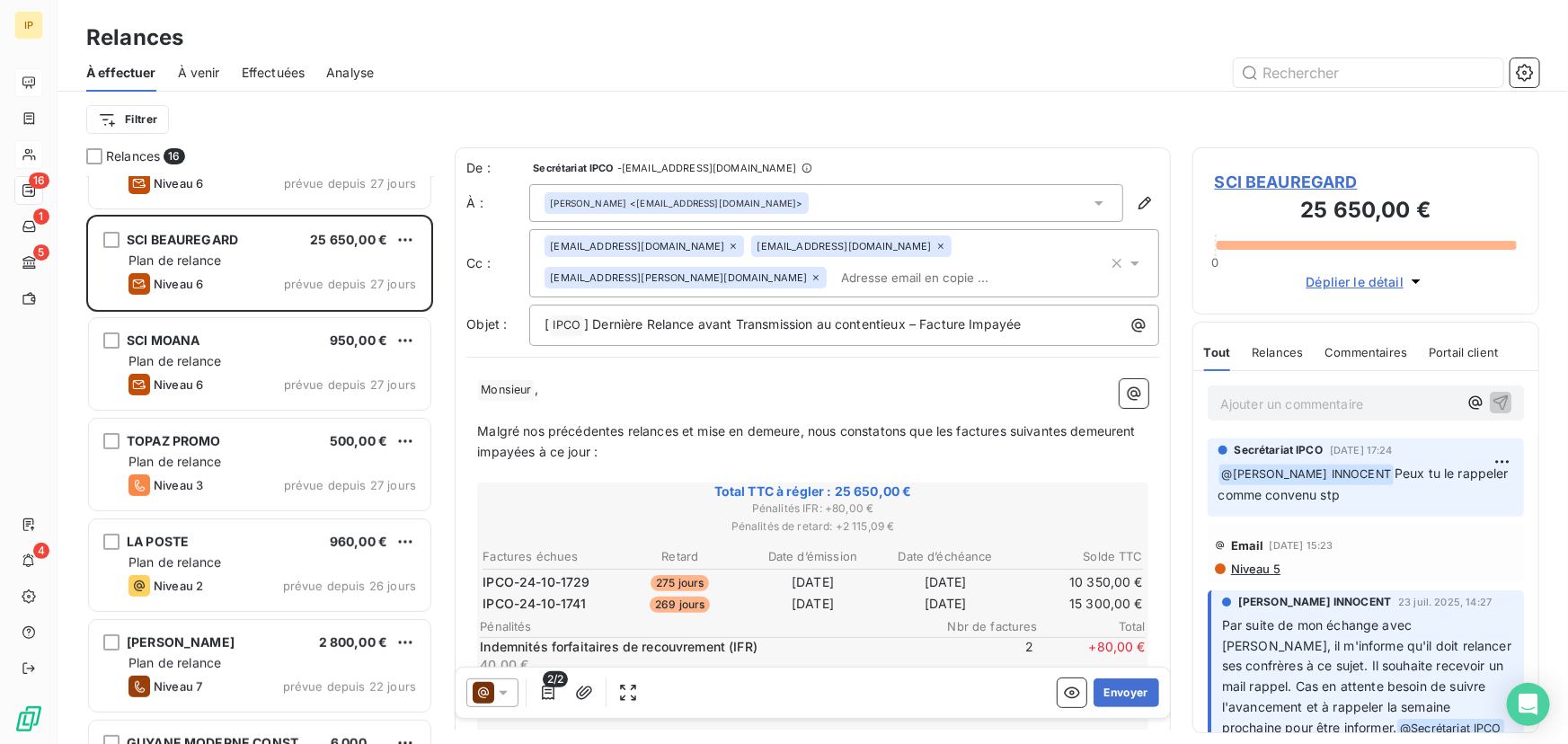
click at [548, 432] on span "Malgré nos précédentes relances et mise en demeure, nous constatons que les fac…" at bounding box center [809, 441] width 662 height 36
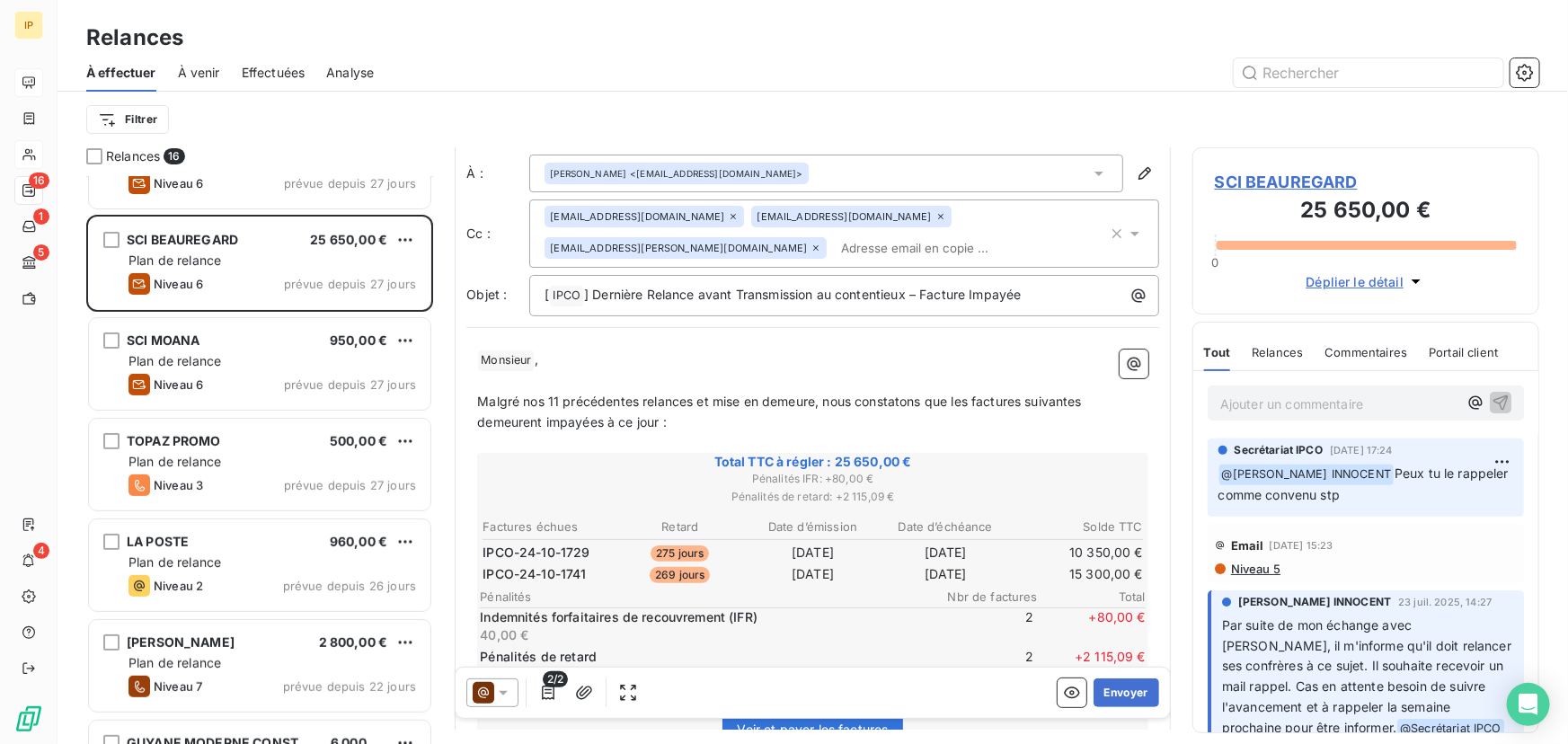
scroll to position [56, 0]
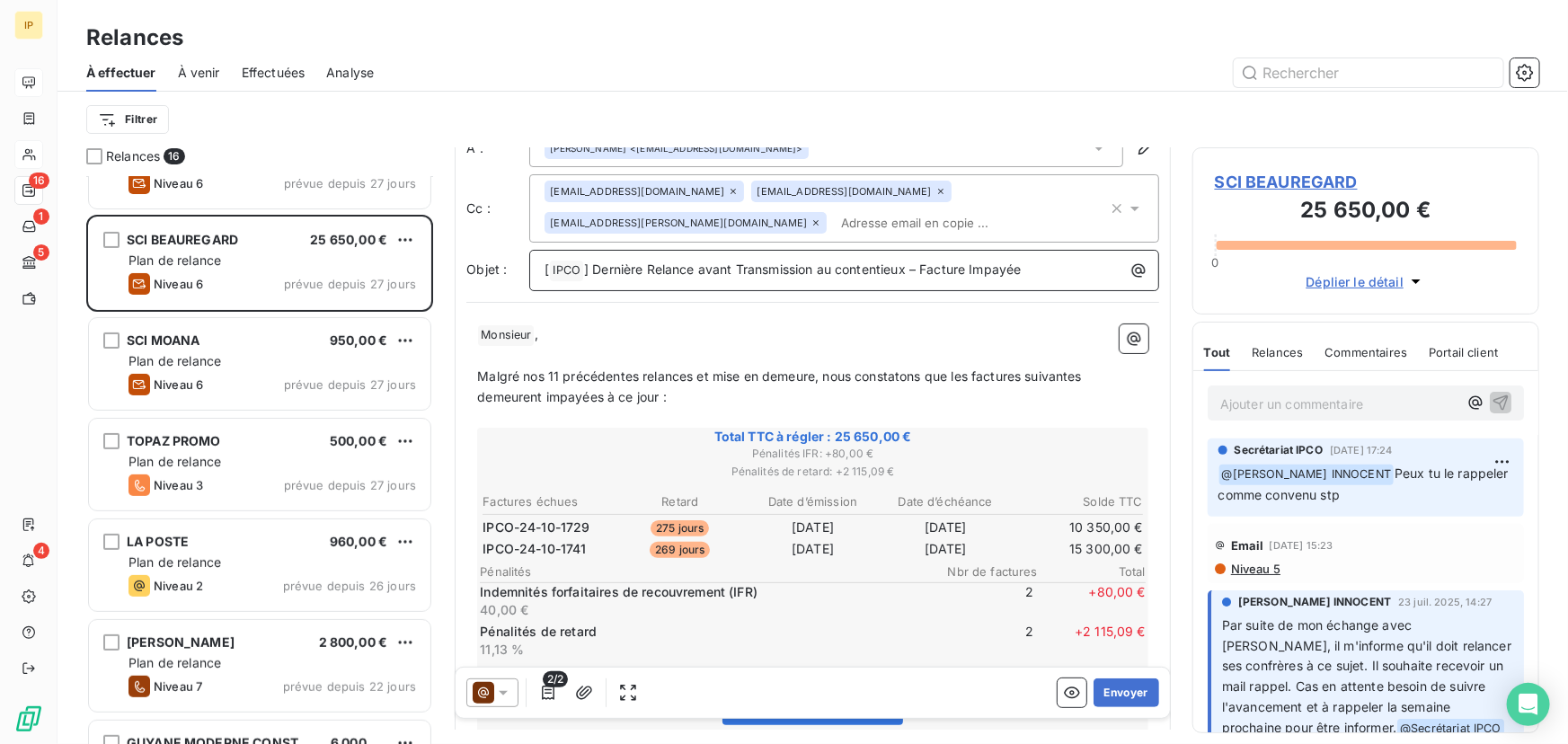
click at [644, 268] on span "] Dernière Relance avant Transmission au contentieux – Facture Impayée" at bounding box center [802, 269] width 437 height 16
drag, startPoint x: 644, startPoint y: 268, endPoint x: 593, endPoint y: 278, distance: 52.0
click at [593, 278] on p "[ IPCO ﻿ ] Dernière Relance avant Transmission au contentieux – Facture Impayée" at bounding box center [848, 270] width 608 height 22
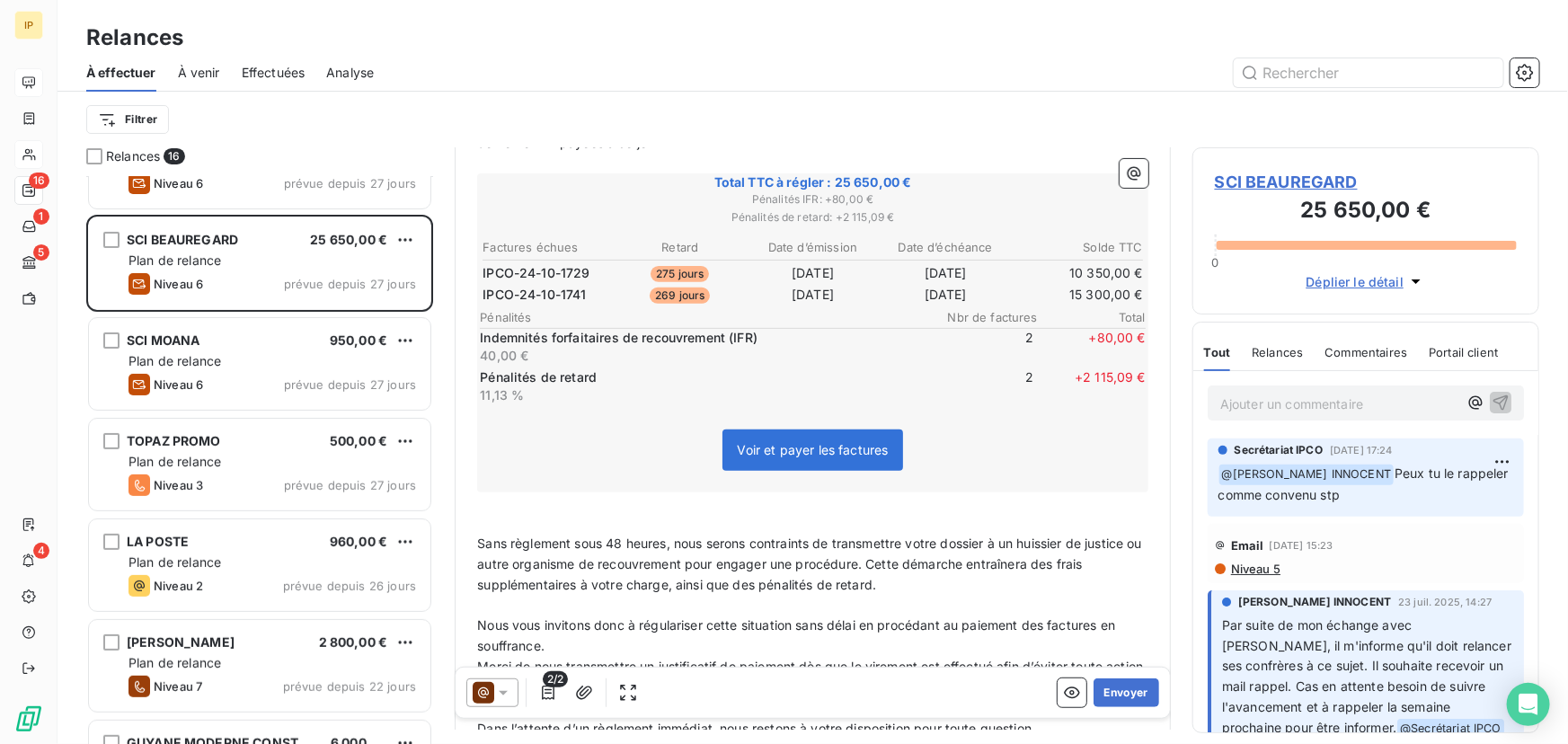
scroll to position [328, 0]
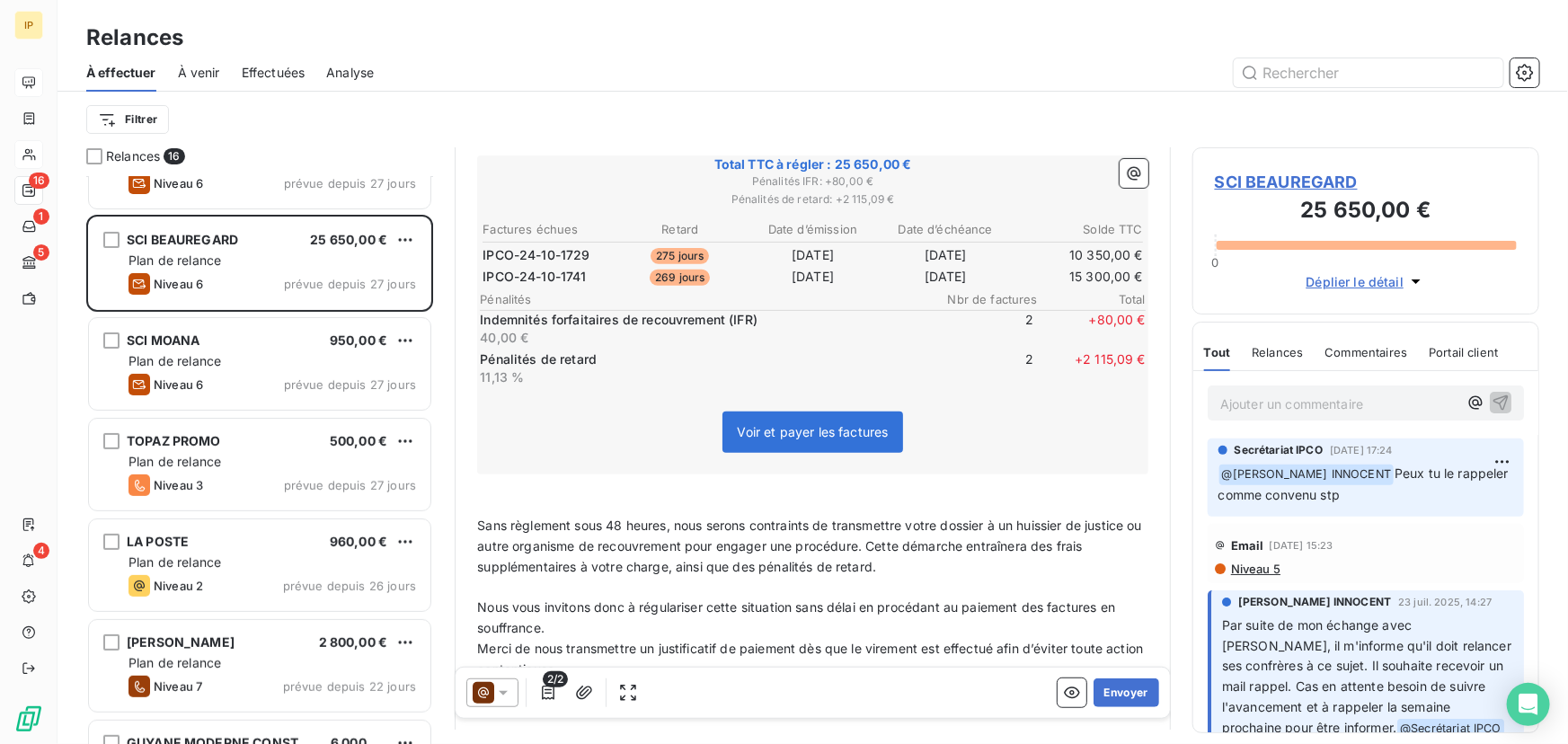
click at [611, 528] on span "Sans règlement sous 48 heures, nous serons contraints de transmettre votre doss…" at bounding box center [812, 546] width 668 height 57
drag, startPoint x: 575, startPoint y: 528, endPoint x: 668, endPoint y: 519, distance: 93.4
click at [668, 519] on span "Sans règlement sous 48 heures, nous serons contraints de transmettre votre doss…" at bounding box center [812, 546] width 668 height 57
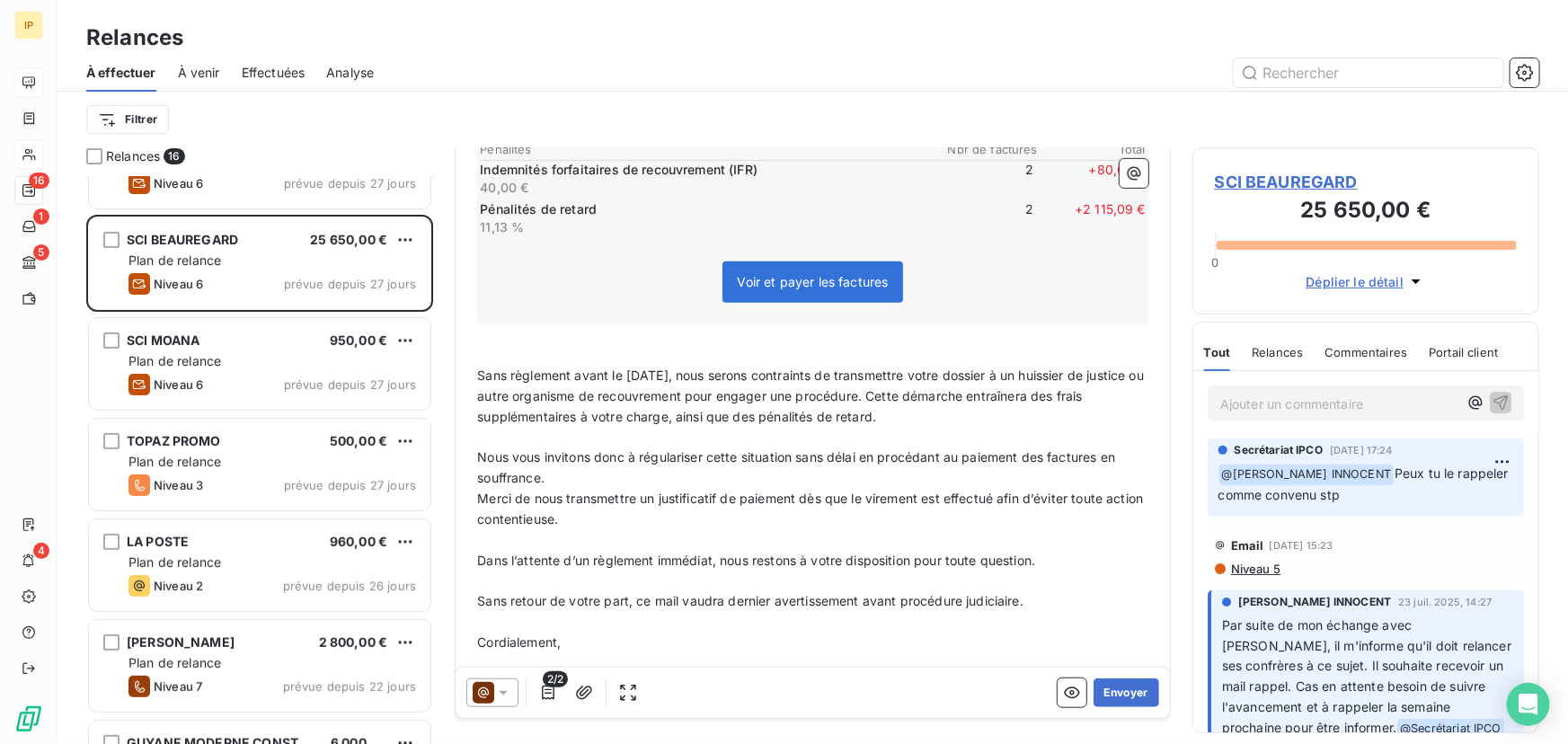
scroll to position [491, 0]
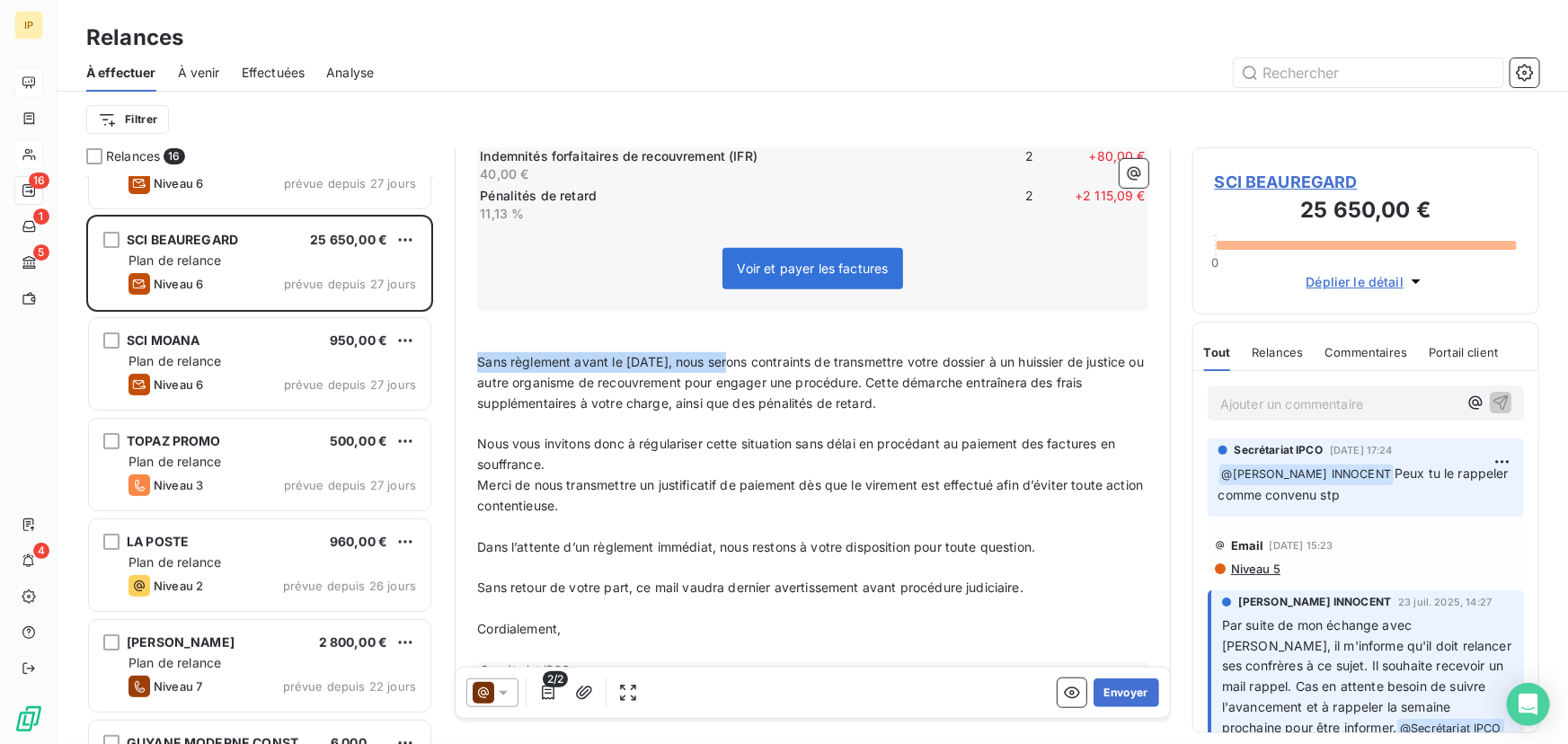
drag, startPoint x: 477, startPoint y: 361, endPoint x: 737, endPoint y: 356, distance: 260.0
click at [737, 356] on span "Sans règlement avant le [DATE], nous serons contraints de transmettre votre dos…" at bounding box center [812, 382] width 670 height 57
click at [715, 415] on p "﻿" at bounding box center [812, 424] width 671 height 21
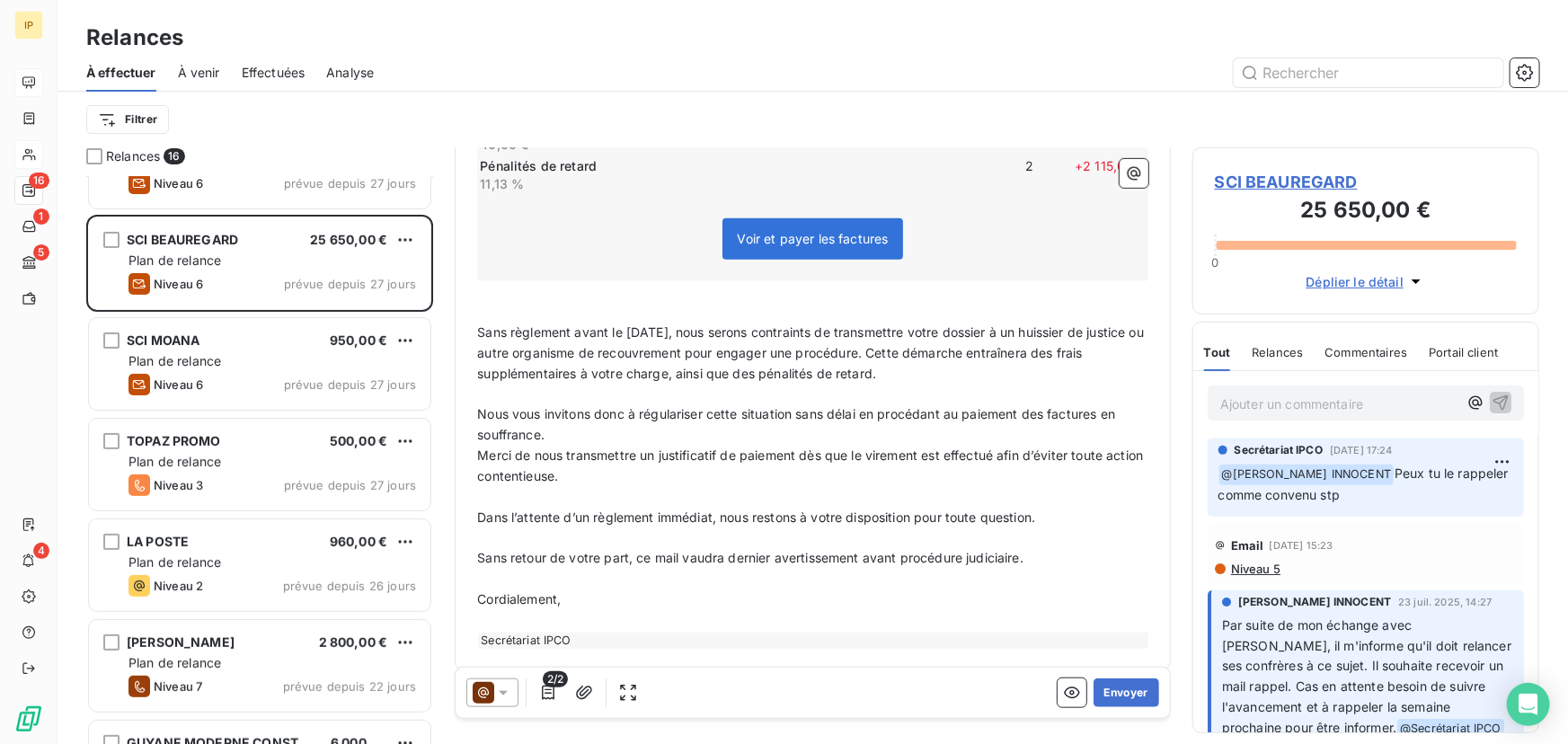
scroll to position [534, 0]
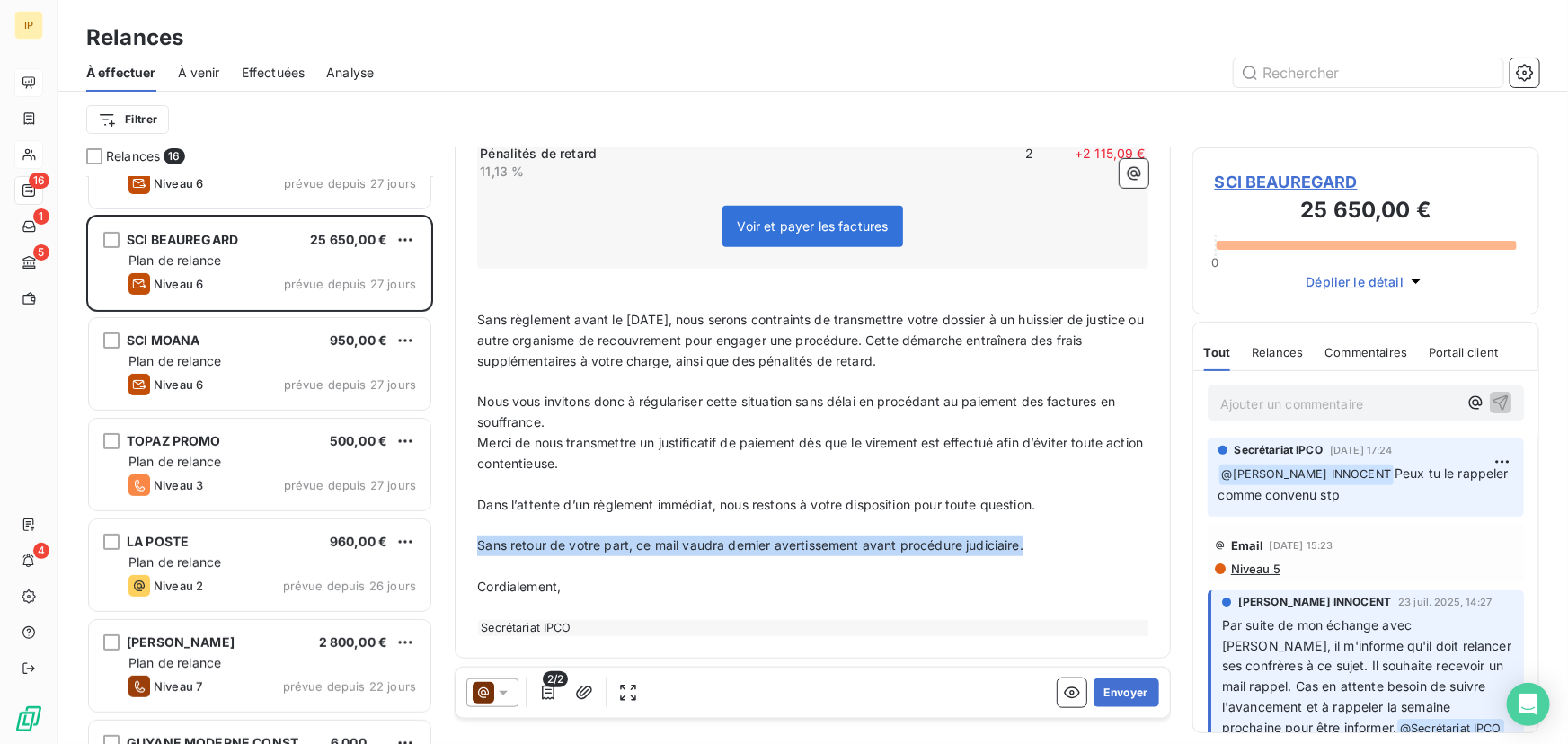
drag, startPoint x: 1054, startPoint y: 547, endPoint x: 439, endPoint y: 544, distance: 615.0
click at [439, 544] on div "Relances 16 SDC LES ALLEES D’EMERAUDE 3 900,00 € Plan de relance Niveau 7 prévu…" at bounding box center [812, 445] width 1510 height 597
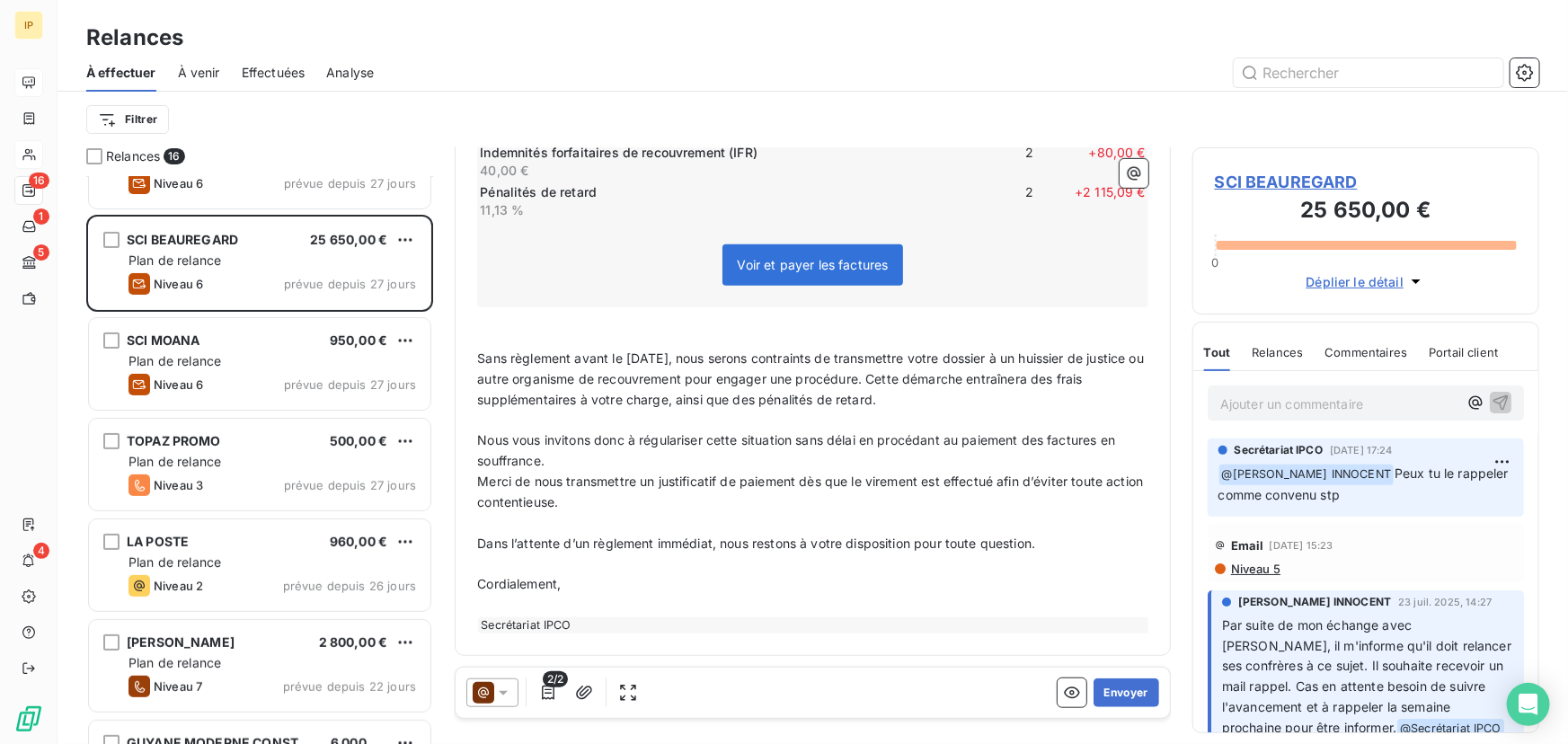
scroll to position [493, 0]
click at [475, 358] on div "﻿ Monsieur ﻿ , ﻿ Malgré nos 11 précédentes relances et mise en demeure, nous co…" at bounding box center [812, 261] width 693 height 771
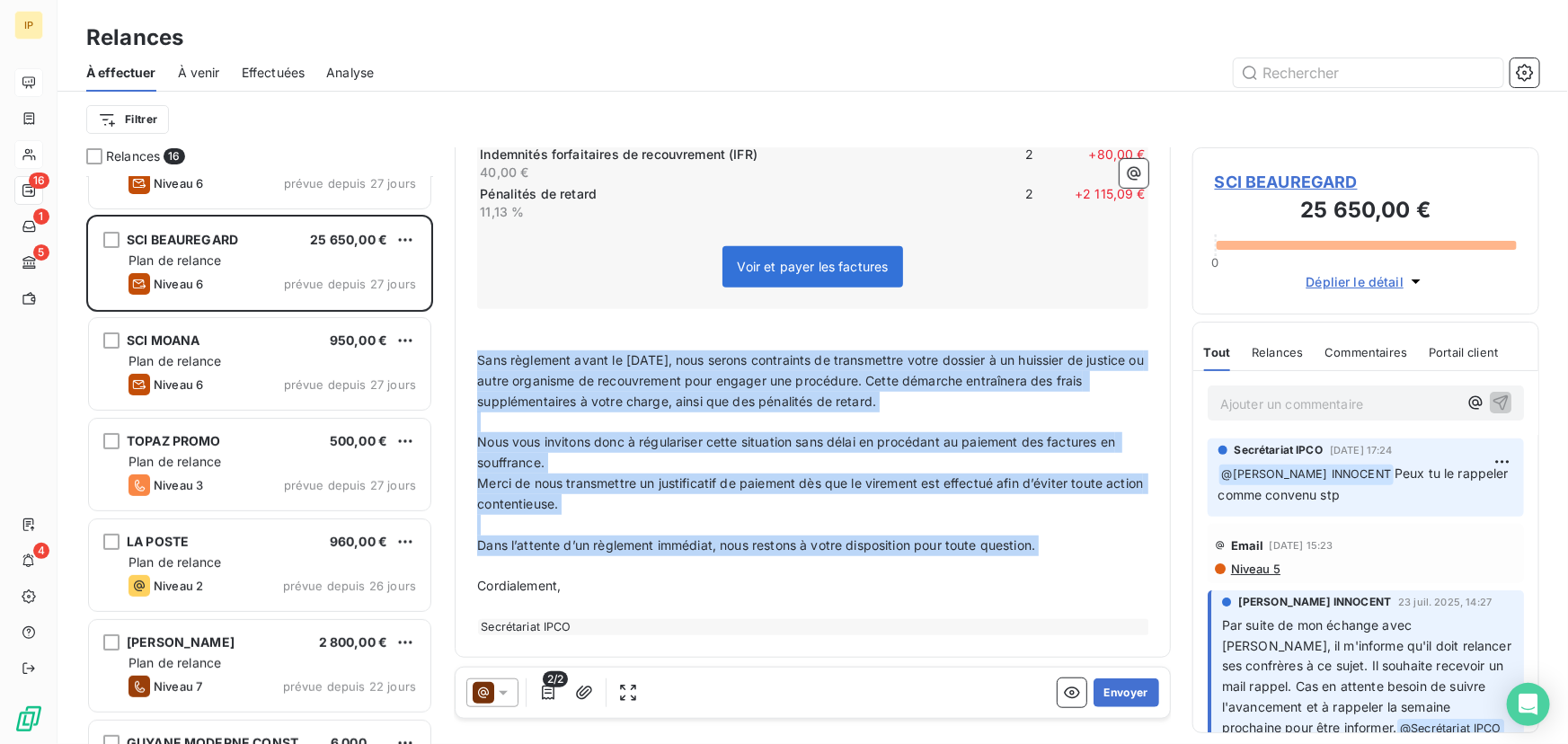
drag, startPoint x: 478, startPoint y: 358, endPoint x: 1069, endPoint y: 557, distance: 623.6
click at [1069, 557] on div "﻿ Monsieur ﻿ , ﻿ Malgré nos 11 précédentes relances et mise en demeure, nous co…" at bounding box center [812, 261] width 671 height 749
copy div "Sans règlement avant le [DATE], nous serons contraints de transmettre votre dos…"
click at [599, 413] on p "﻿" at bounding box center [812, 422] width 671 height 21
drag, startPoint x: 479, startPoint y: 359, endPoint x: 1069, endPoint y: 544, distance: 618.3
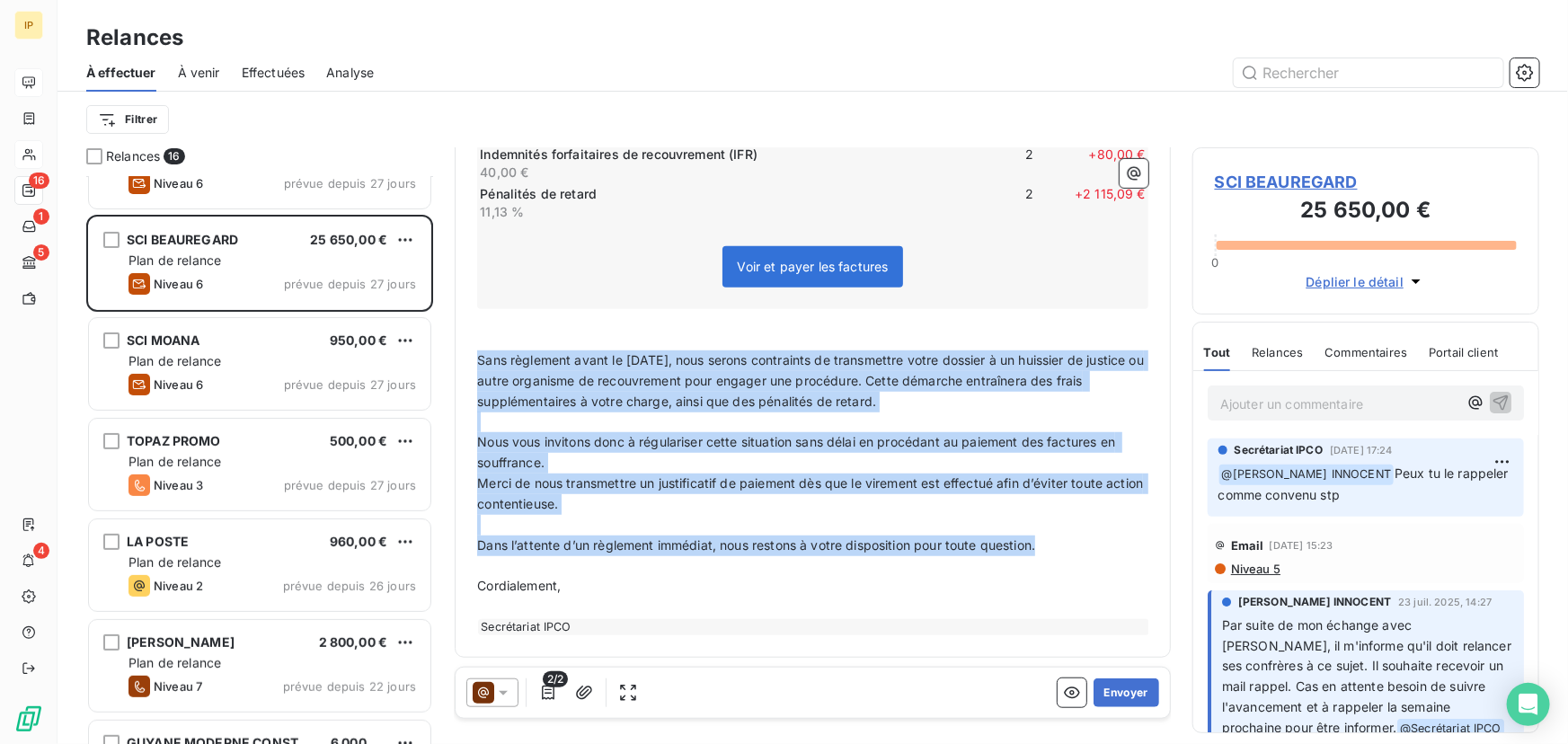
click at [1069, 544] on div "﻿ Monsieur ﻿ , ﻿ Malgré nos 11 précédentes relances et mise en demeure, nous co…" at bounding box center [812, 261] width 671 height 749
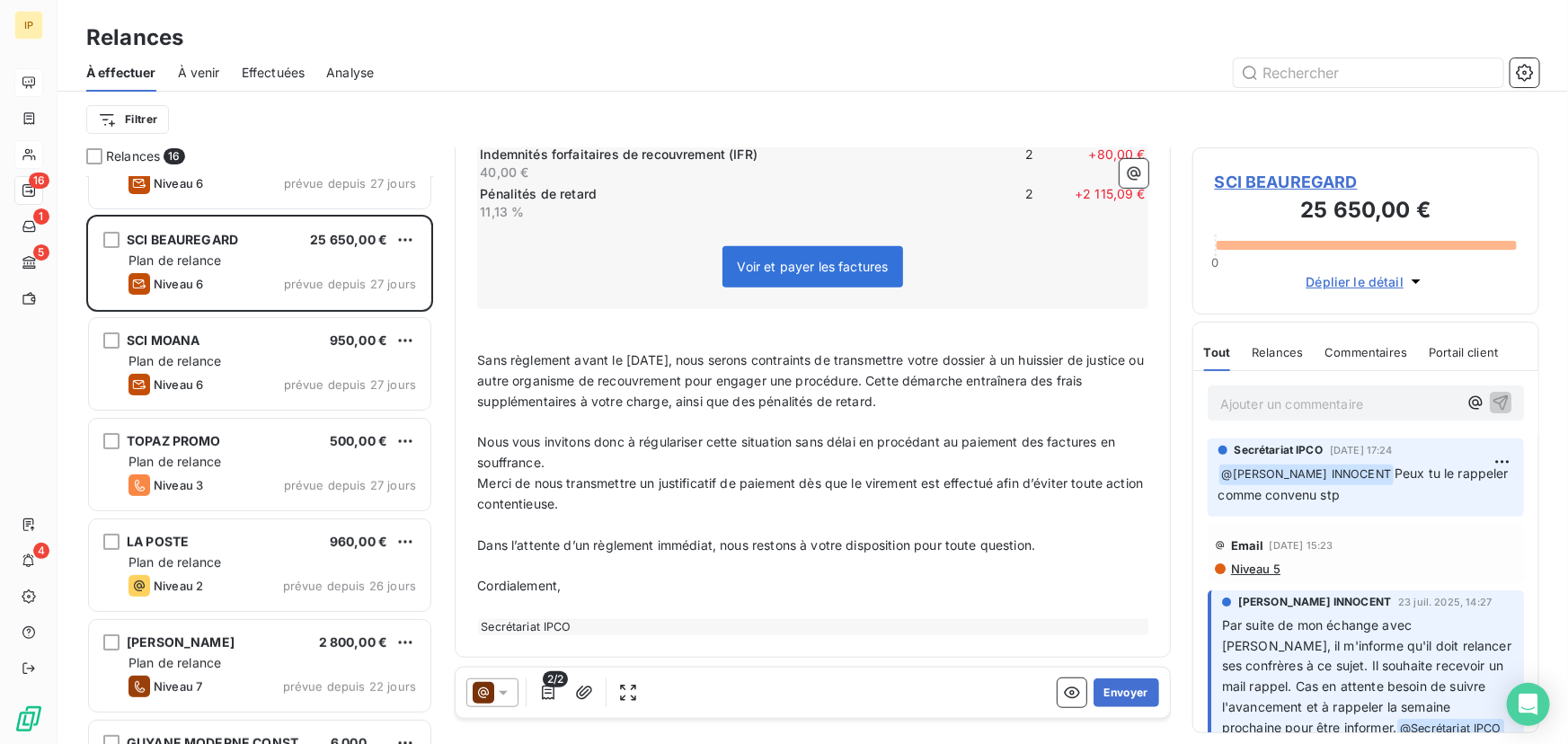
scroll to position [452, 0]
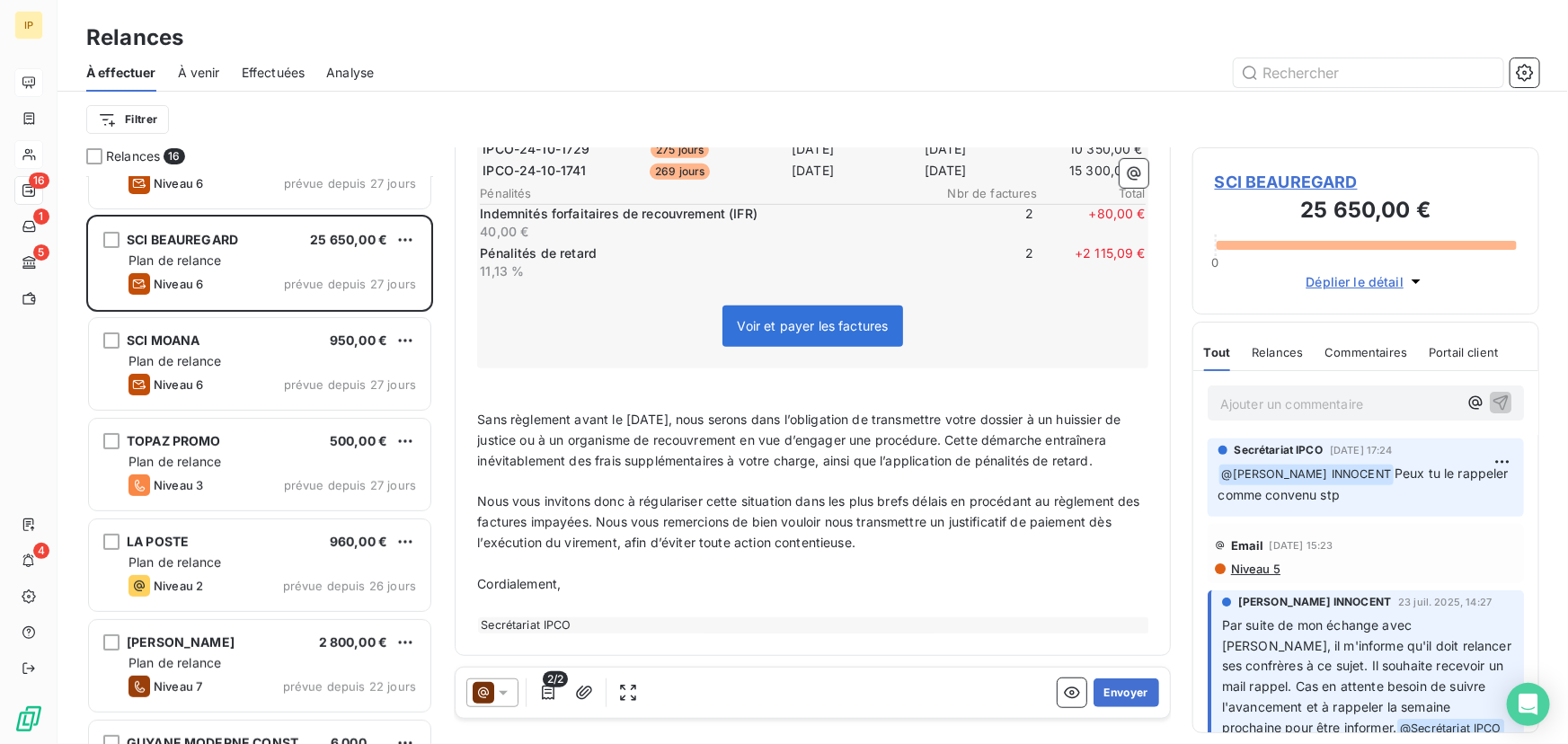
click at [515, 389] on p "﻿" at bounding box center [812, 399] width 671 height 21
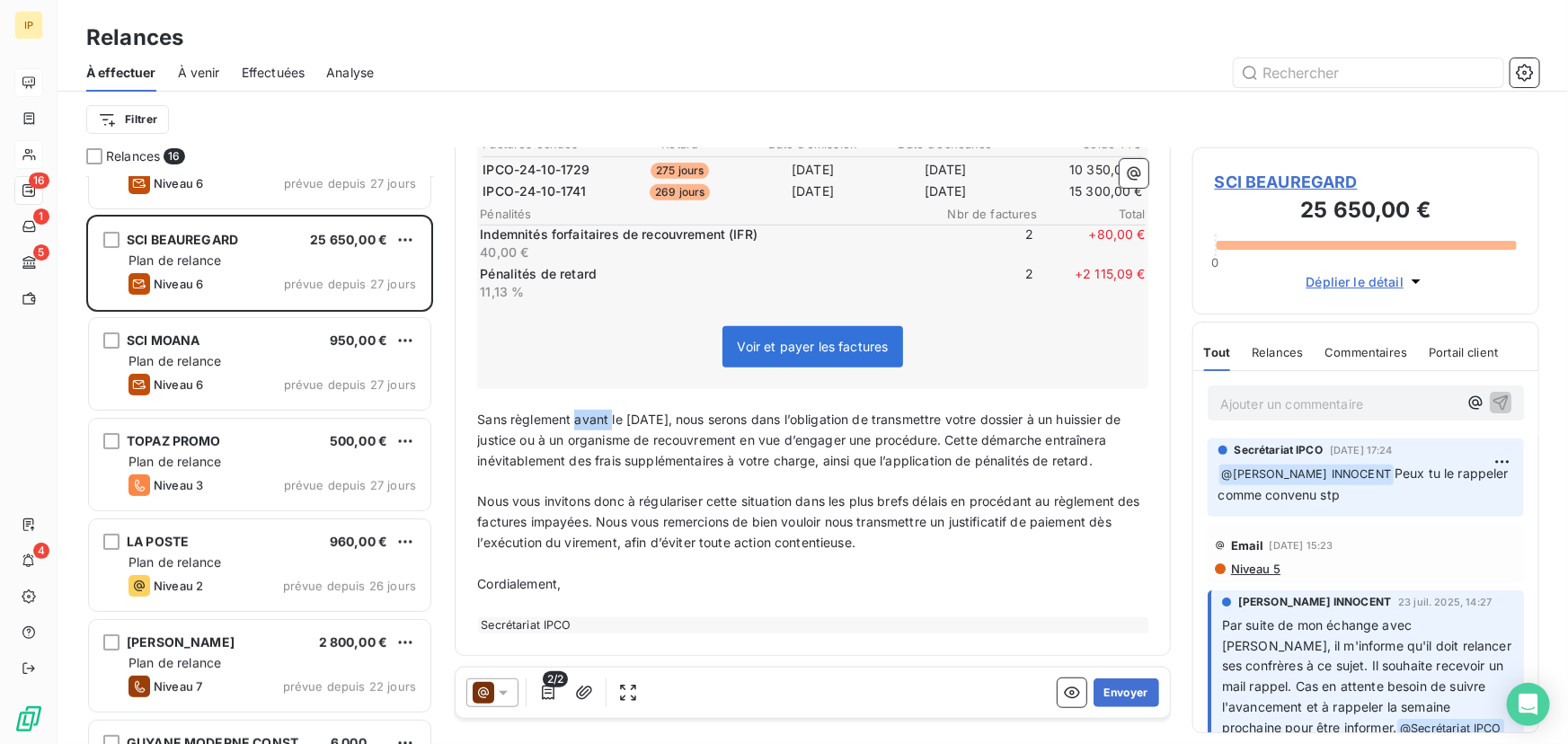
drag, startPoint x: 575, startPoint y: 404, endPoint x: 613, endPoint y: 393, distance: 39.6
click at [613, 412] on span "Sans règlement avant le [DATE], nous serons dans l’obligation de transmettre vo…" at bounding box center [801, 440] width 646 height 57
click at [611, 412] on span "Sans règlement avant le [DATE], nous serons dans l’obligation de transmettre vo…" at bounding box center [801, 440] width 646 height 57
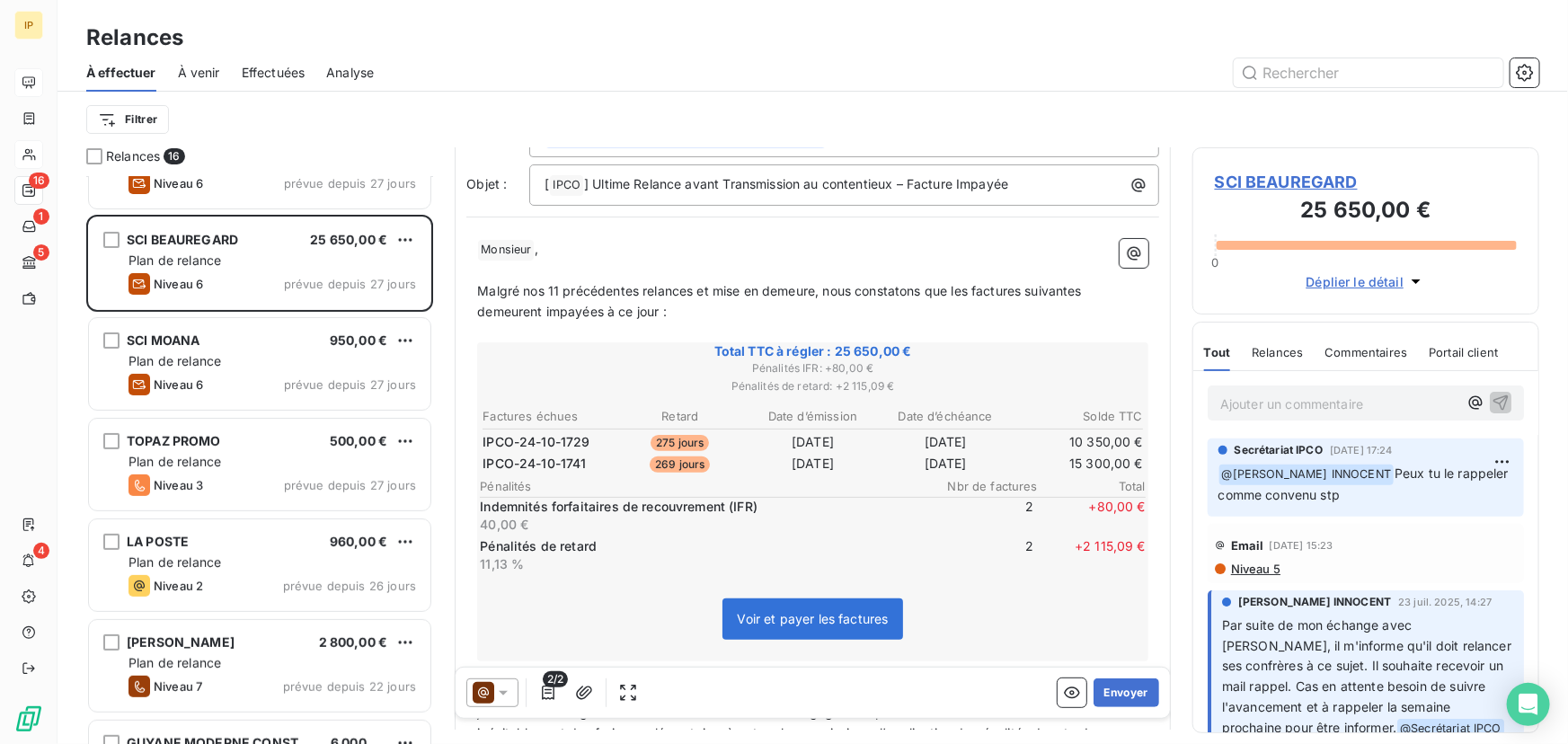
scroll to position [159, 0]
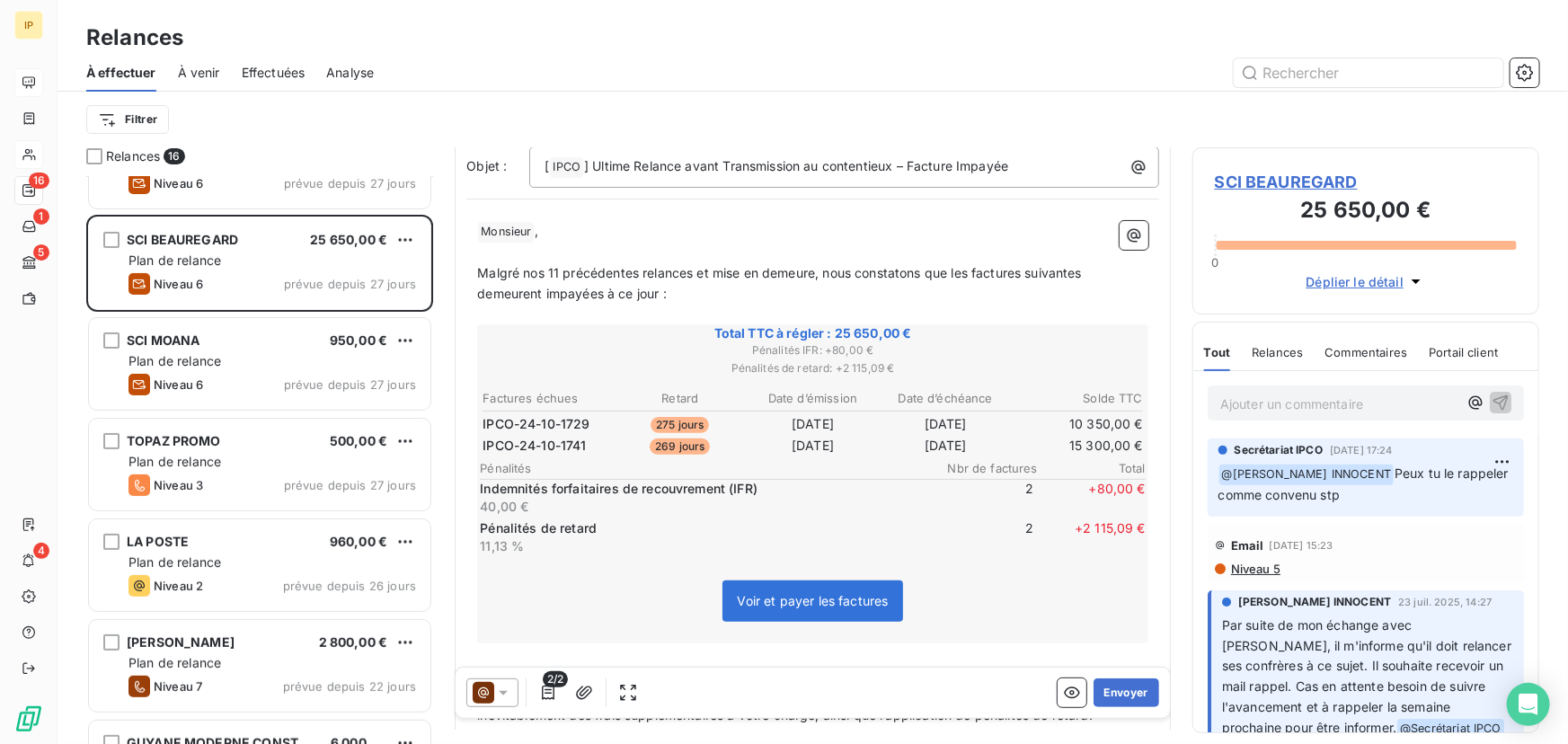
click at [555, 273] on span "Malgré nos 11 précédentes relances et mise en demeure, nous constatons que les …" at bounding box center [781, 283] width 608 height 36
click at [689, 292] on p "Malgré nos 10 précédentes relances et mise en demeure, nous constatons que les …" at bounding box center [812, 284] width 671 height 41
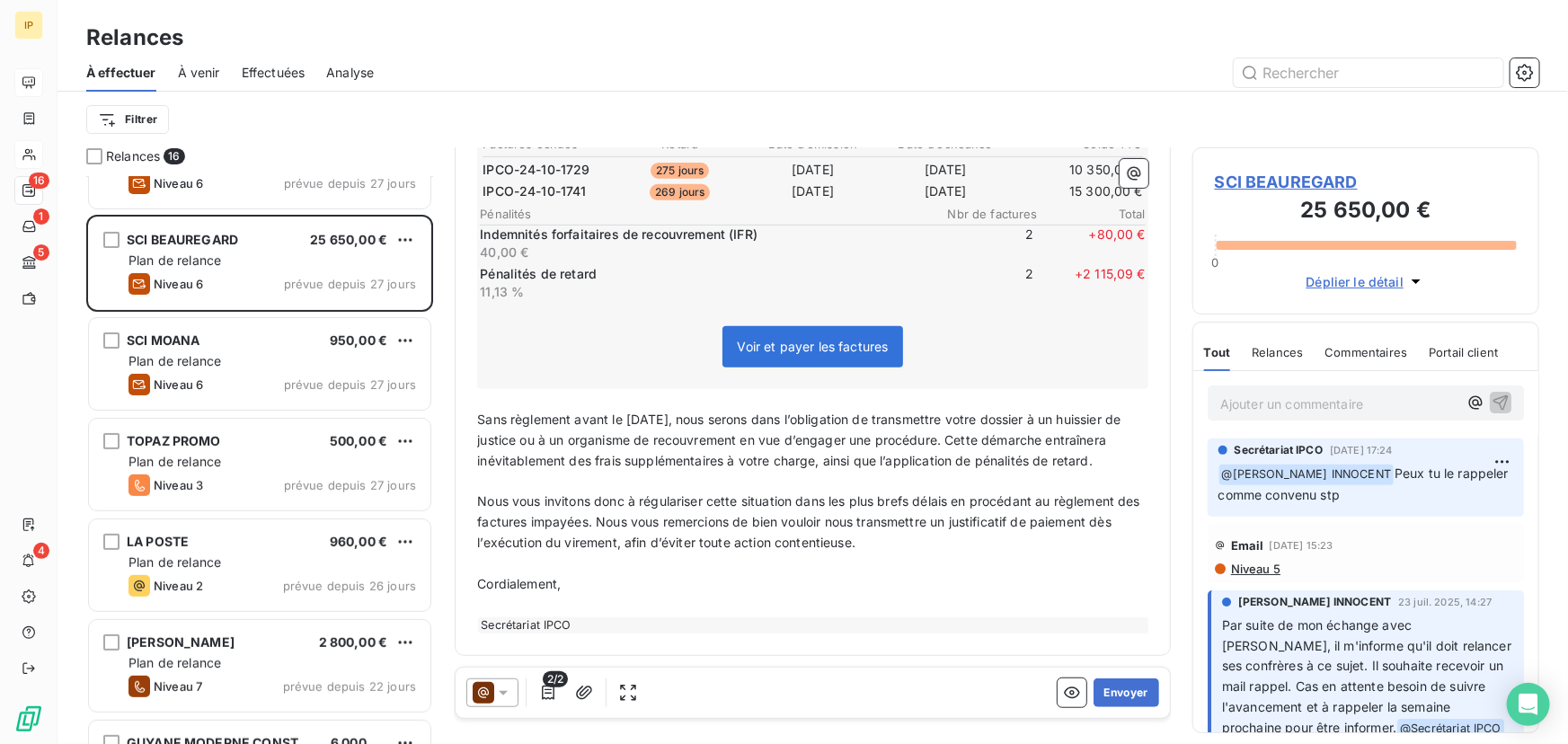
scroll to position [431, 0]
click at [1064, 689] on icon "button" at bounding box center [1072, 694] width 16 height 12
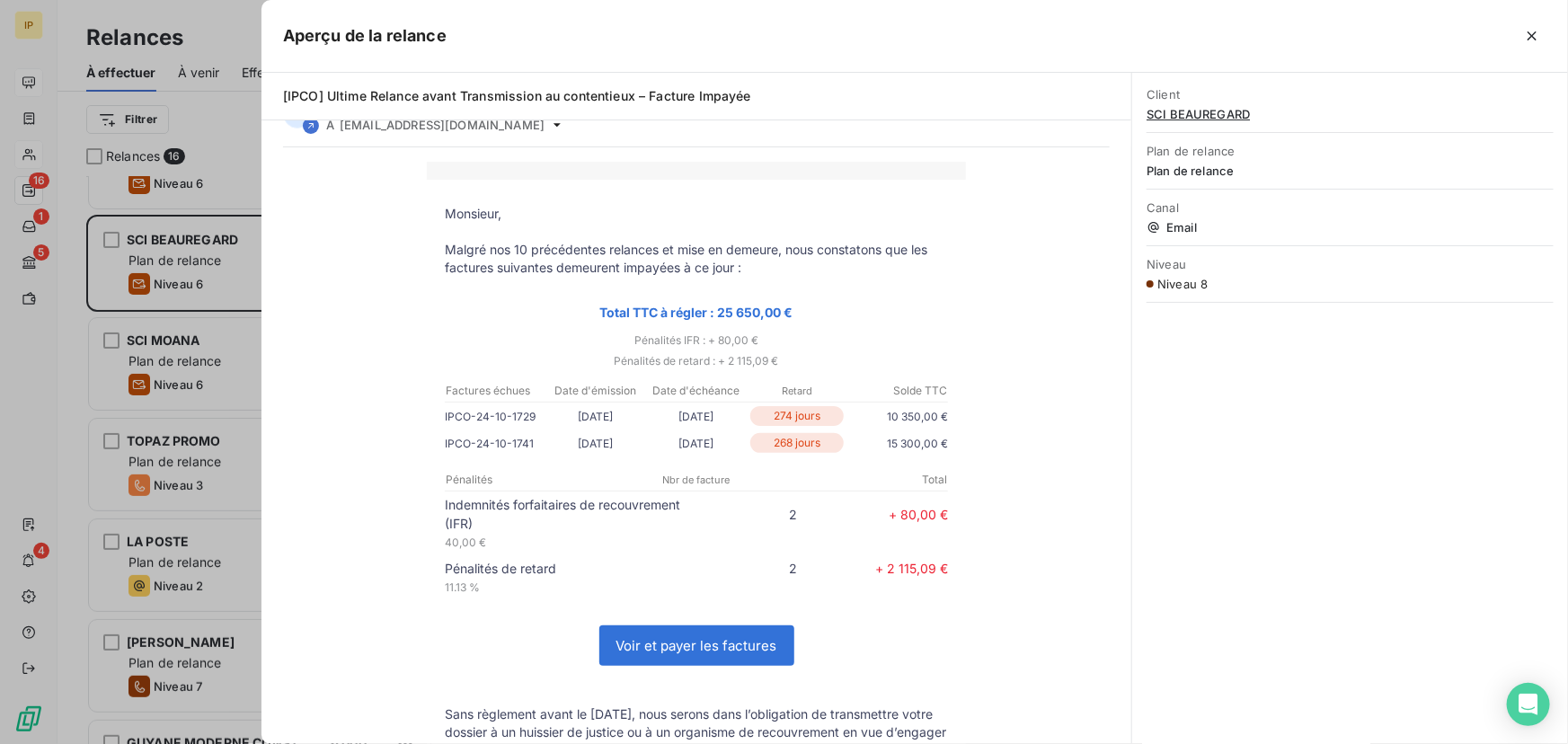
scroll to position [30, 0]
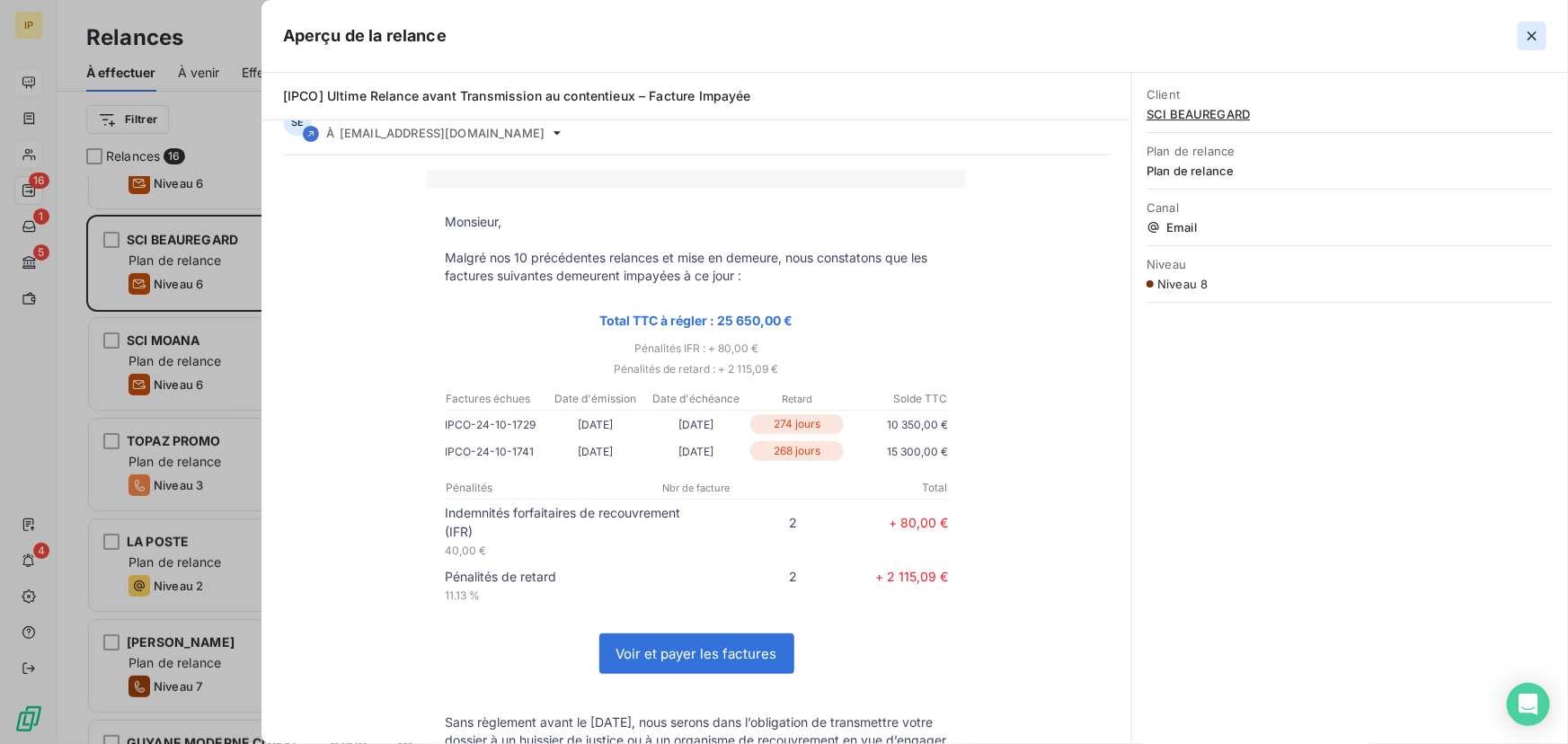
click at [1534, 31] on icon "button" at bounding box center [1532, 35] width 18 height 18
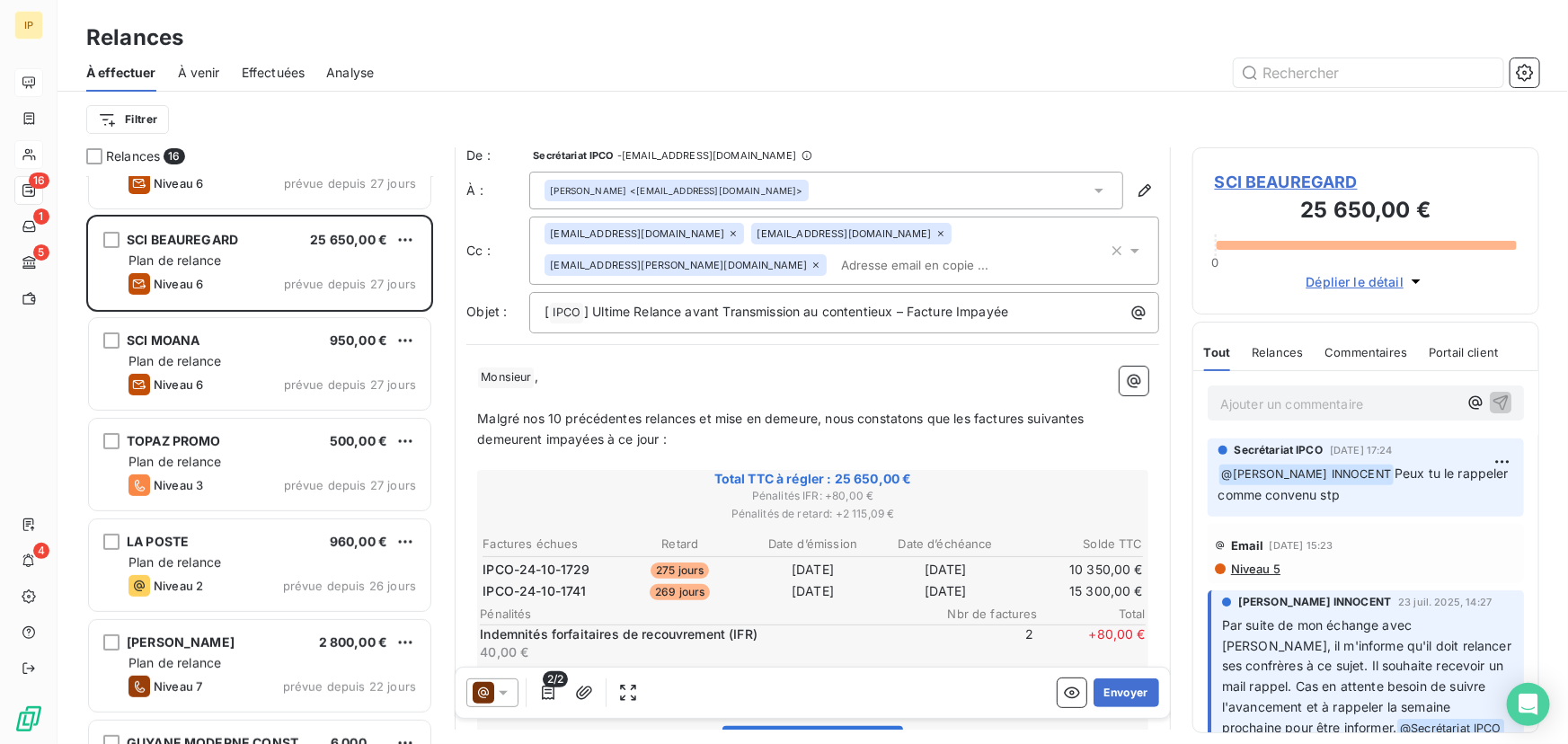
scroll to position [0, 0]
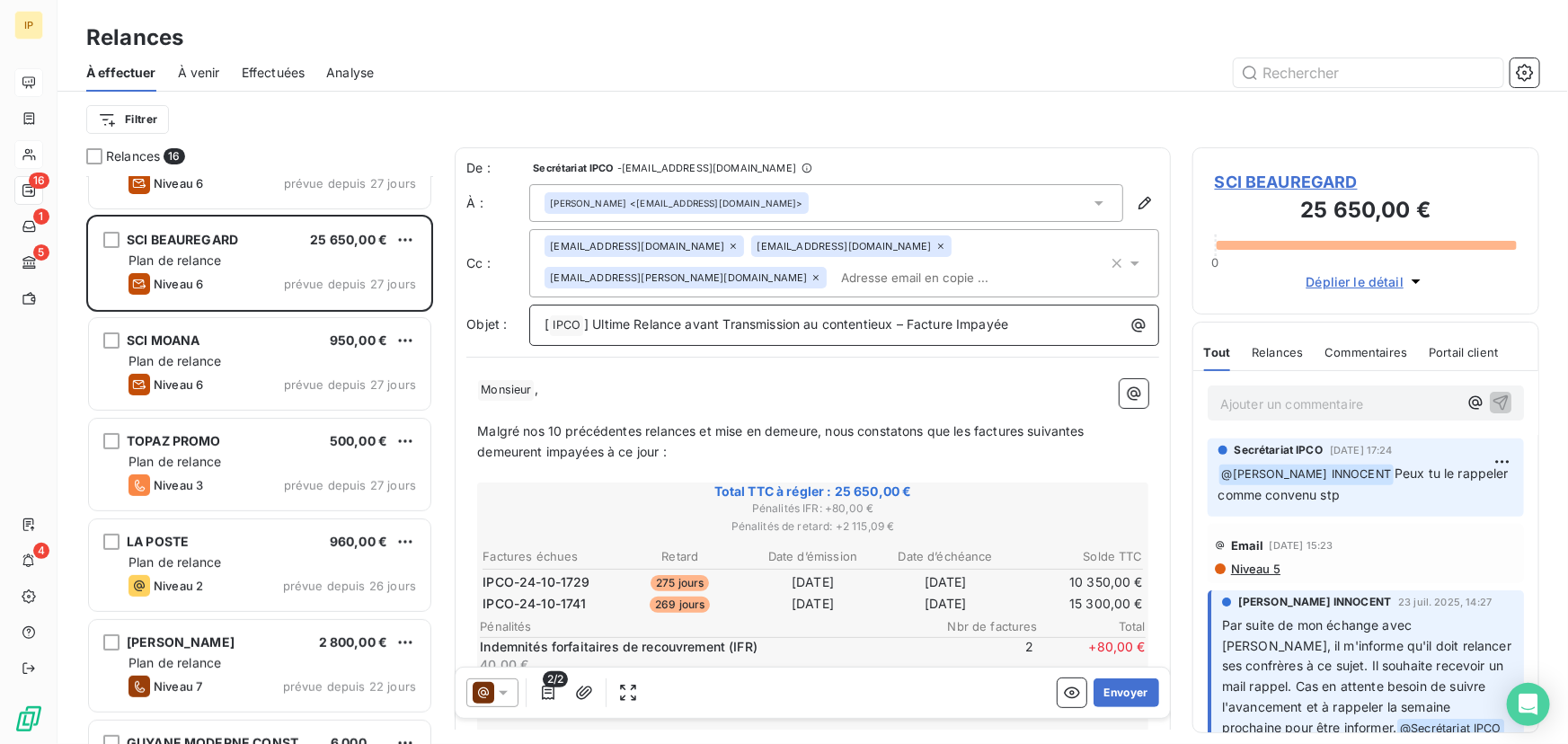
drag, startPoint x: 954, startPoint y: 319, endPoint x: 967, endPoint y: 321, distance: 13.2
click at [954, 319] on span "] Ultime Relance avant Transmission au contentieux – Facture Impayée" at bounding box center [796, 324] width 424 height 16
click at [1015, 318] on span "] Ultime Relance avant Transmission au contentieux – Factures Impayée" at bounding box center [799, 324] width 430 height 16
click at [1027, 321] on p "[ IPCO ﻿ ] Ultime Relance avant Transmission au contentieux – Factures Impayée" at bounding box center [848, 325] width 608 height 22
click at [1111, 698] on button "Envoyer" at bounding box center [1126, 693] width 66 height 29
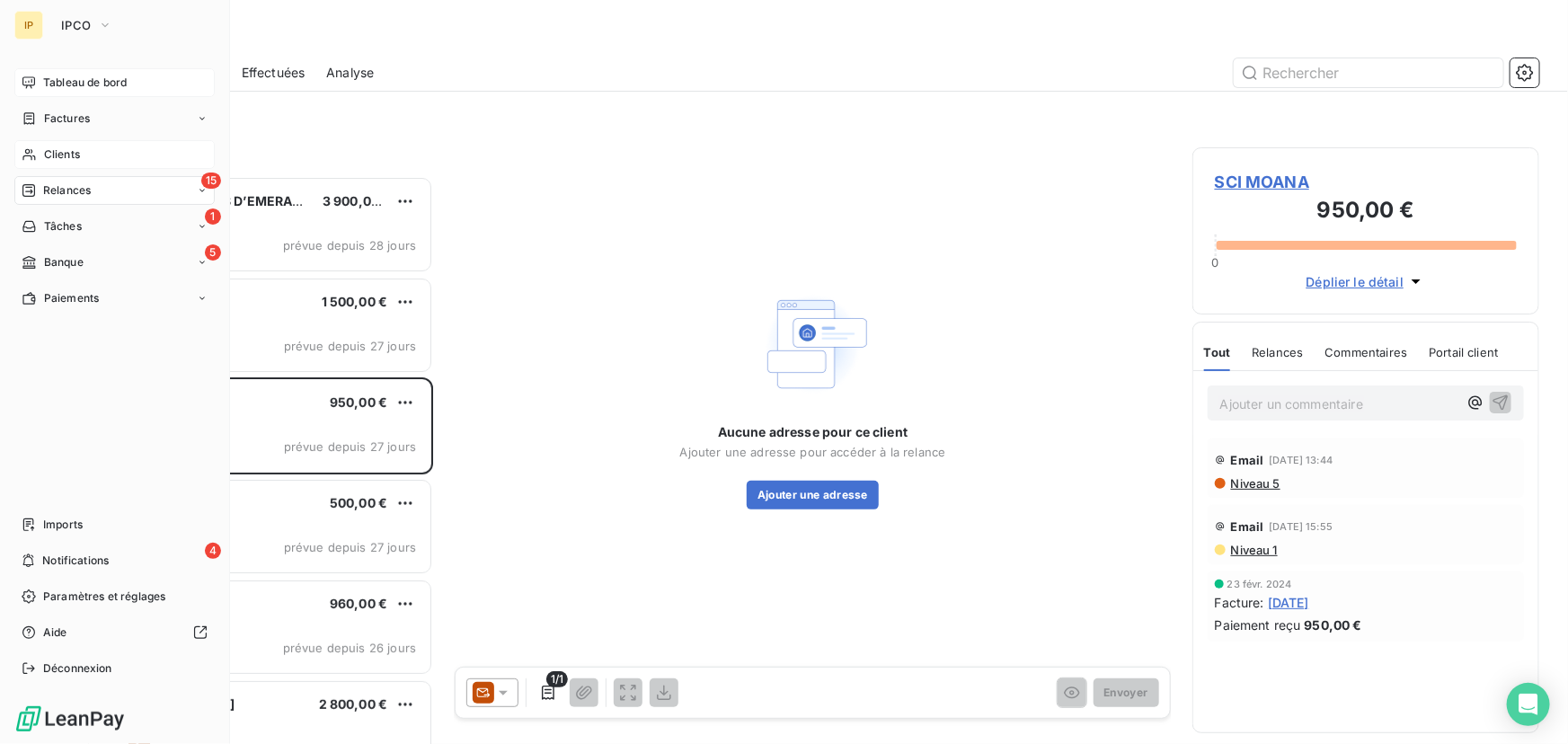
click at [71, 79] on span "Tableau de bord" at bounding box center [84, 83] width 84 height 16
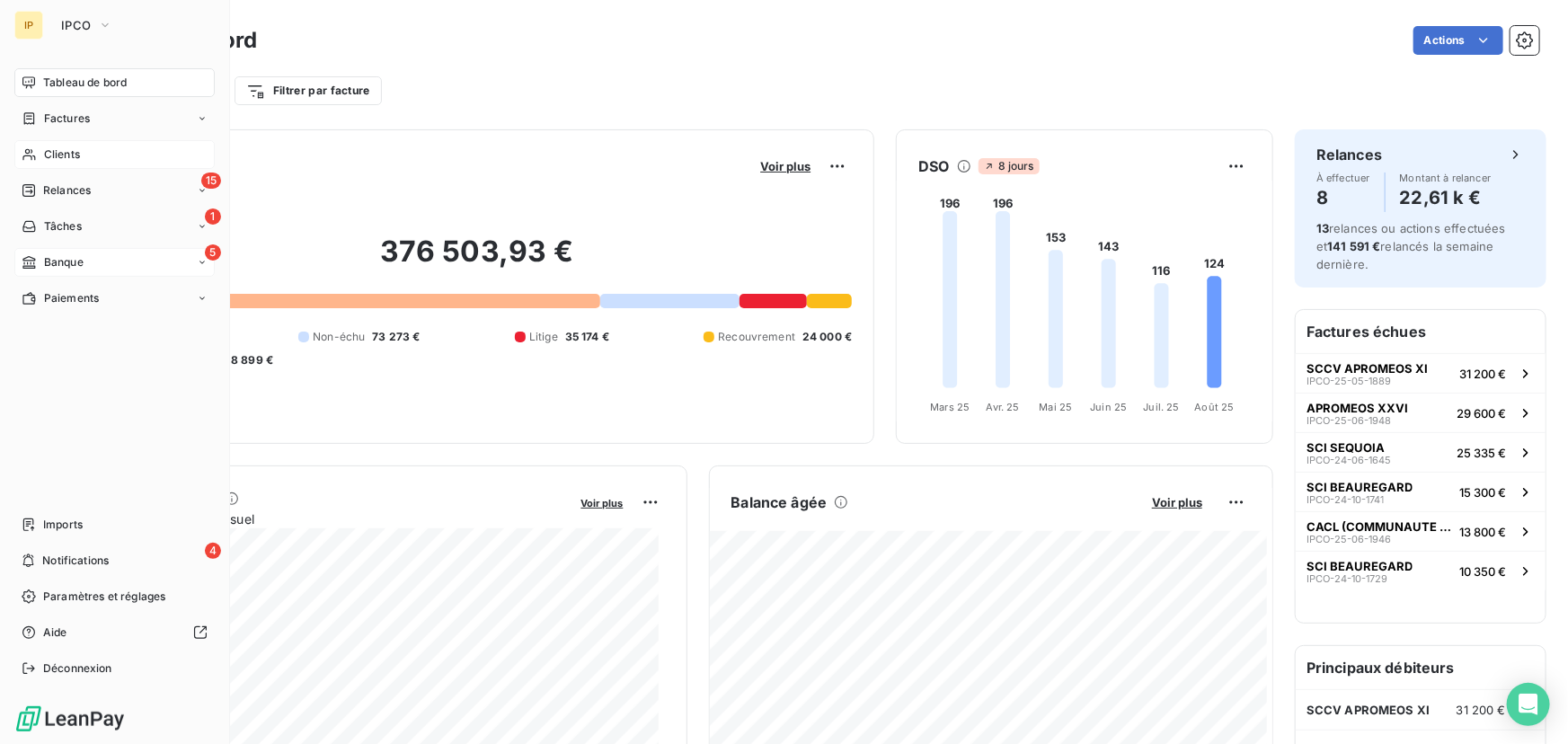
click at [91, 255] on div "5 Banque" at bounding box center [115, 261] width 200 height 29
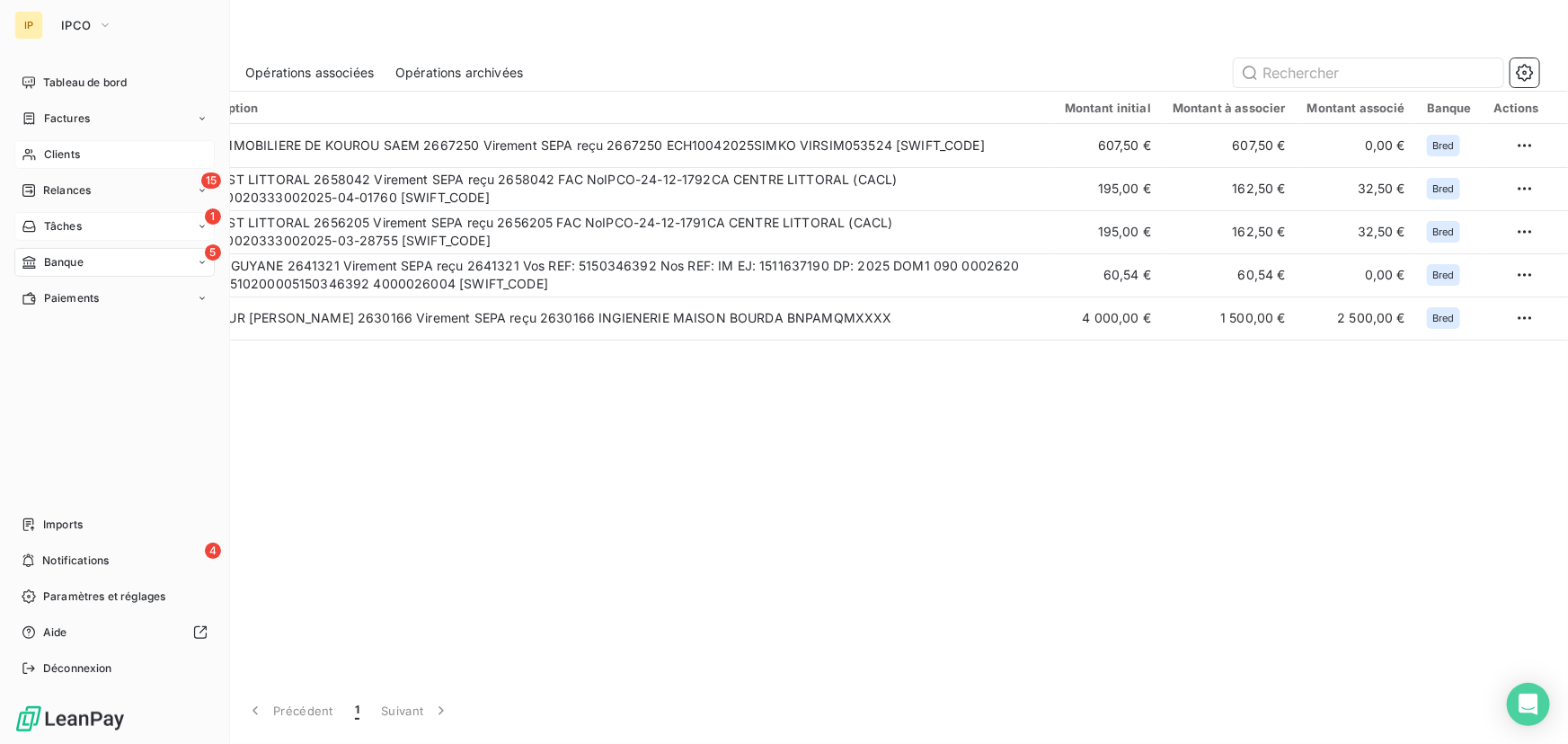
click at [80, 225] on span "Tâches" at bounding box center [63, 226] width 37 height 16
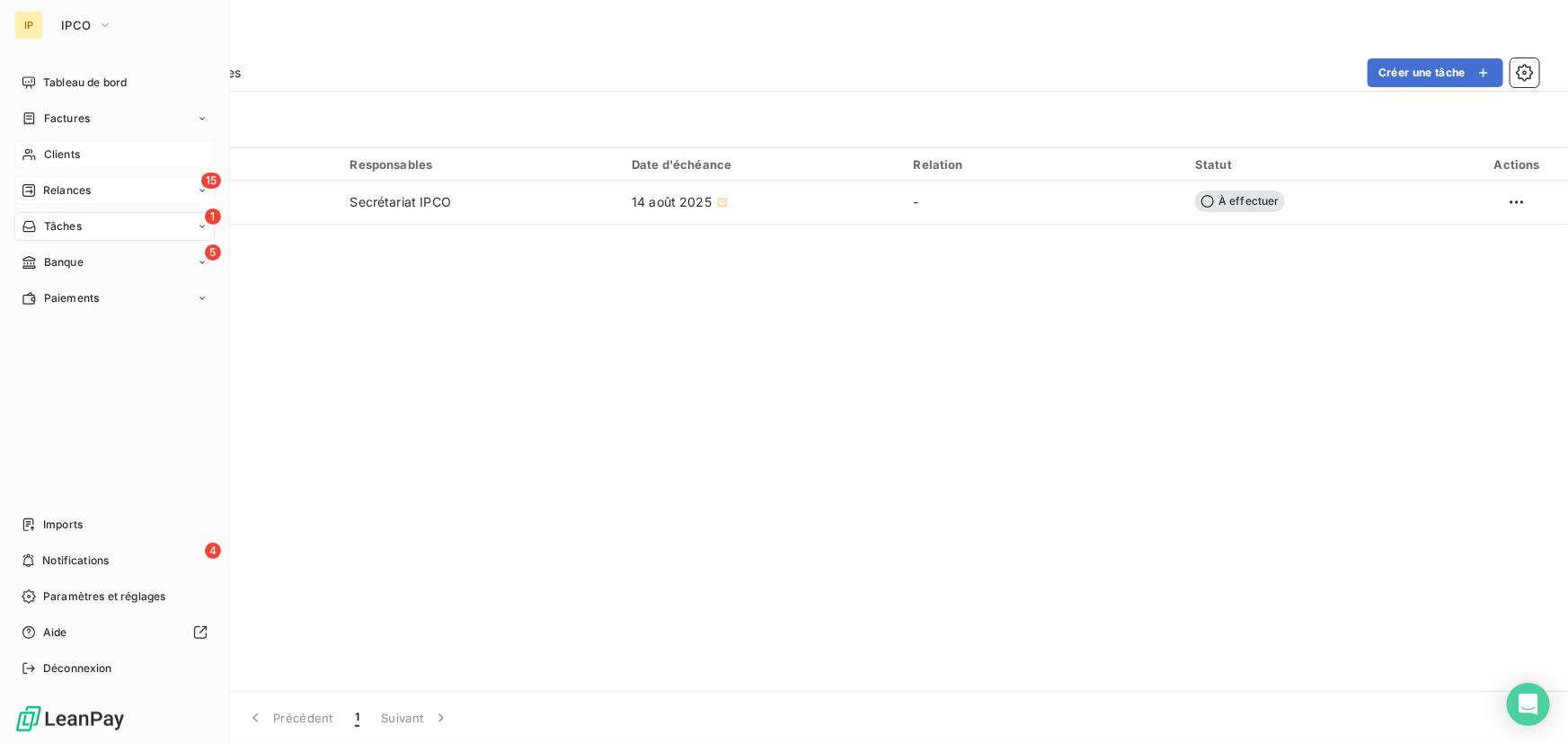
click at [59, 187] on span "Relances" at bounding box center [67, 191] width 47 height 16
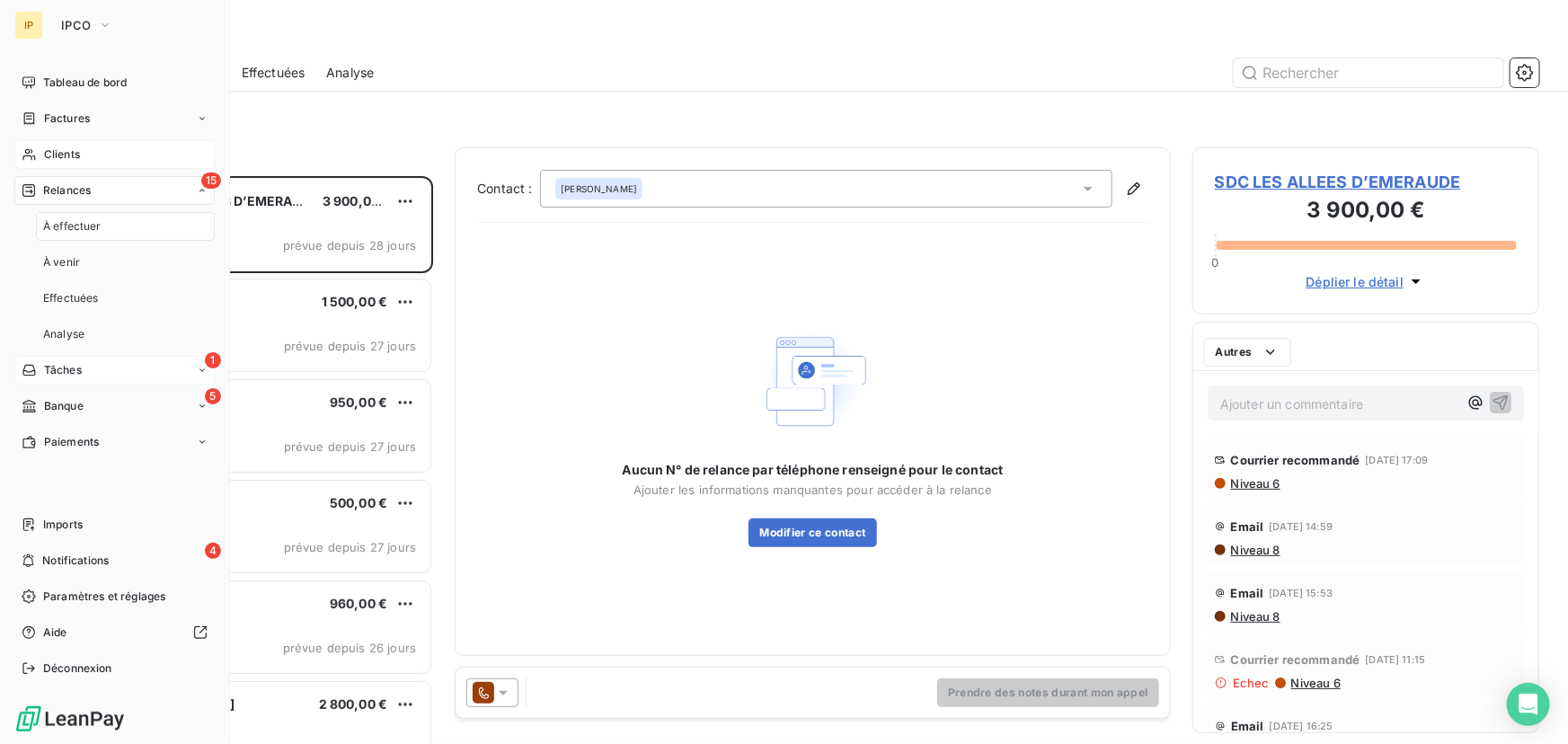
scroll to position [556, 334]
